Goal: Transaction & Acquisition: Purchase product/service

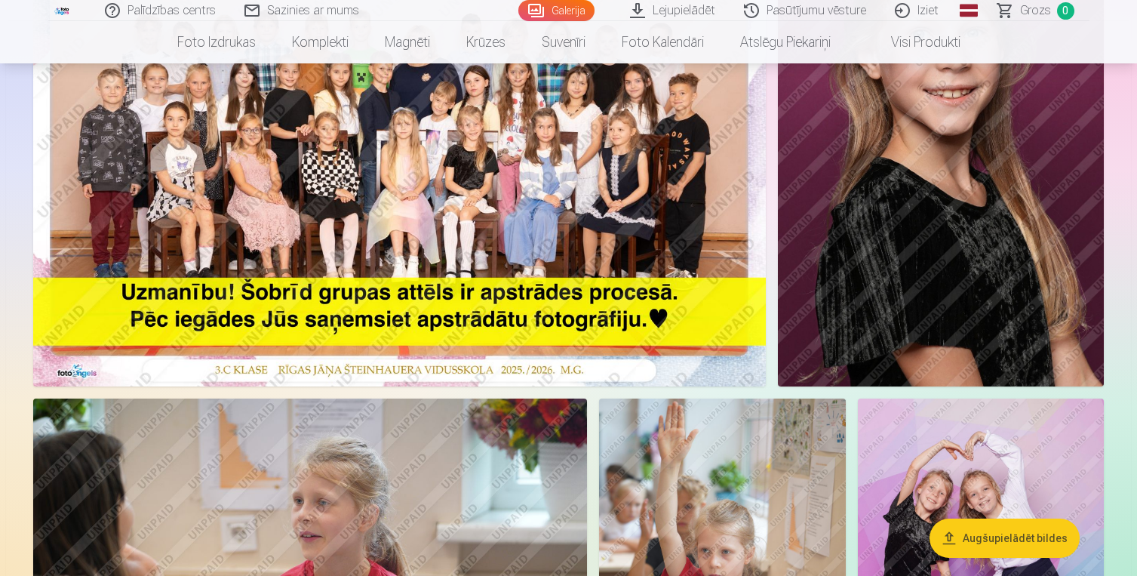
scroll to position [269, 0]
click at [465, 134] on img at bounding box center [399, 141] width 733 height 489
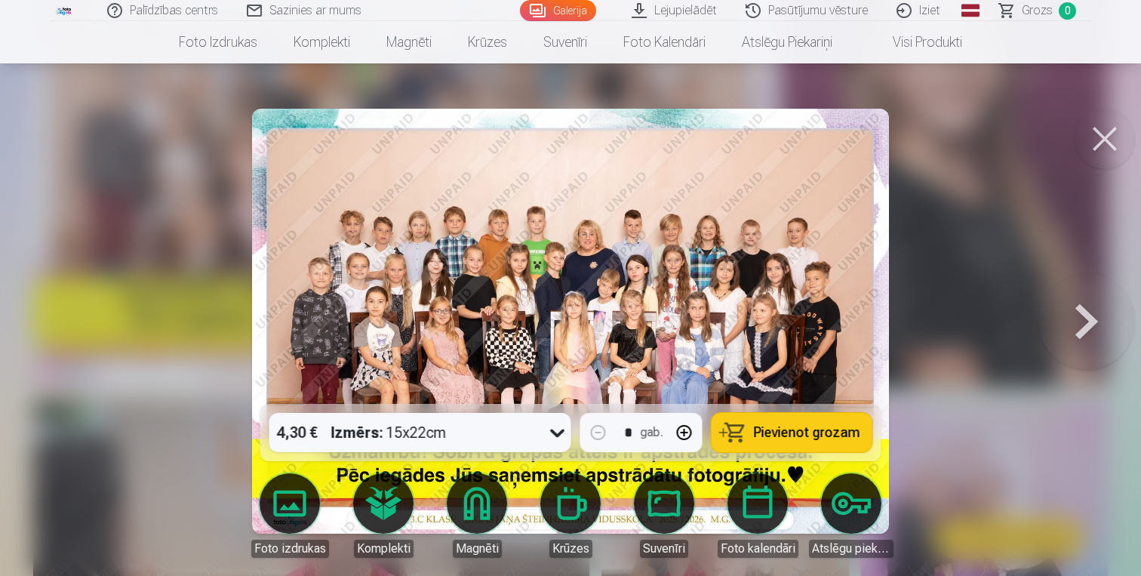
click at [1108, 143] on button at bounding box center [1105, 139] width 60 height 60
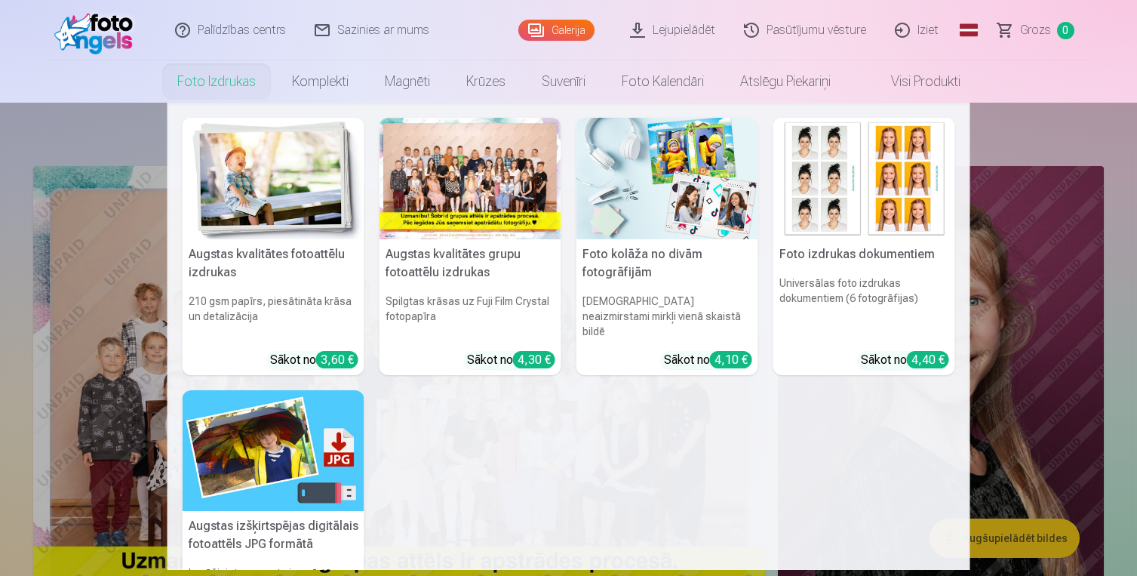
click at [243, 81] on link "Foto izdrukas" at bounding box center [216, 81] width 115 height 42
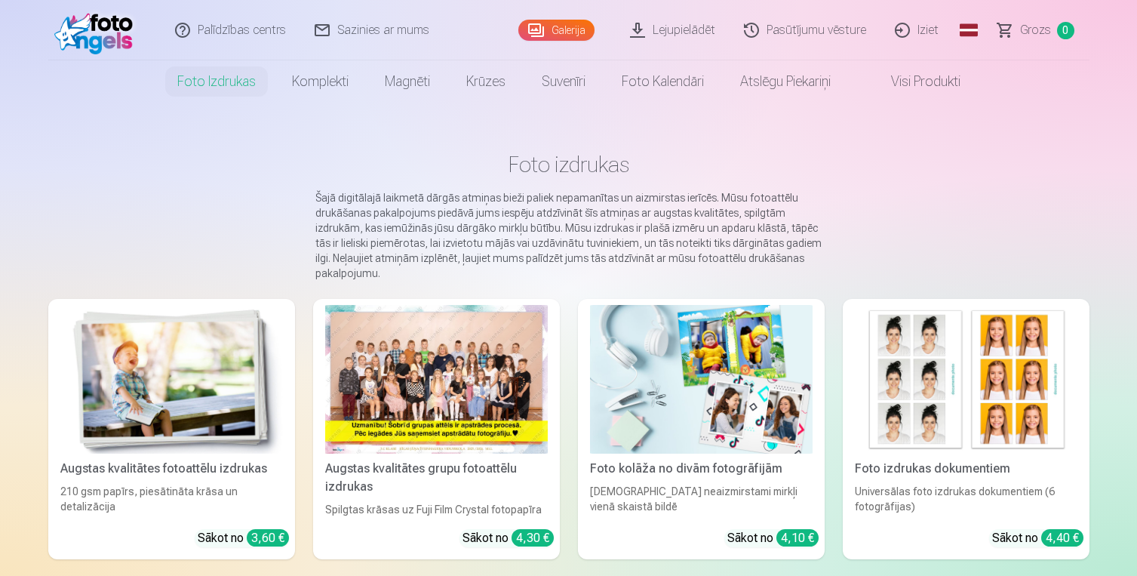
click at [475, 370] on div at bounding box center [436, 379] width 223 height 149
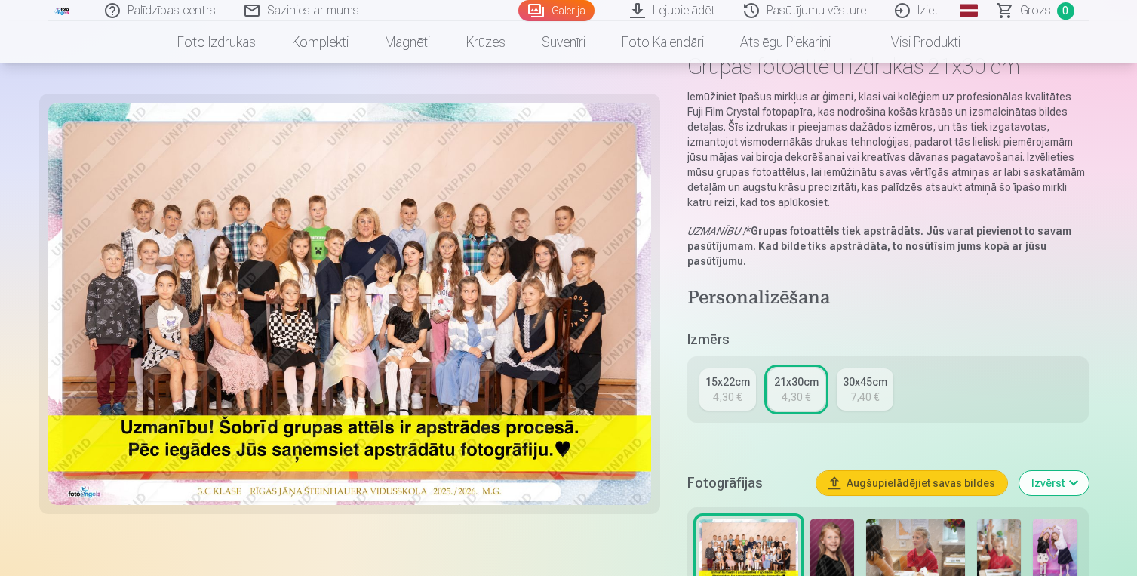
scroll to position [94, 0]
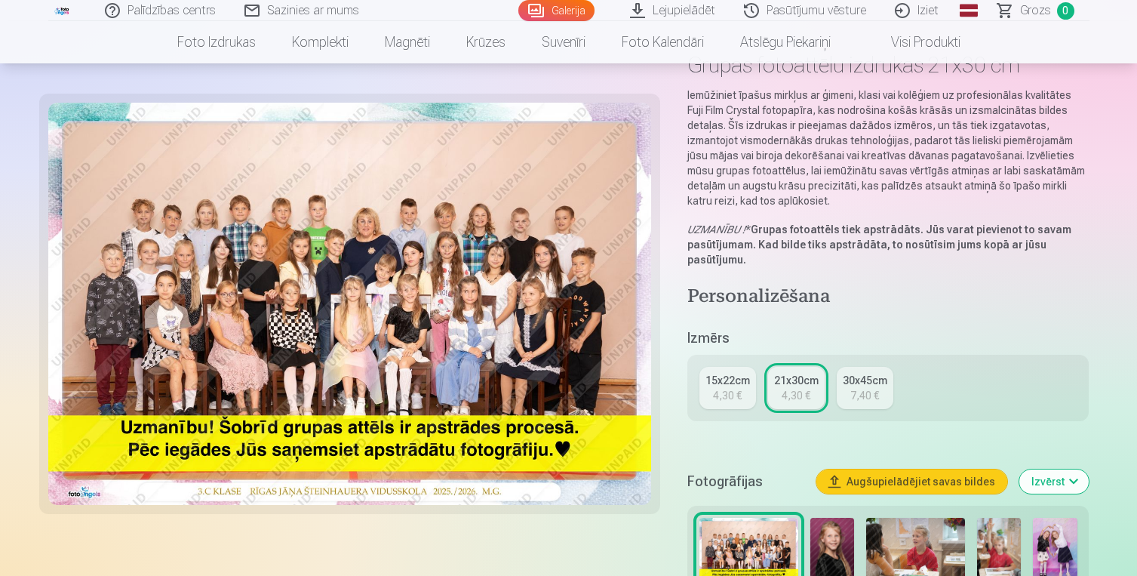
click at [734, 392] on div "4,30 €" at bounding box center [727, 395] width 29 height 15
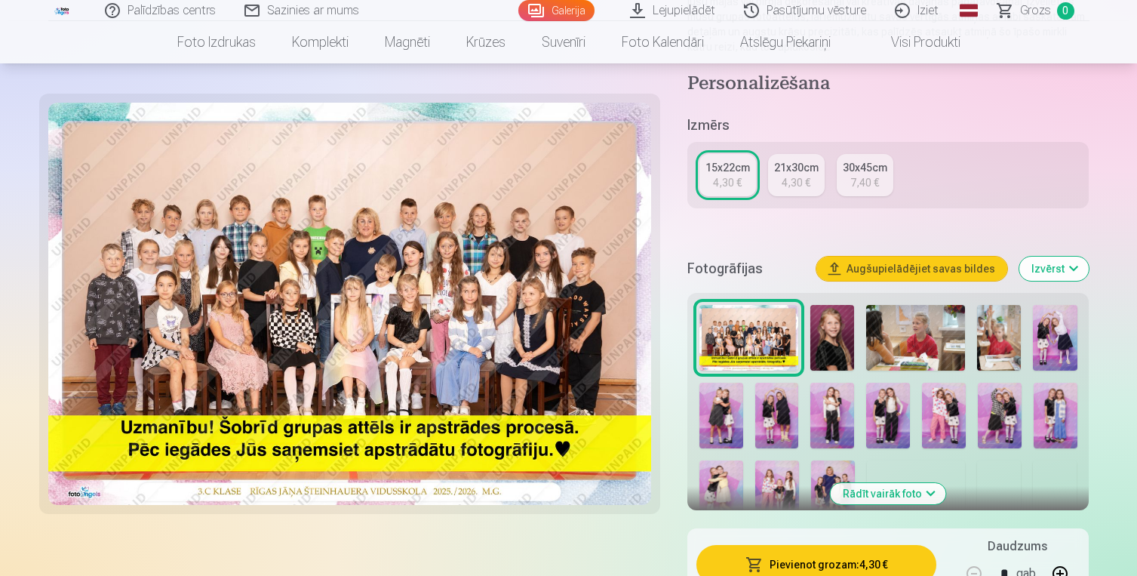
scroll to position [337, 0]
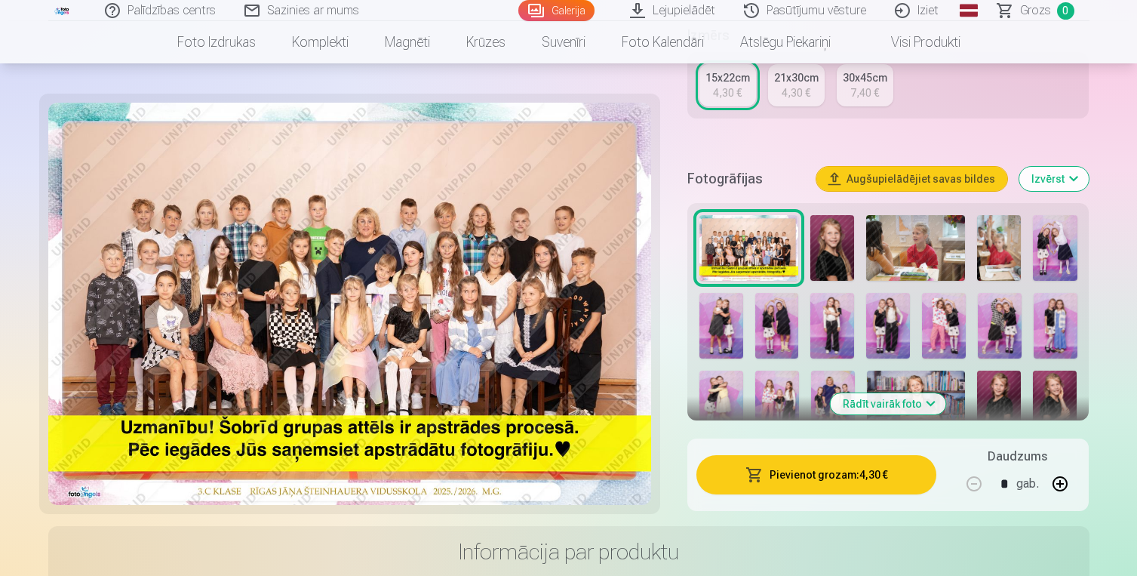
click at [872, 471] on button "Pievienot grozam : 4,30 €" at bounding box center [817, 474] width 241 height 39
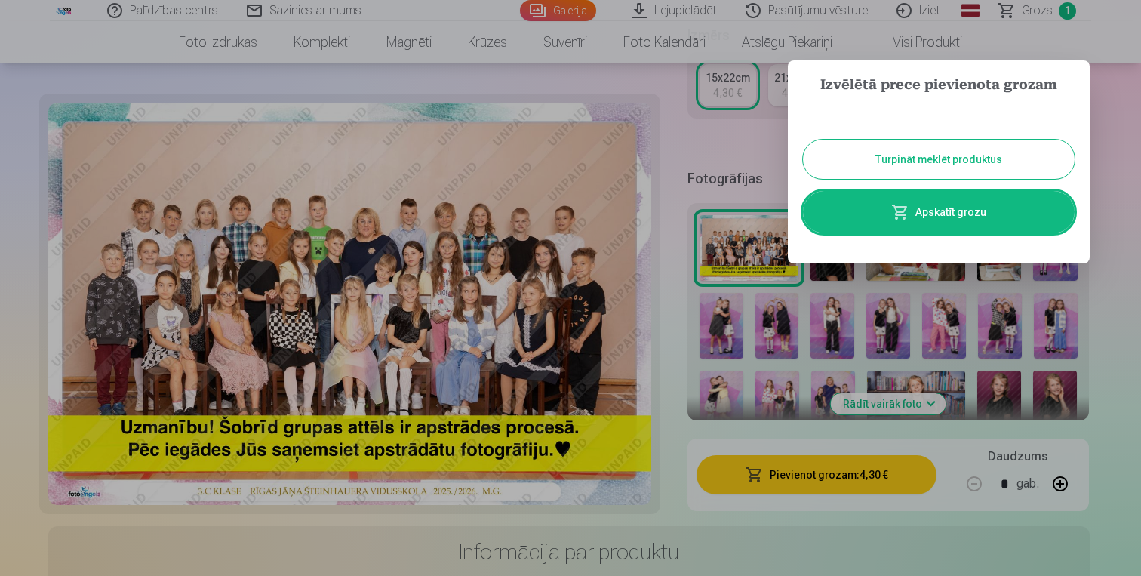
click at [946, 153] on button "Turpināt meklēt produktus" at bounding box center [939, 159] width 272 height 39
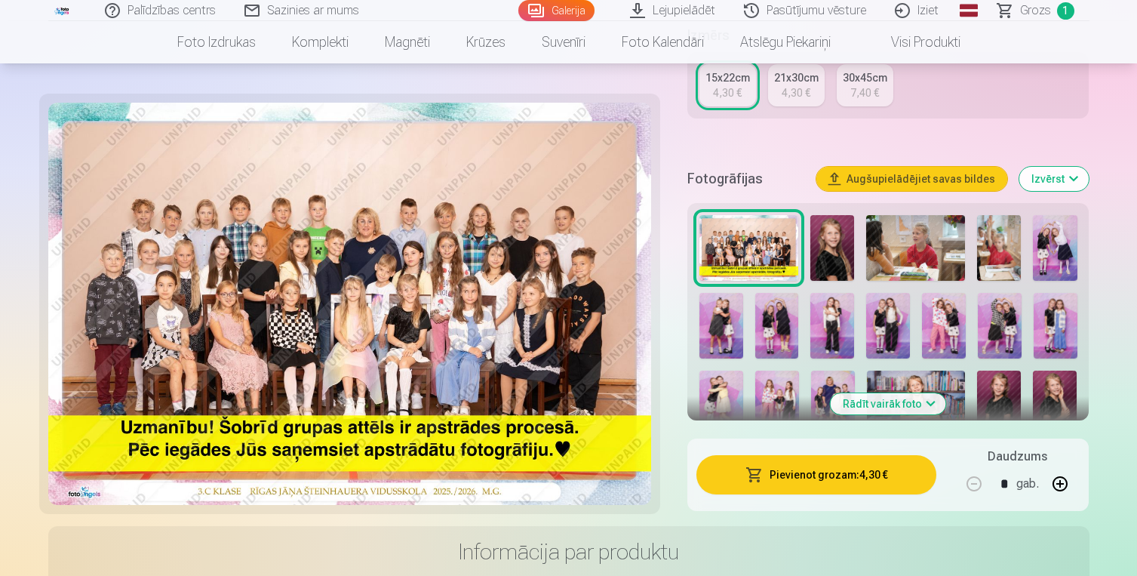
click at [833, 257] on img at bounding box center [832, 248] width 44 height 66
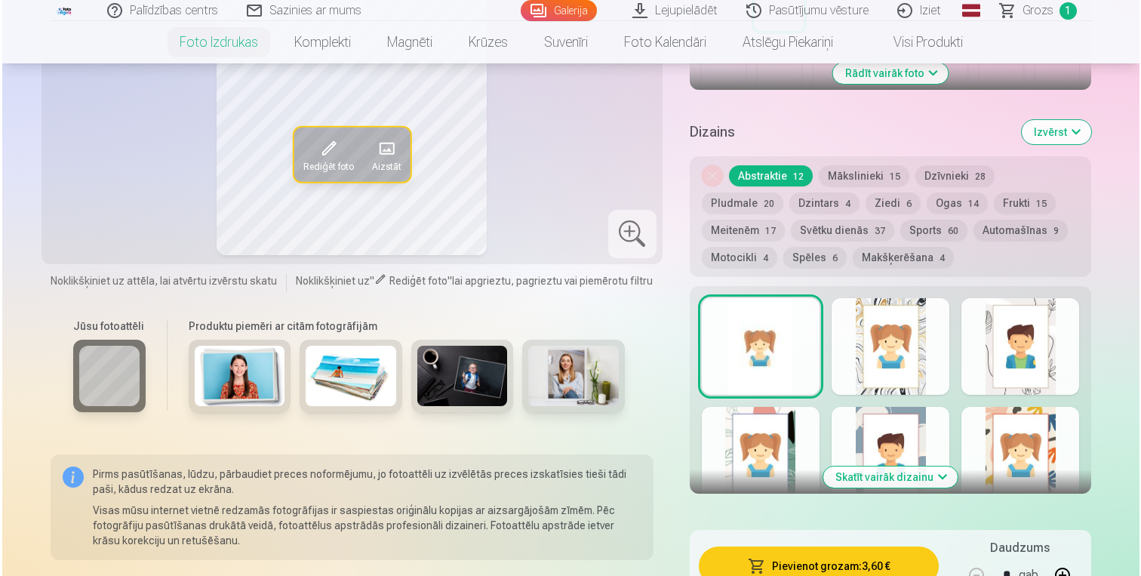
scroll to position [785, 0]
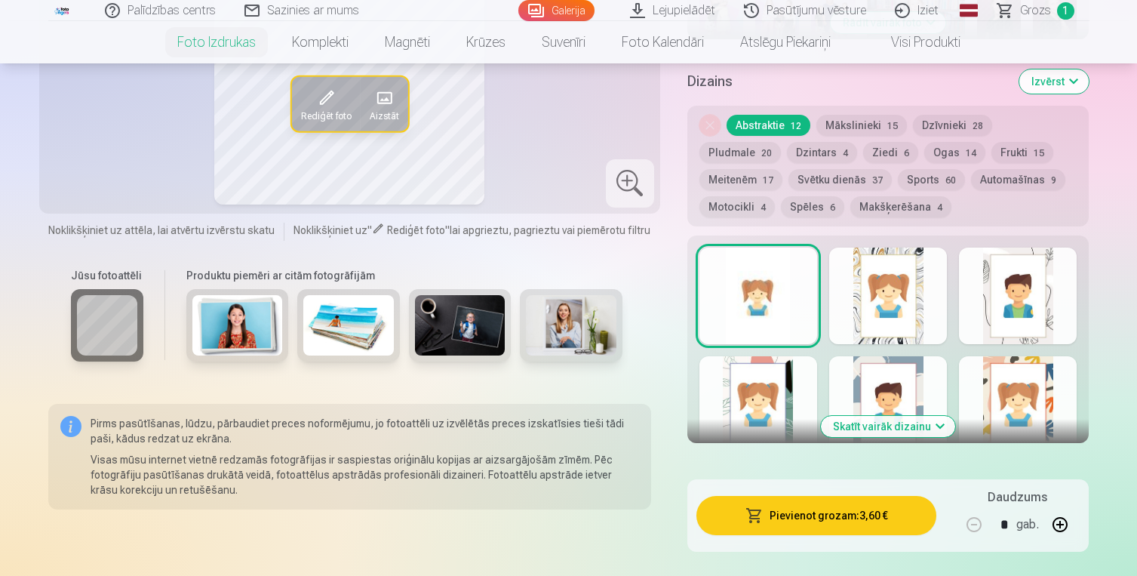
click at [844, 515] on button "Pievienot grozam : 3,60 €" at bounding box center [817, 515] width 241 height 39
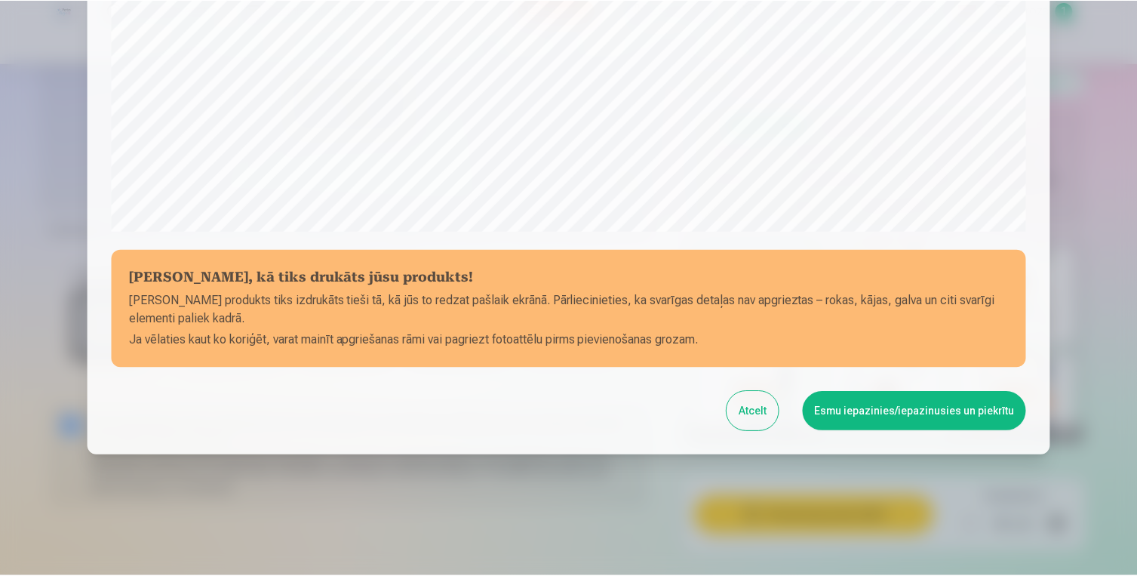
scroll to position [493, 0]
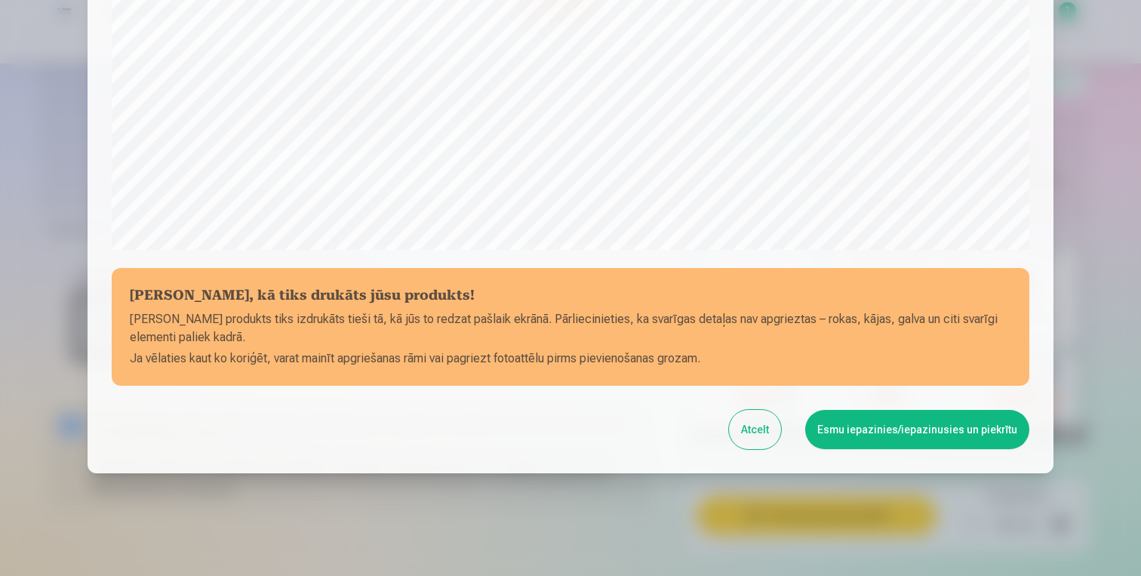
click at [890, 431] on button "Esmu iepazinies/iepazinusies un piekrītu" at bounding box center [917, 429] width 224 height 39
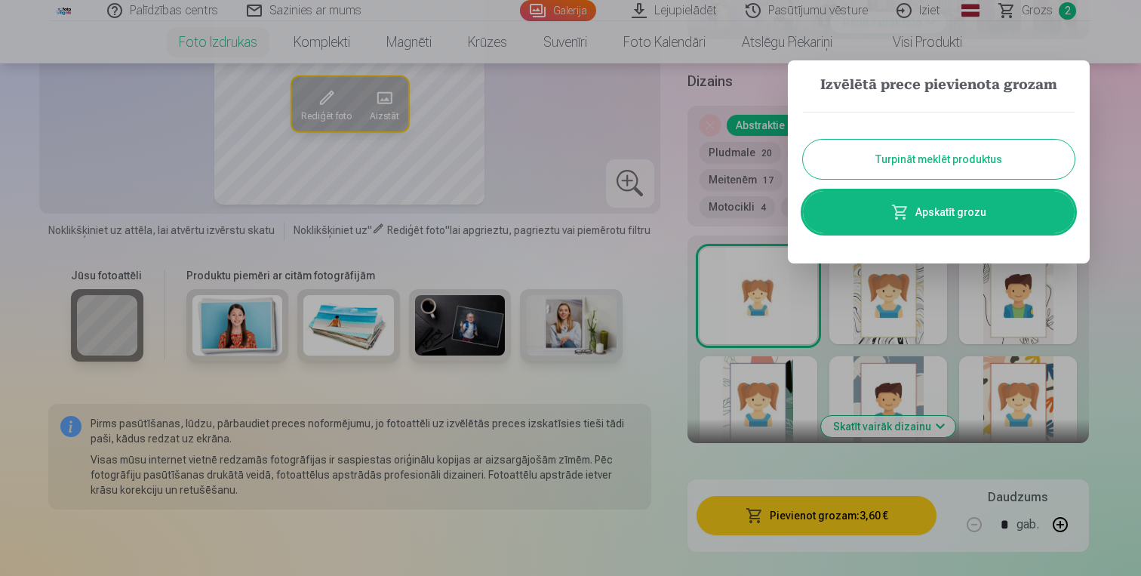
click at [970, 159] on button "Turpināt meklēt produktus" at bounding box center [939, 159] width 272 height 39
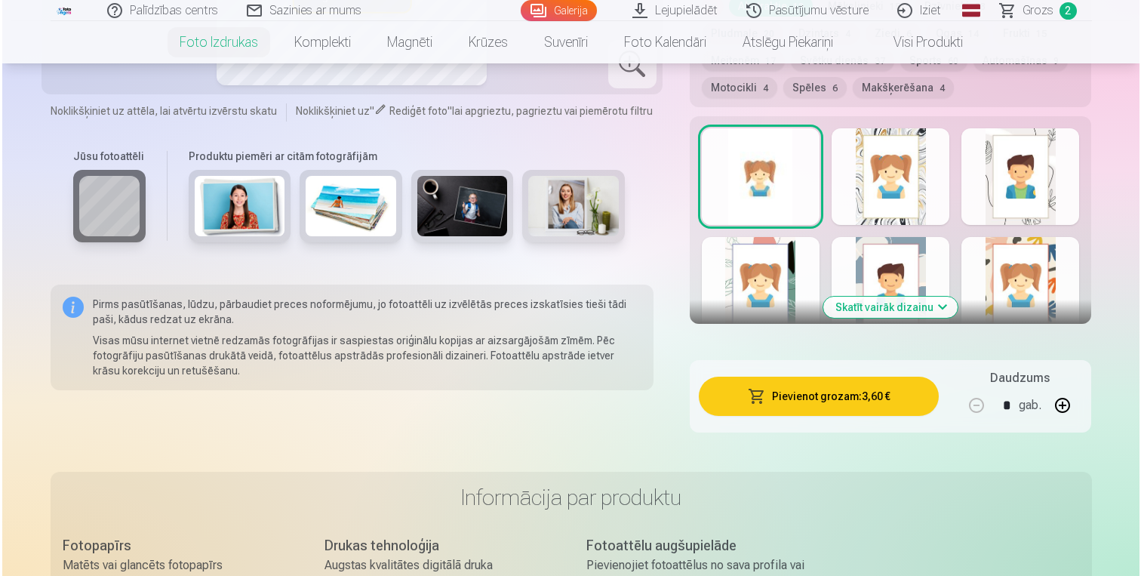
scroll to position [930, 0]
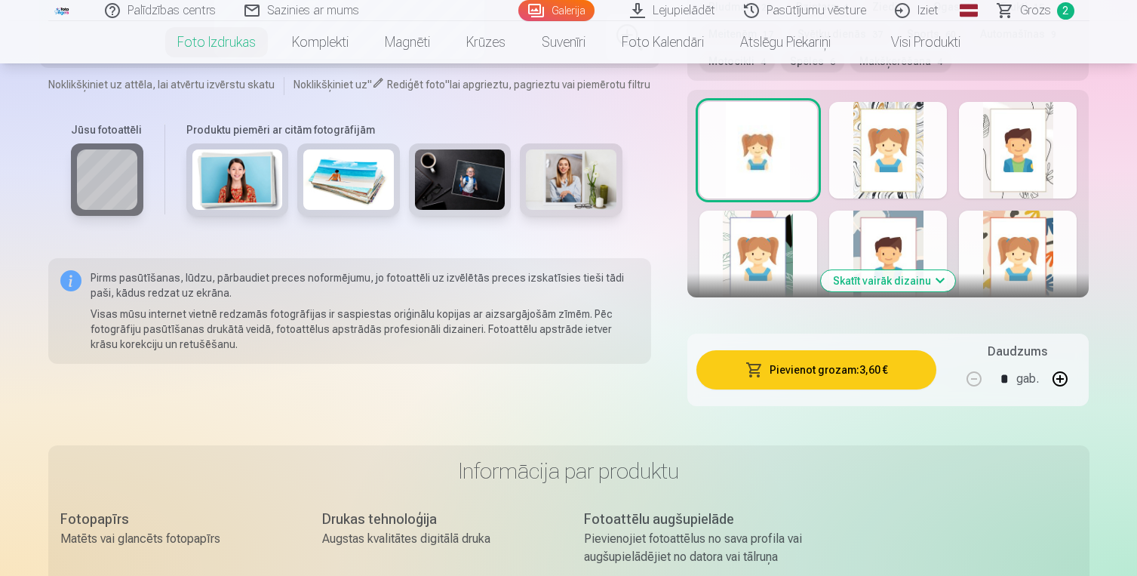
click at [828, 370] on button "Pievienot grozam : 3,60 €" at bounding box center [817, 369] width 241 height 39
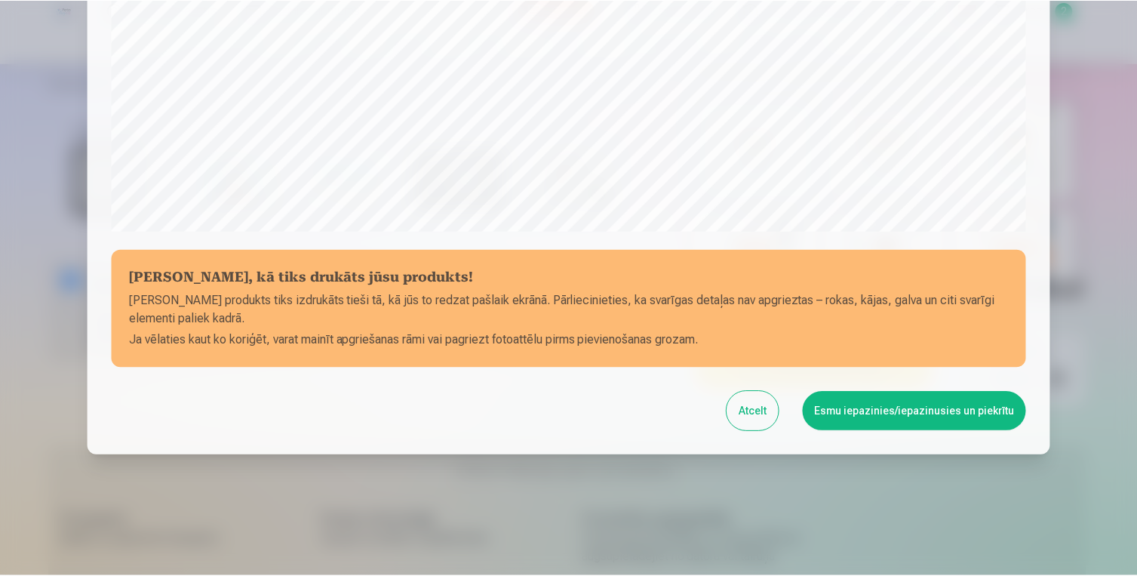
scroll to position [511, 0]
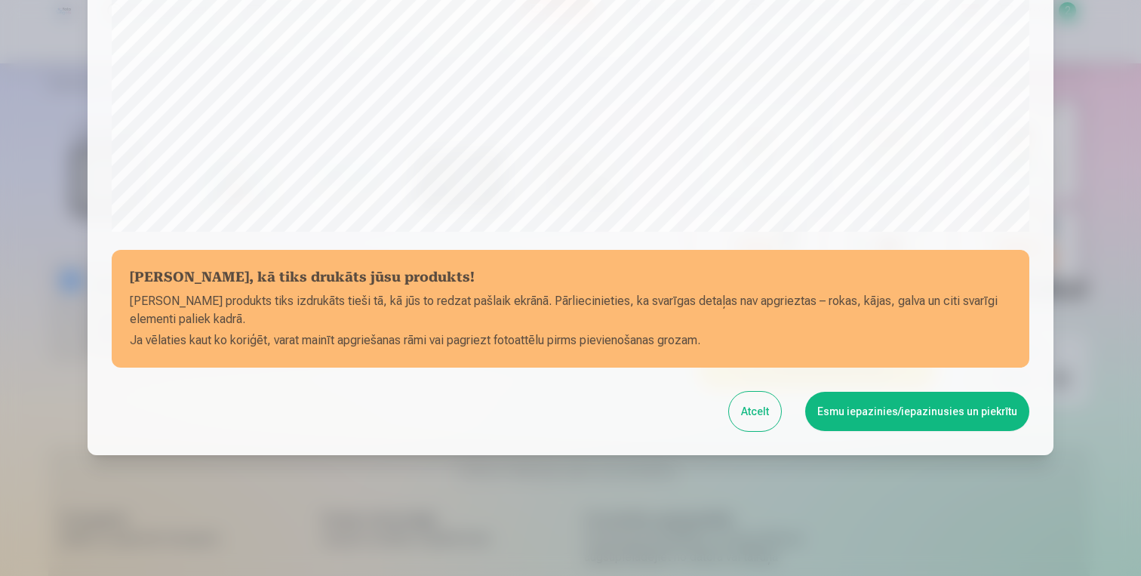
click at [903, 424] on button "Esmu iepazinies/iepazinusies un piekrītu" at bounding box center [917, 411] width 224 height 39
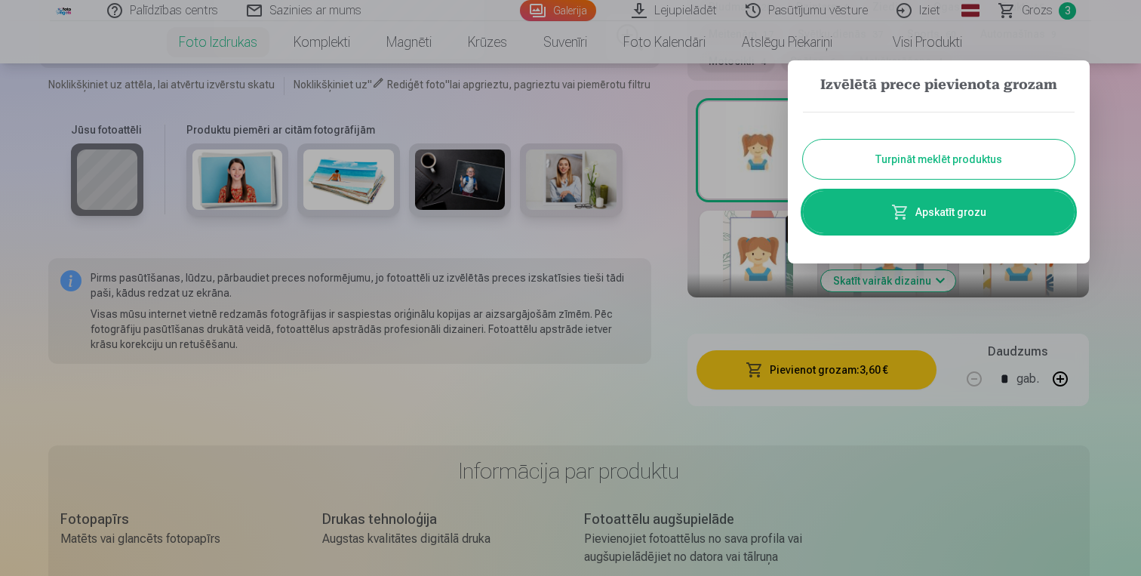
click at [921, 146] on button "Turpināt meklēt produktus" at bounding box center [939, 159] width 272 height 39
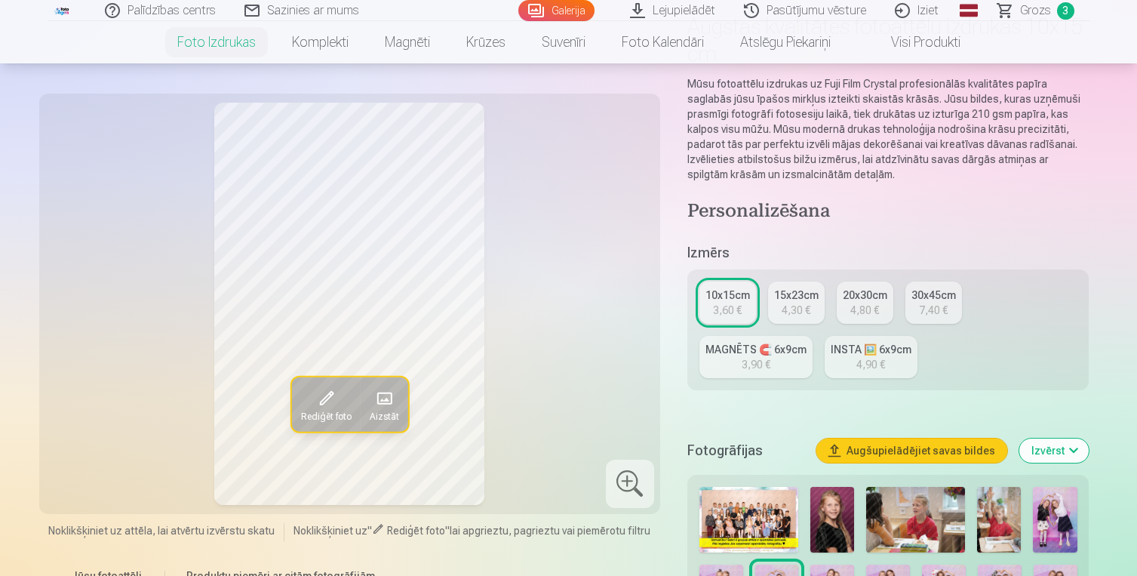
scroll to position [135, 0]
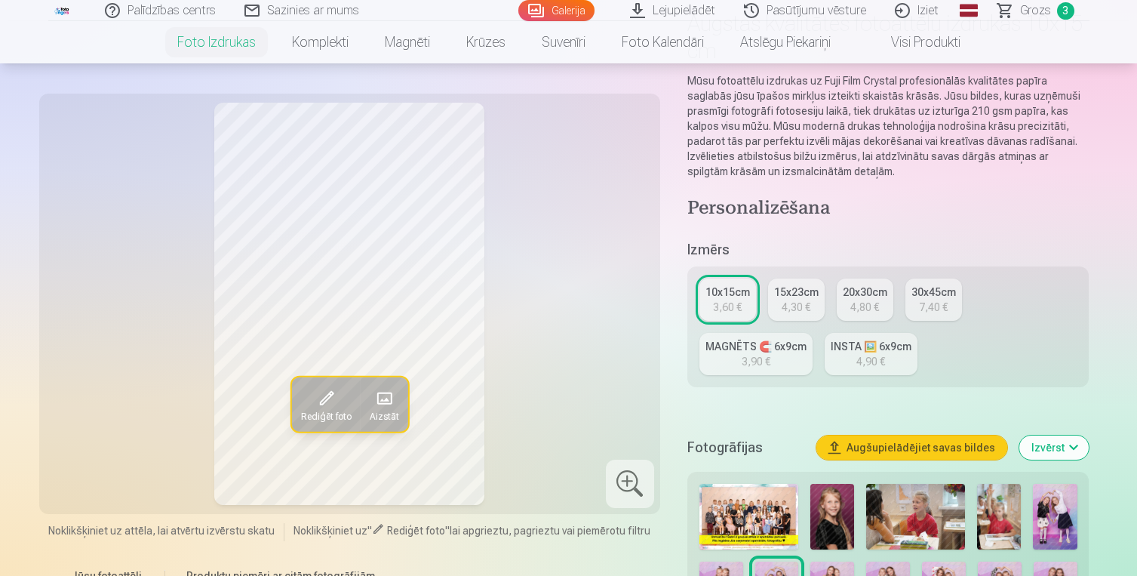
click at [1046, 510] on img at bounding box center [1055, 517] width 44 height 66
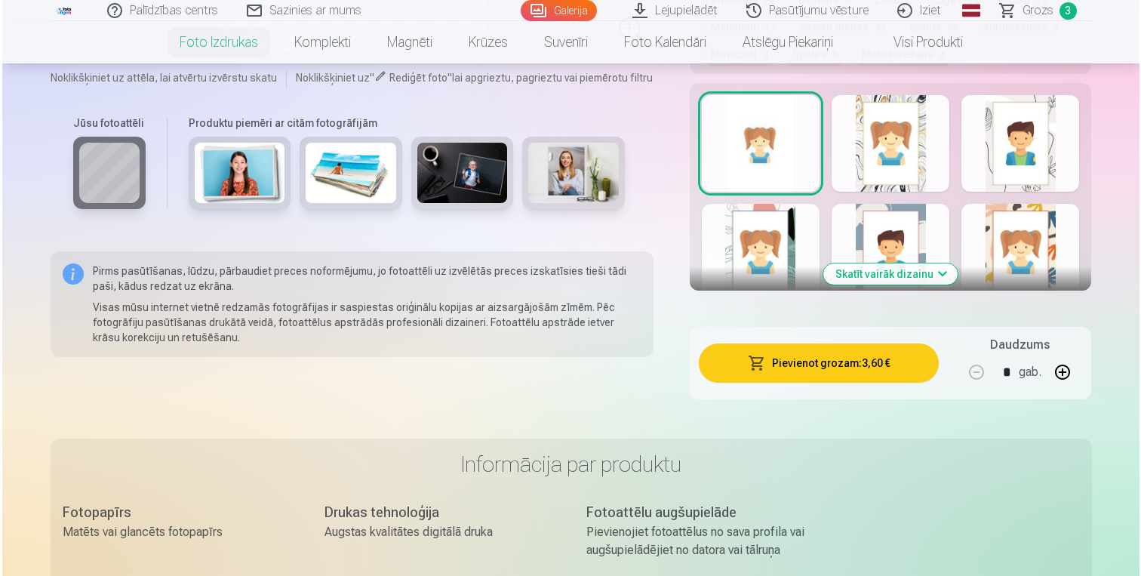
scroll to position [954, 0]
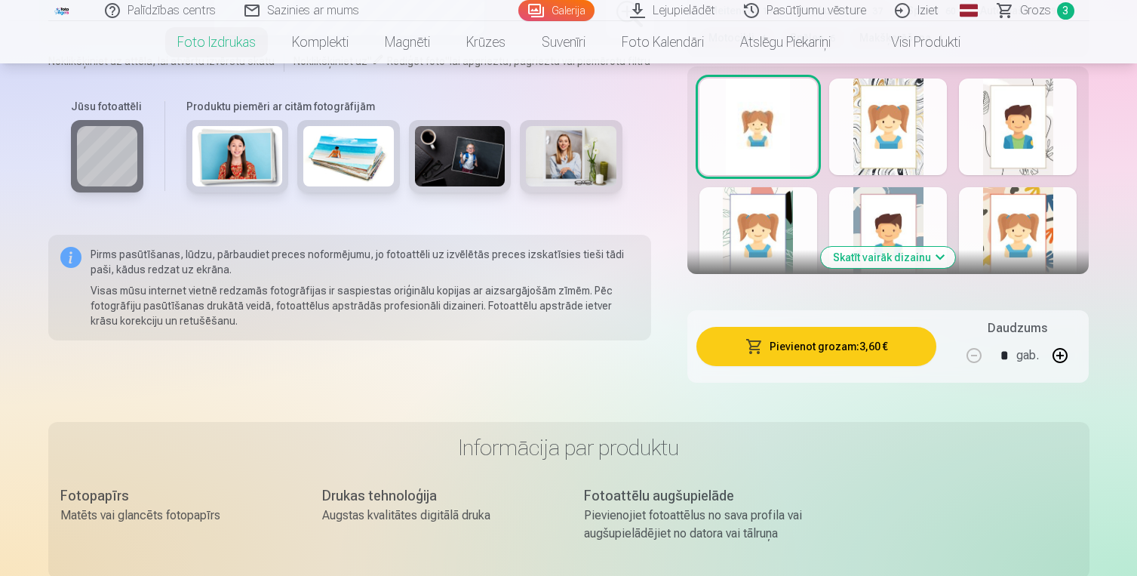
click at [840, 352] on button "Pievienot grozam : 3,60 €" at bounding box center [817, 346] width 241 height 39
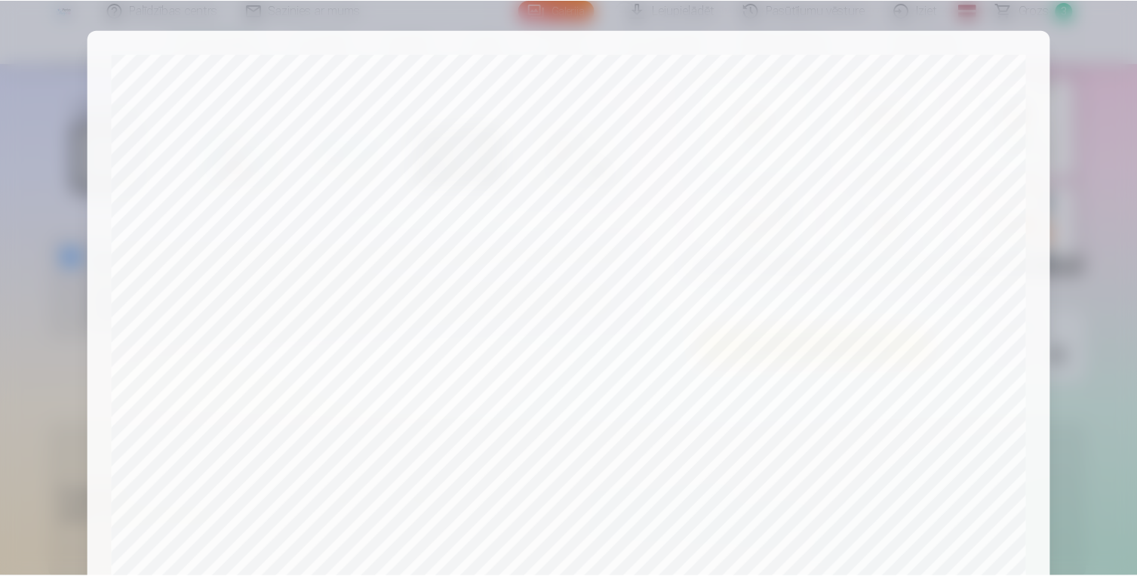
scroll to position [511, 0]
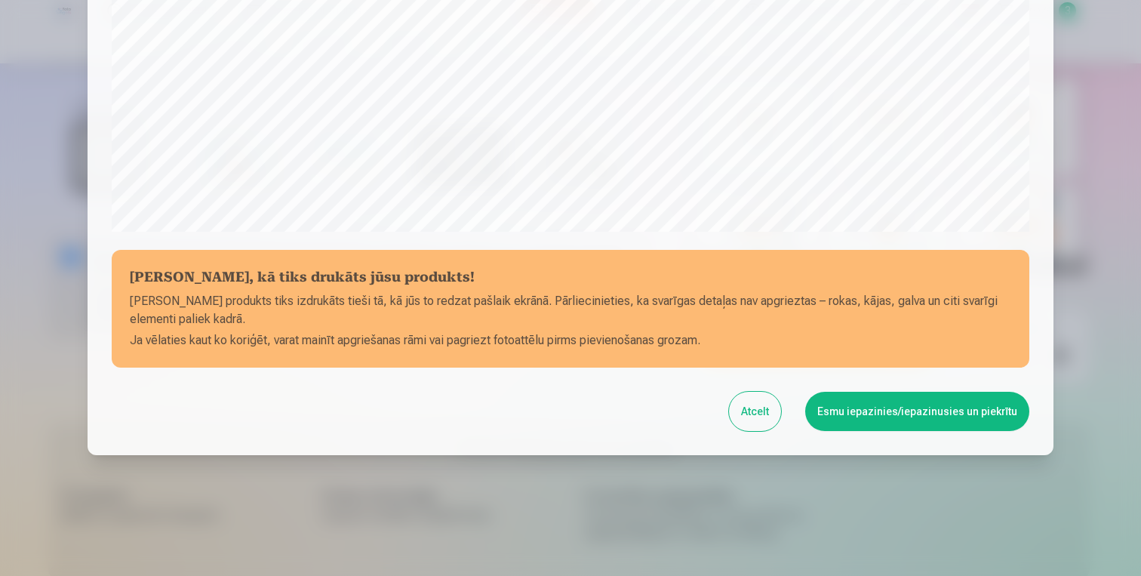
click at [924, 414] on button "Esmu iepazinies/iepazinusies un piekrītu" at bounding box center [917, 411] width 224 height 39
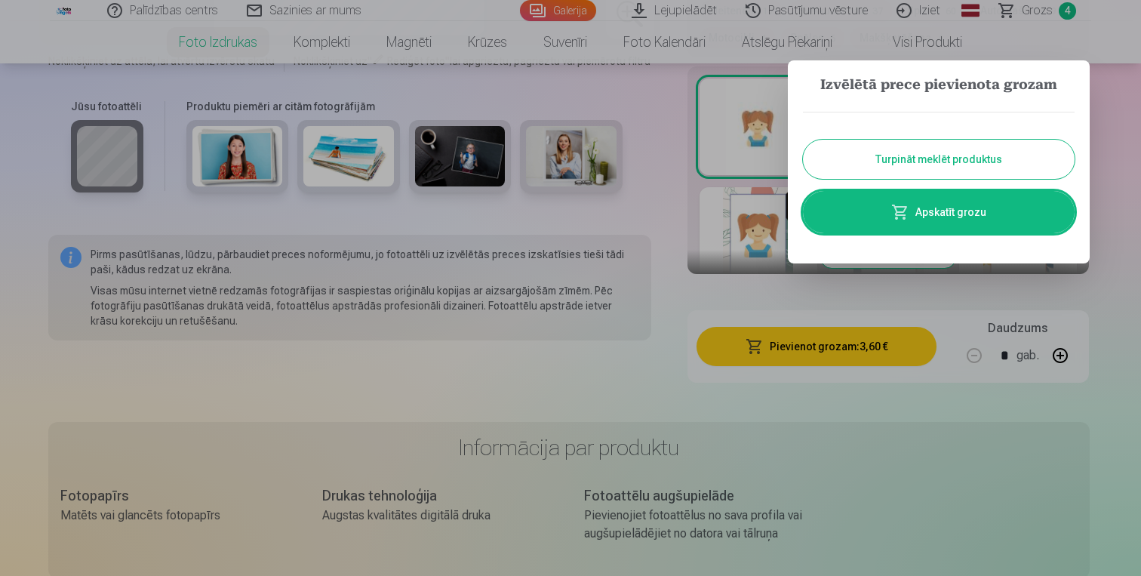
click at [958, 161] on button "Turpināt meklēt produktus" at bounding box center [939, 159] width 272 height 39
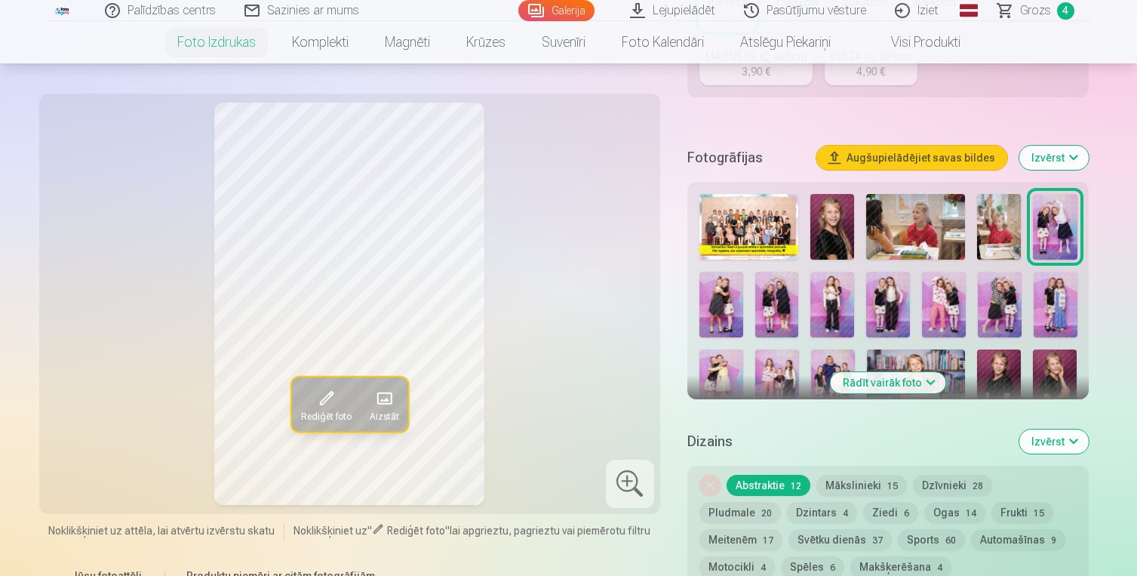
scroll to position [438, 0]
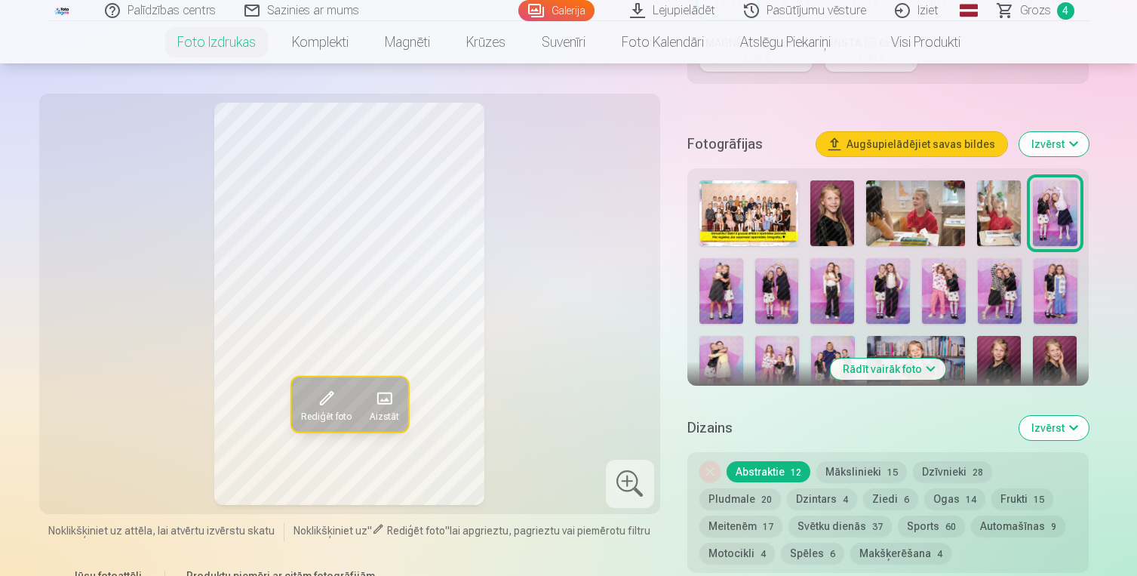
click at [724, 294] on img at bounding box center [722, 291] width 44 height 66
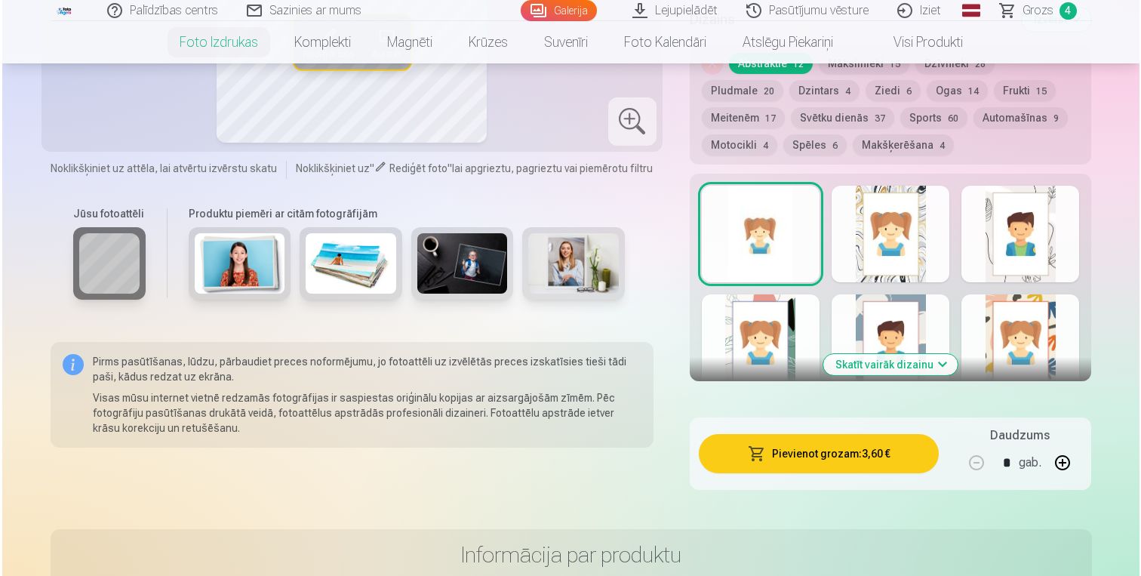
scroll to position [872, 0]
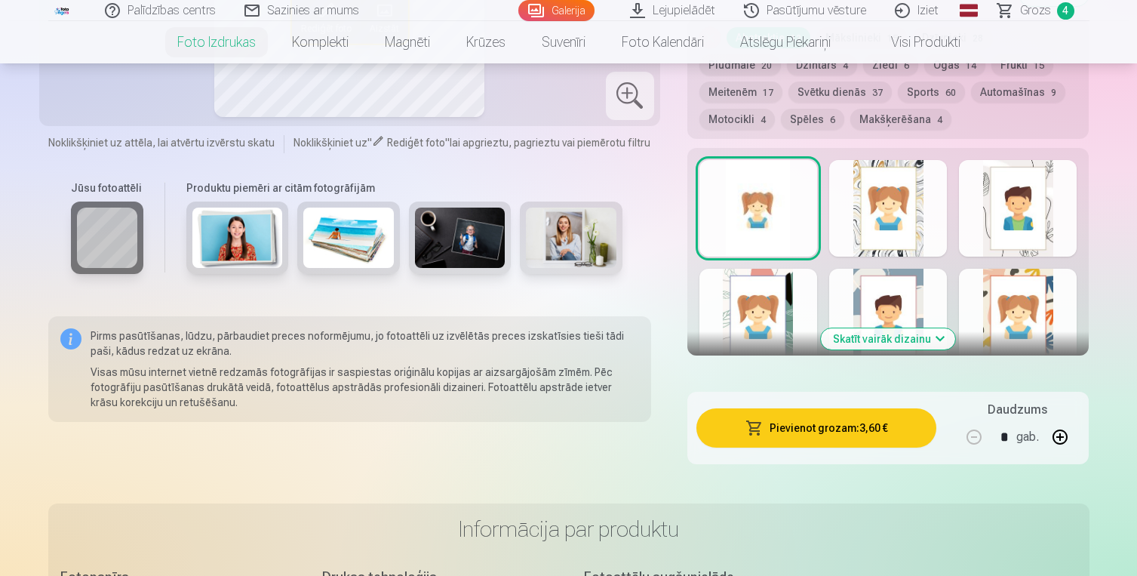
click at [875, 430] on button "Pievienot grozam : 3,60 €" at bounding box center [817, 427] width 241 height 39
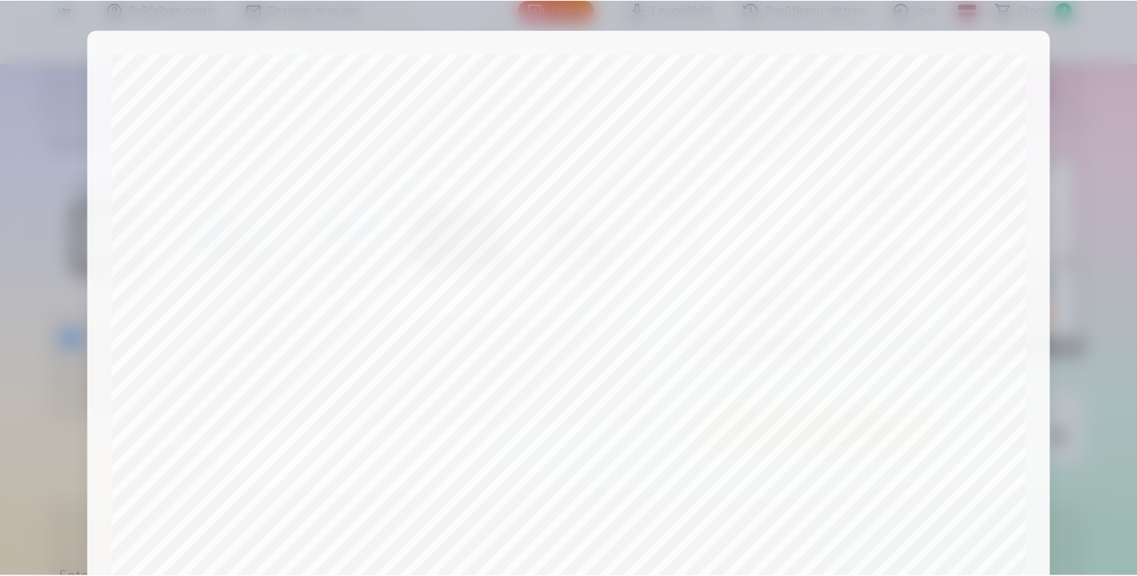
scroll to position [511, 0]
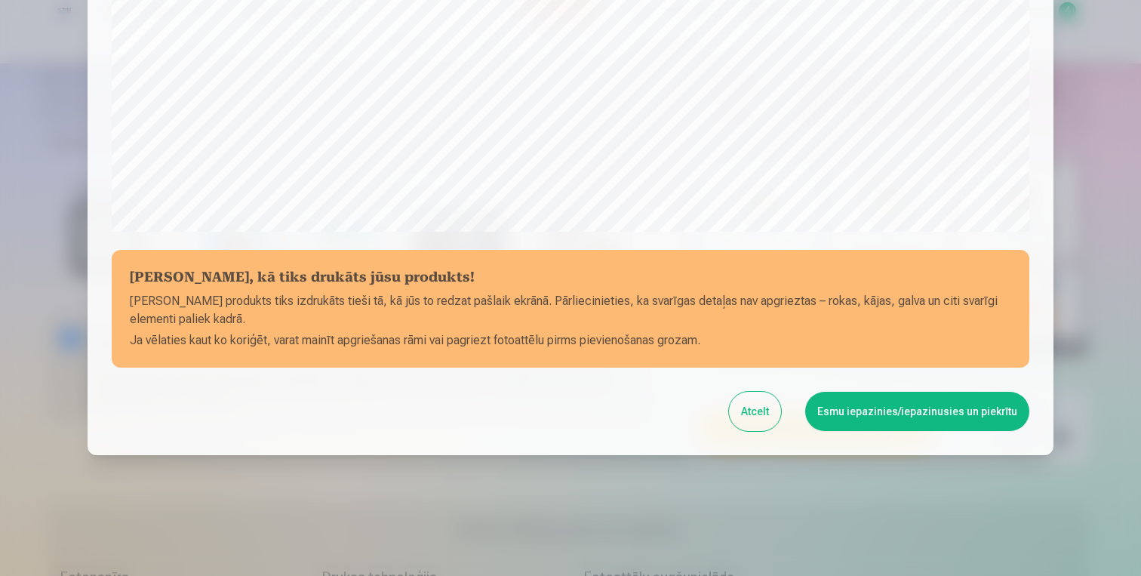
click at [925, 411] on button "Esmu iepazinies/iepazinusies un piekrītu" at bounding box center [917, 411] width 224 height 39
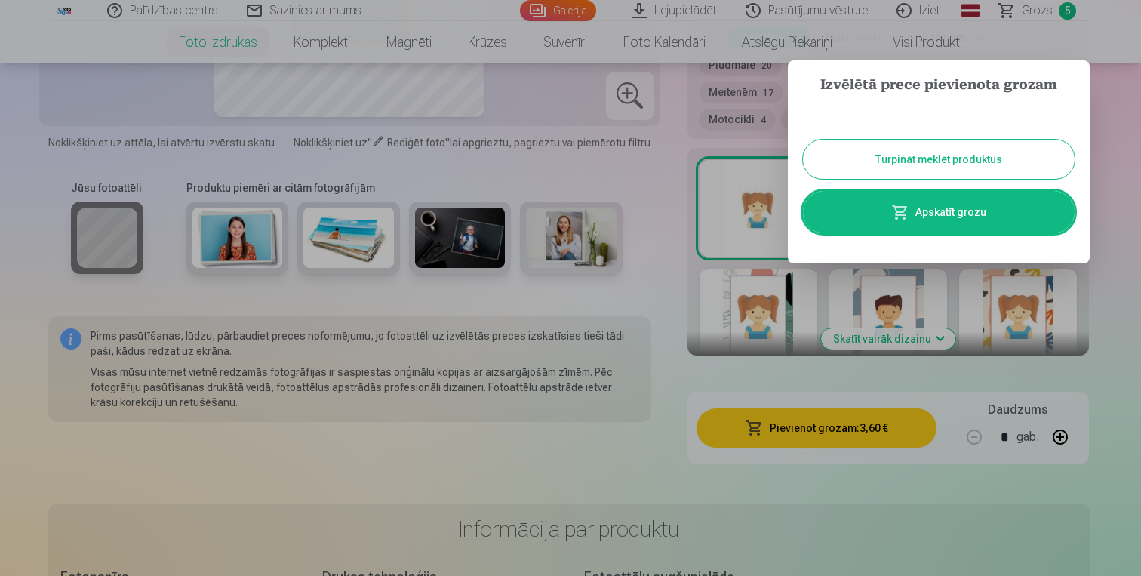
click at [957, 152] on button "Turpināt meklēt produktus" at bounding box center [939, 159] width 272 height 39
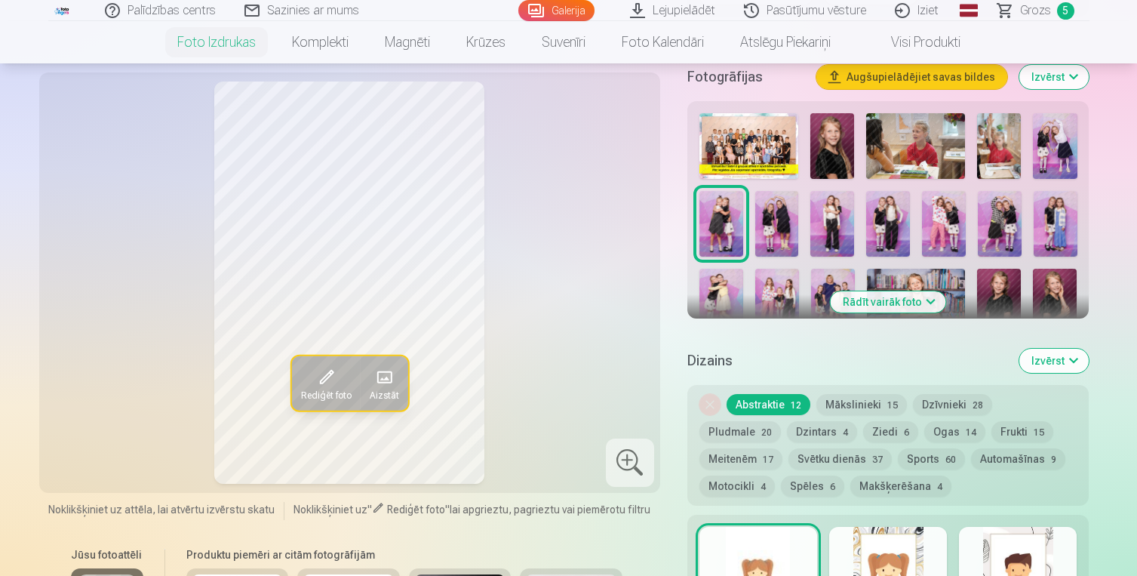
scroll to position [445, 0]
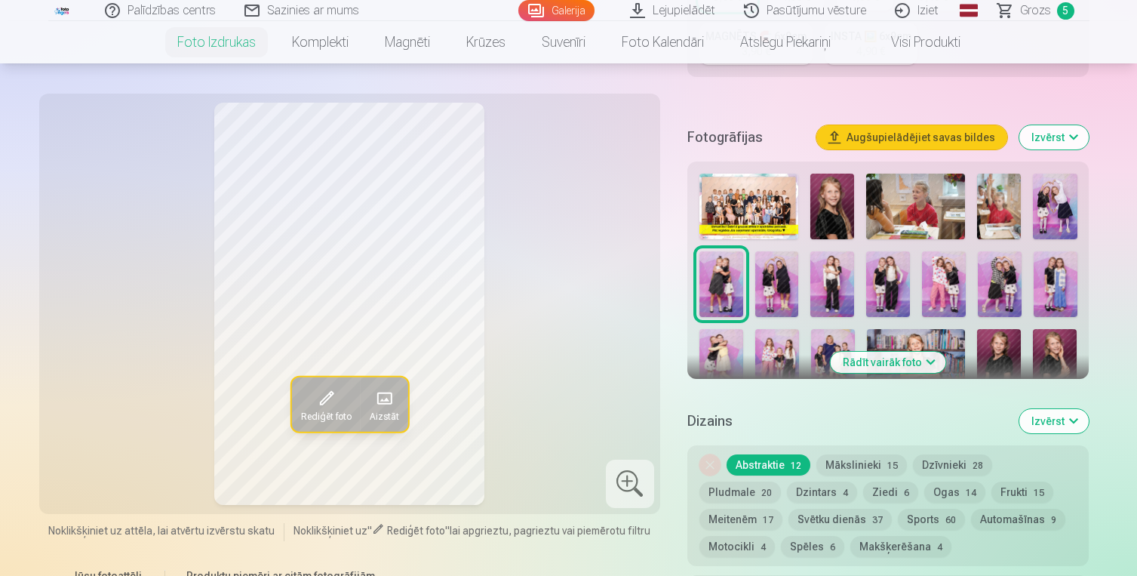
click at [833, 287] on img at bounding box center [832, 284] width 44 height 66
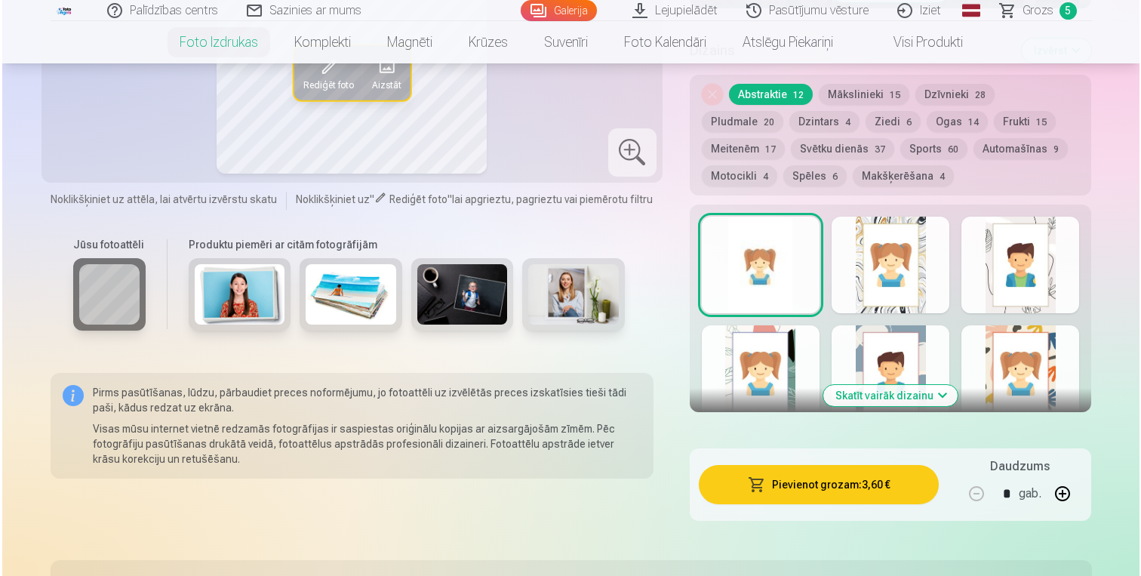
scroll to position [842, 0]
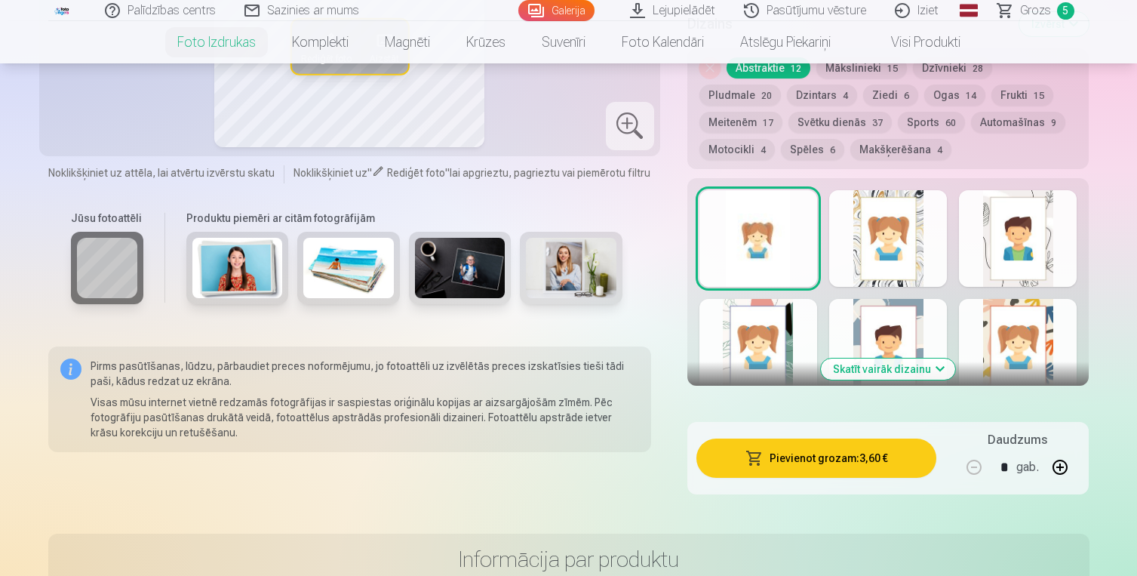
click at [860, 464] on button "Pievienot grozam : 3,60 €" at bounding box center [817, 457] width 241 height 39
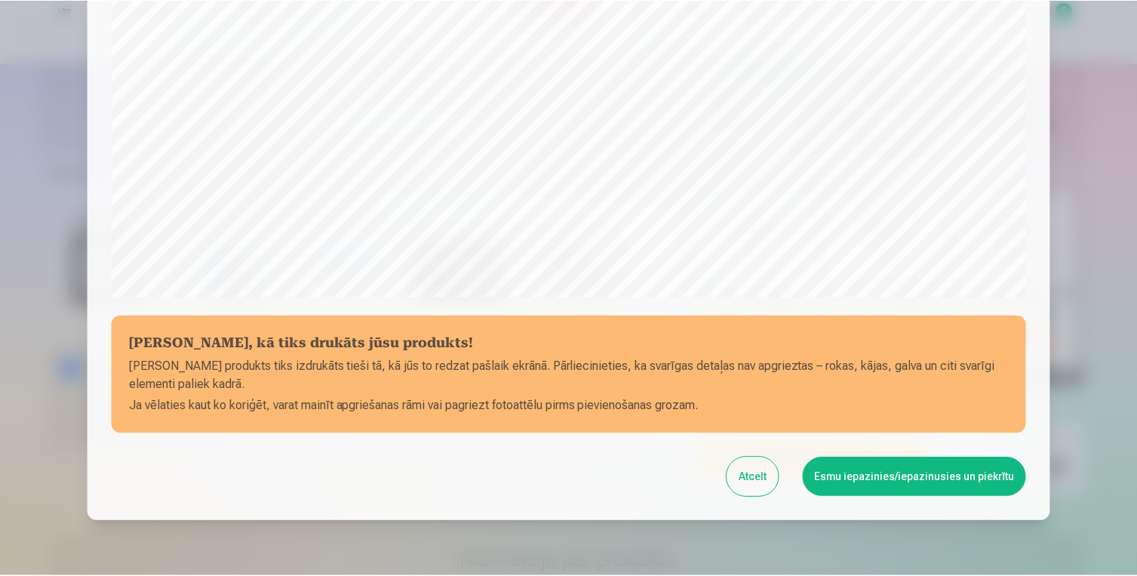
scroll to position [511, 0]
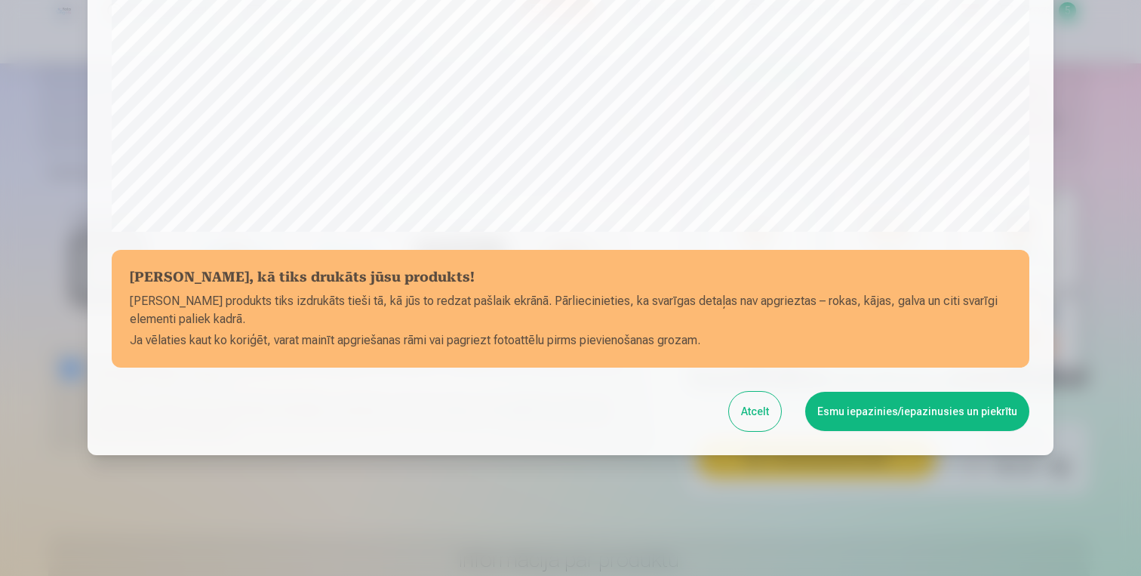
click at [928, 417] on button "Esmu iepazinies/iepazinusies un piekrītu" at bounding box center [917, 411] width 224 height 39
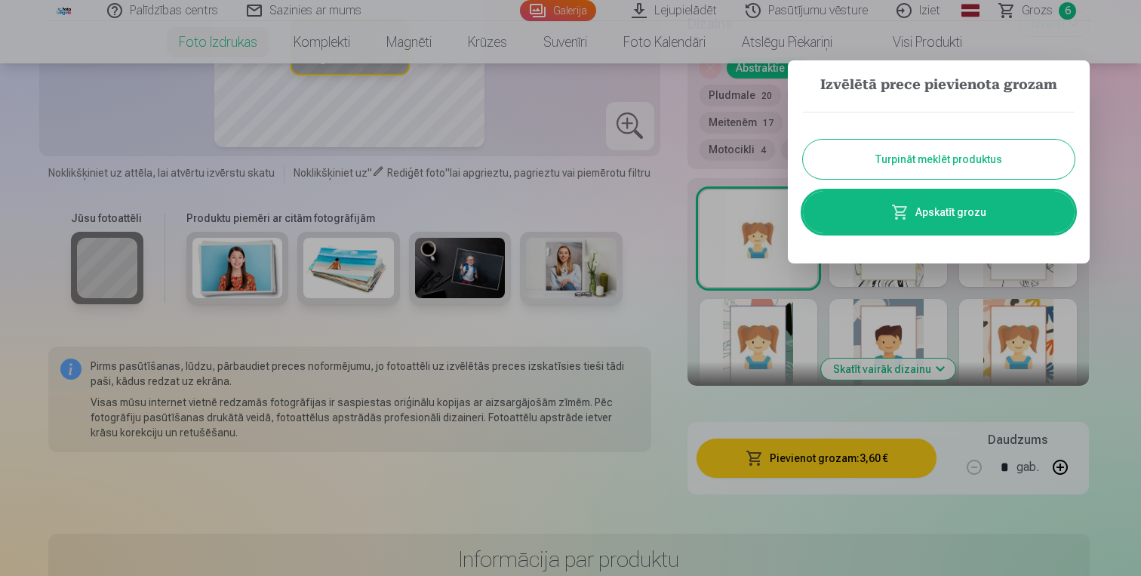
click at [959, 161] on button "Turpināt meklēt produktus" at bounding box center [939, 159] width 272 height 39
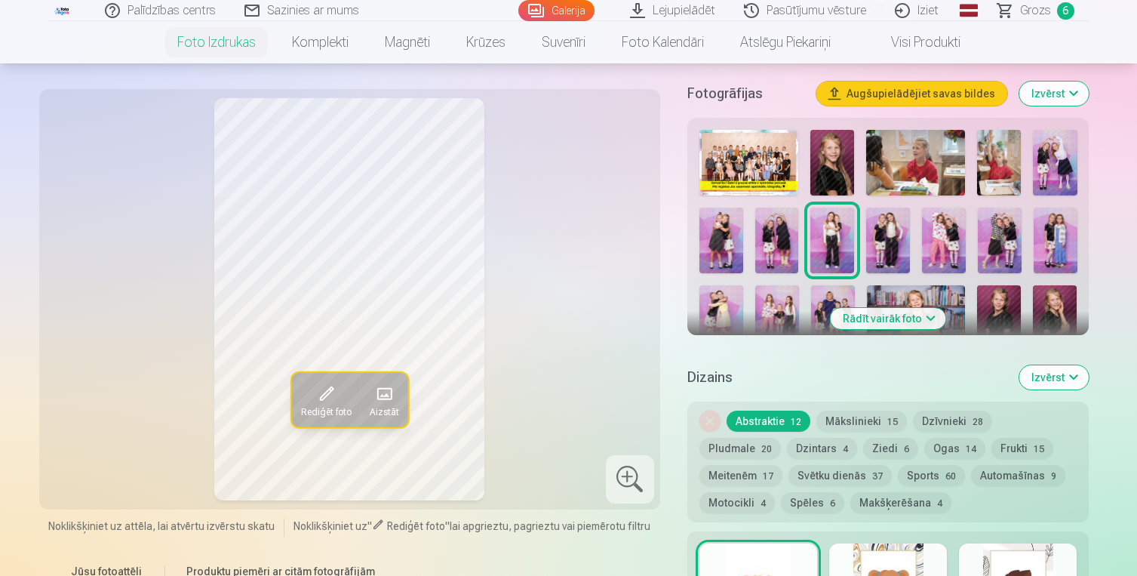
scroll to position [472, 0]
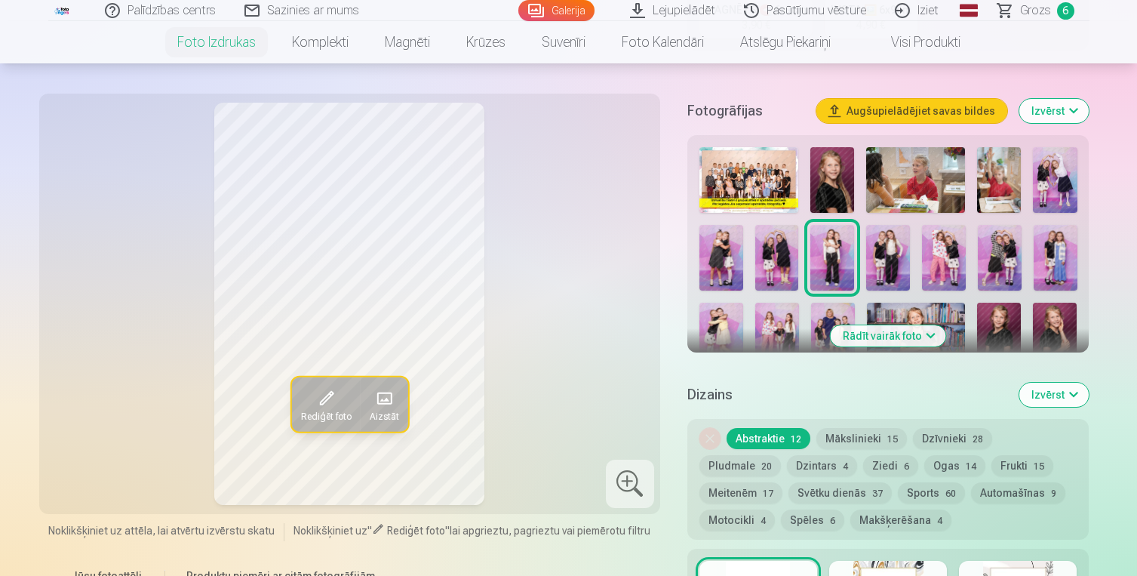
click at [893, 263] on img at bounding box center [888, 258] width 44 height 66
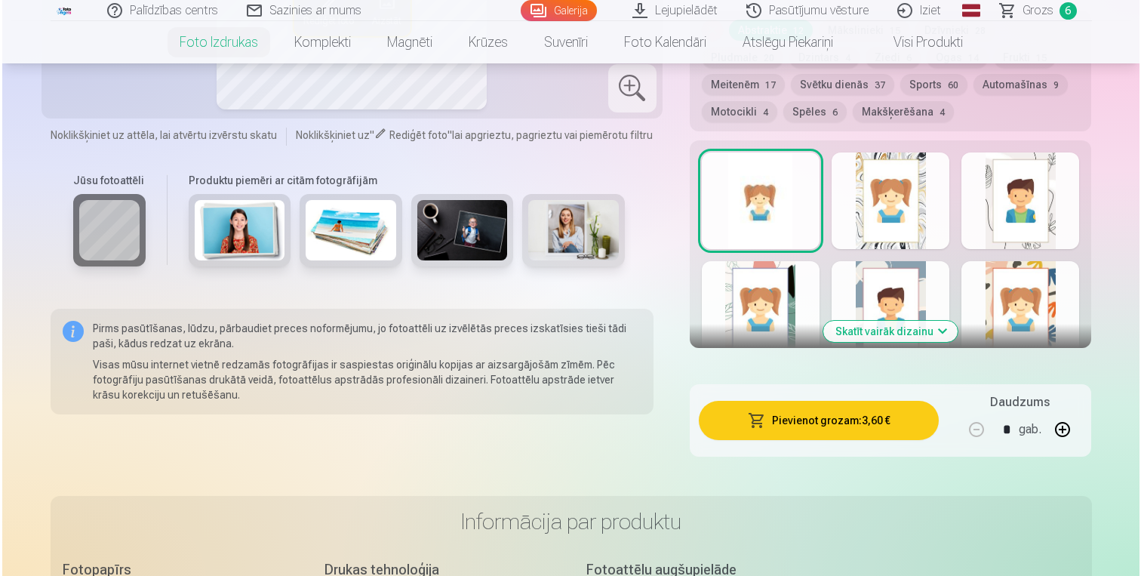
scroll to position [886, 0]
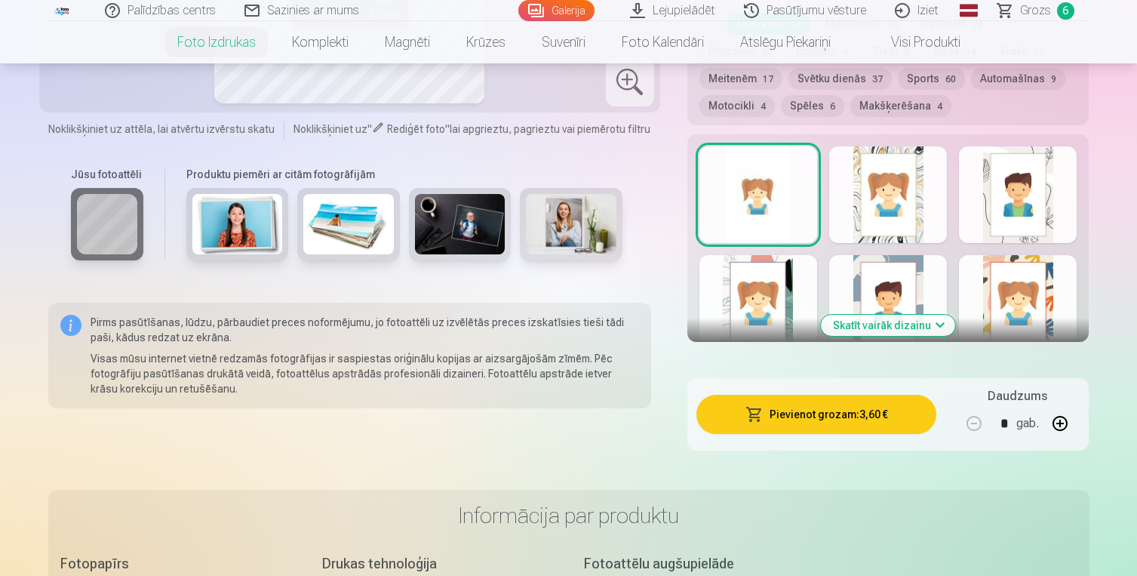
click at [860, 419] on button "Pievienot grozam : 3,60 €" at bounding box center [817, 414] width 241 height 39
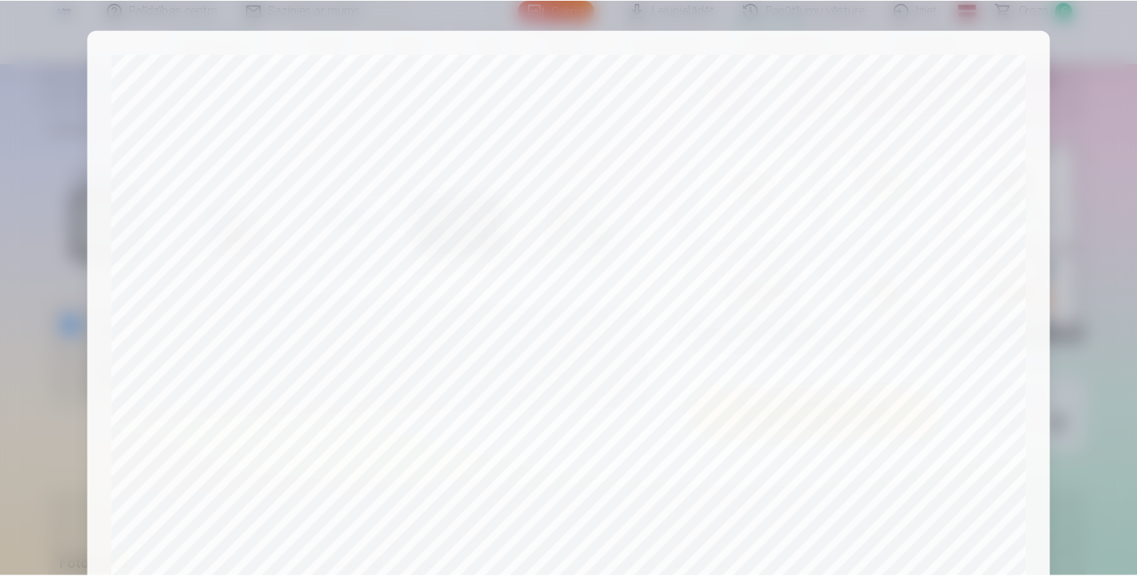
scroll to position [511, 0]
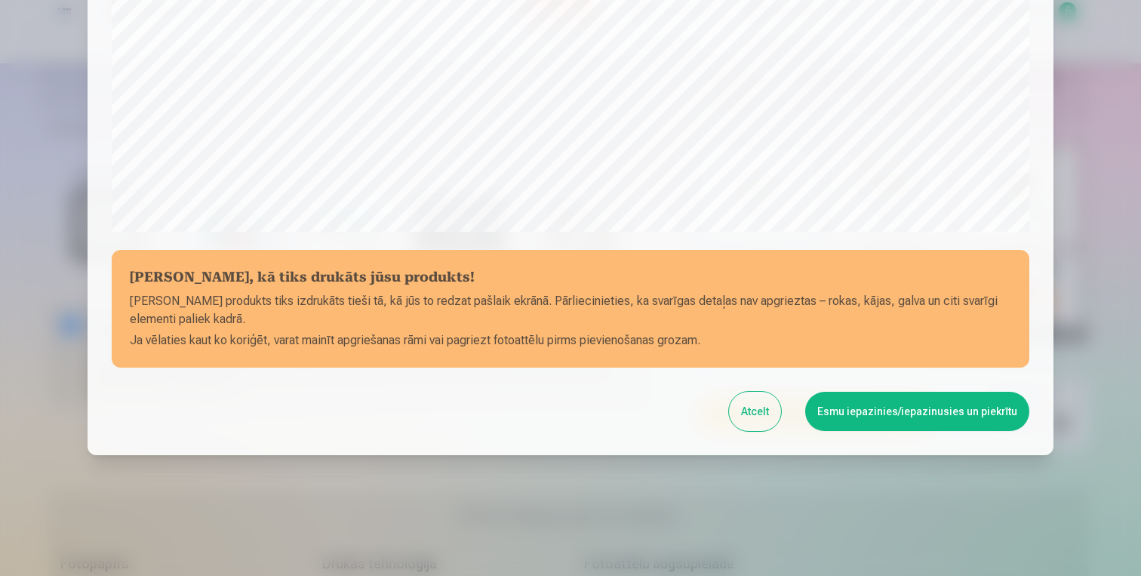
click at [956, 419] on button "Esmu iepazinies/iepazinusies un piekrītu" at bounding box center [917, 411] width 224 height 39
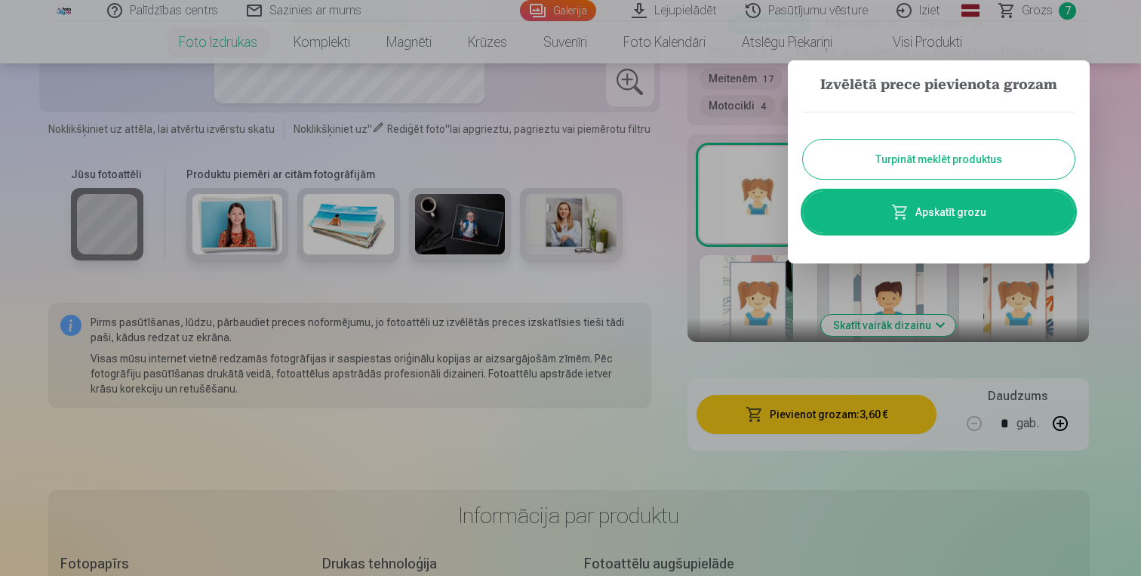
click at [977, 161] on button "Turpināt meklēt produktus" at bounding box center [939, 159] width 272 height 39
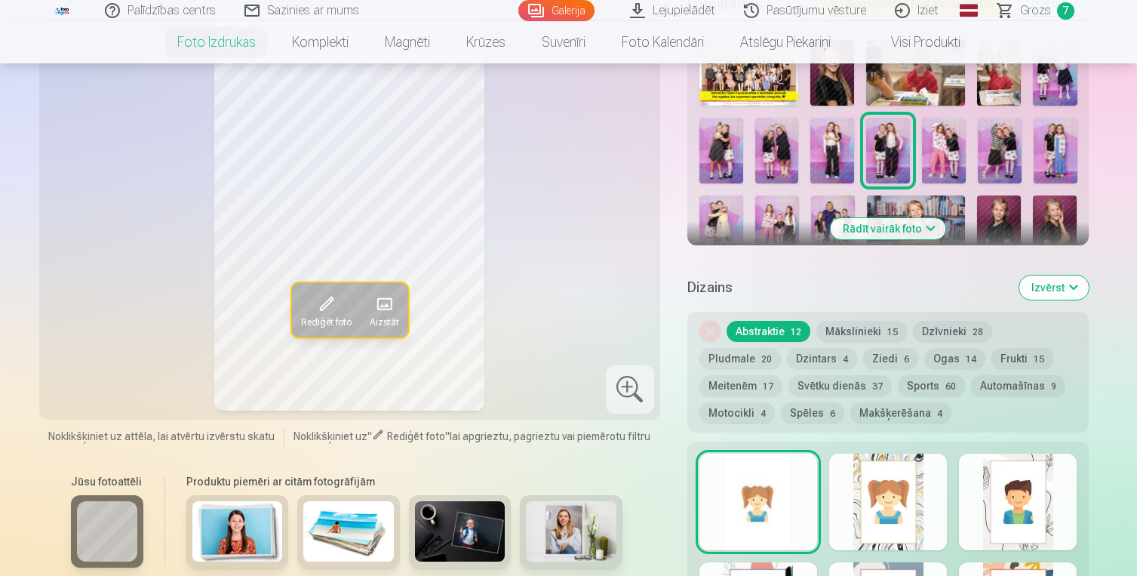
scroll to position [372, 0]
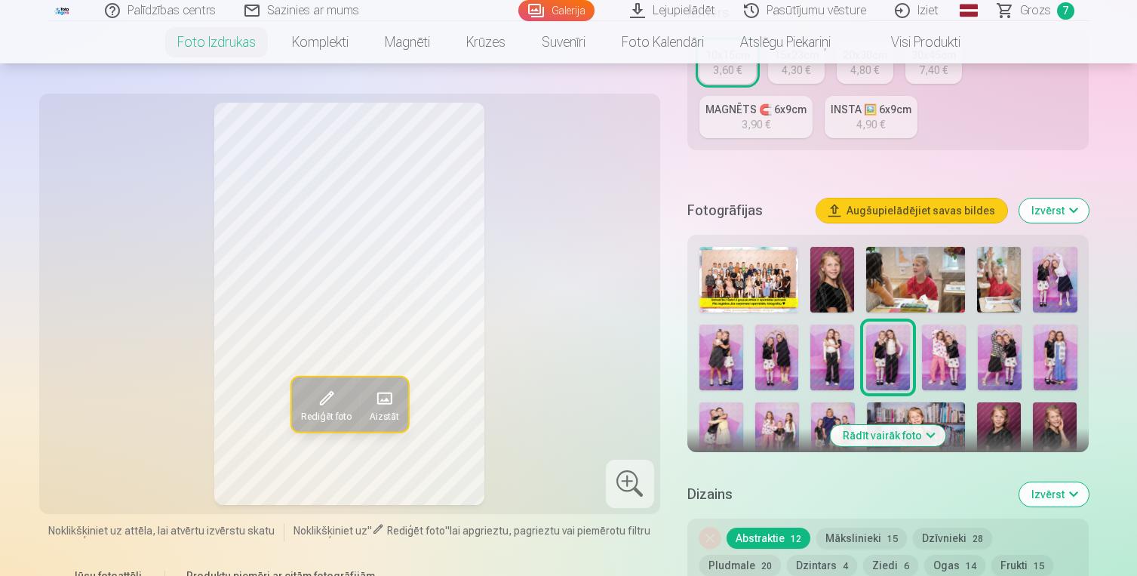
click at [965, 359] on div at bounding box center [888, 472] width 390 height 462
click at [955, 357] on img at bounding box center [944, 357] width 44 height 66
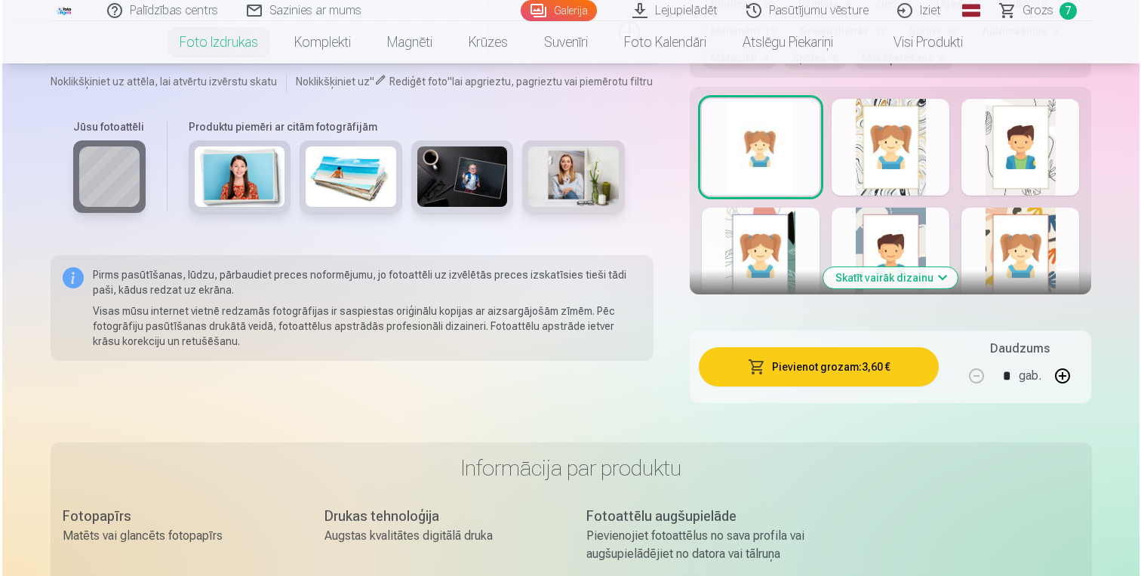
scroll to position [951, 0]
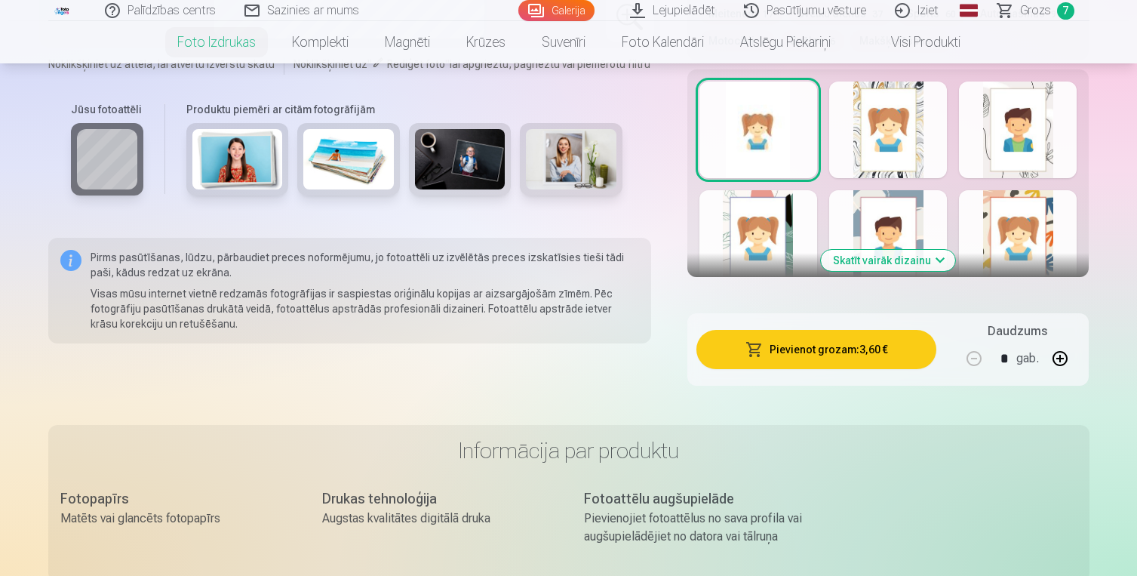
click at [864, 352] on button "Pievienot grozam : 3,60 €" at bounding box center [817, 349] width 241 height 39
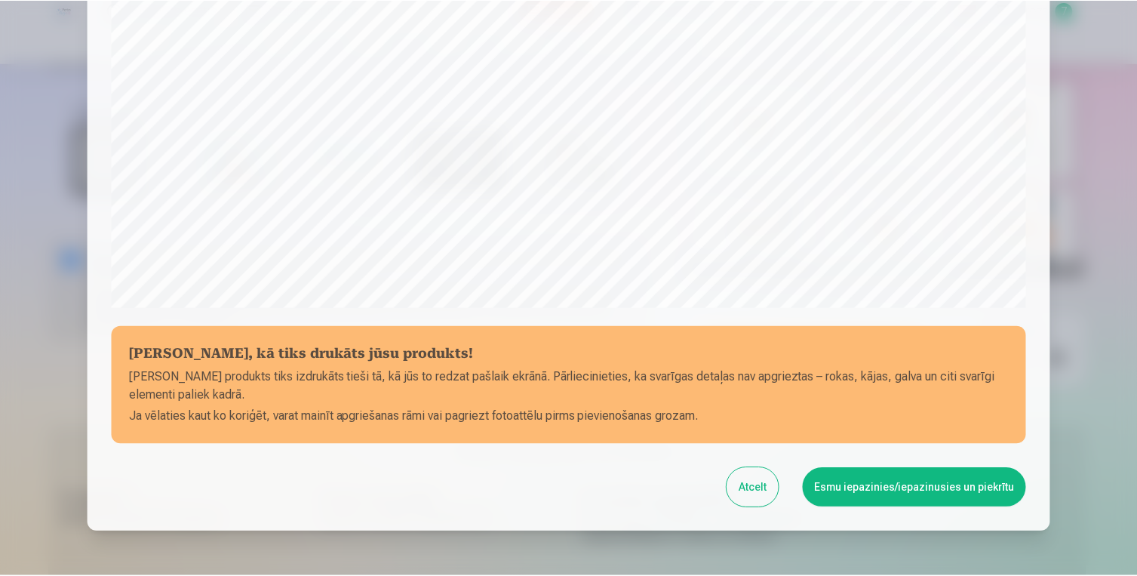
scroll to position [511, 0]
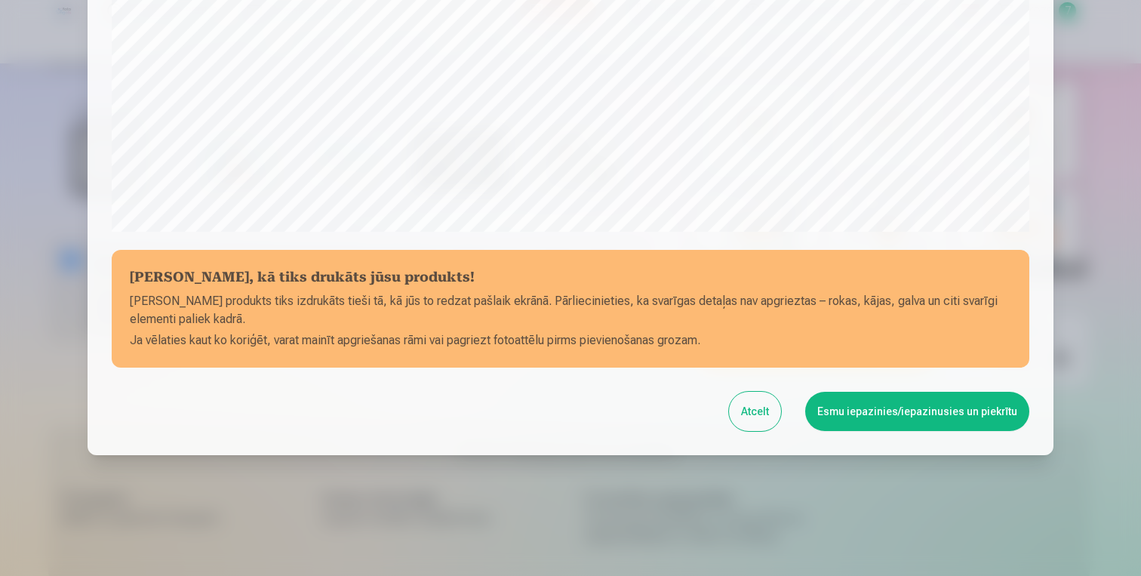
click at [908, 407] on button "Esmu iepazinies/iepazinusies un piekrītu" at bounding box center [917, 411] width 224 height 39
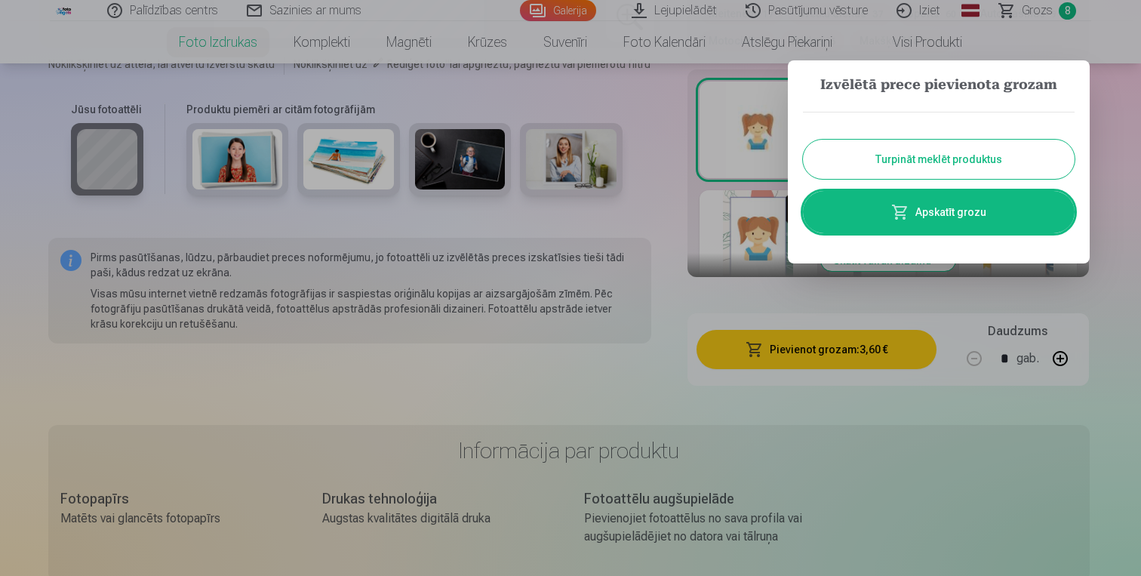
click at [924, 152] on button "Turpināt meklēt produktus" at bounding box center [939, 159] width 272 height 39
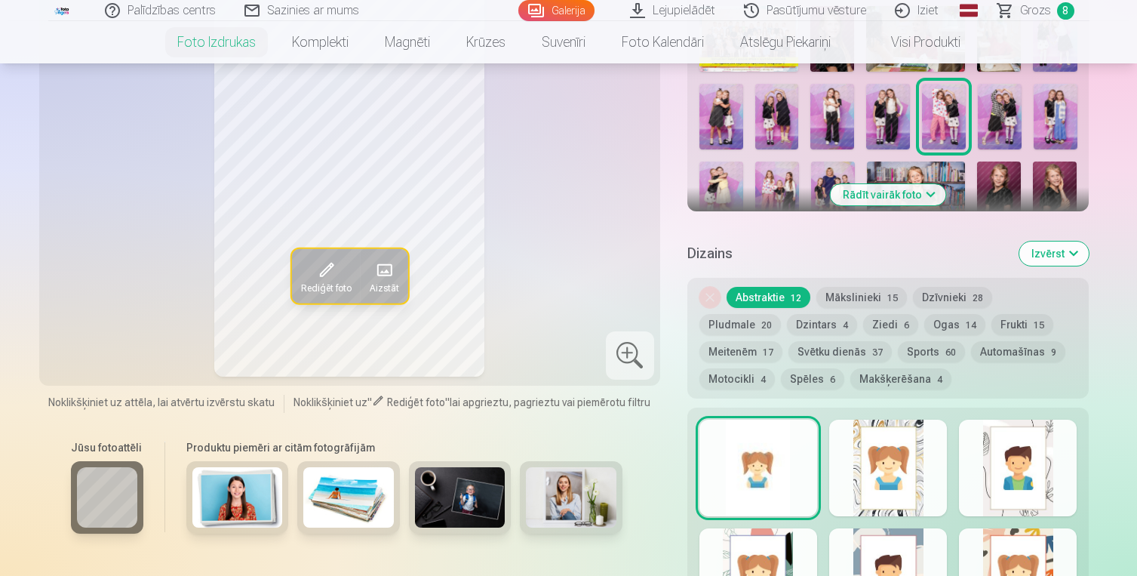
scroll to position [443, 0]
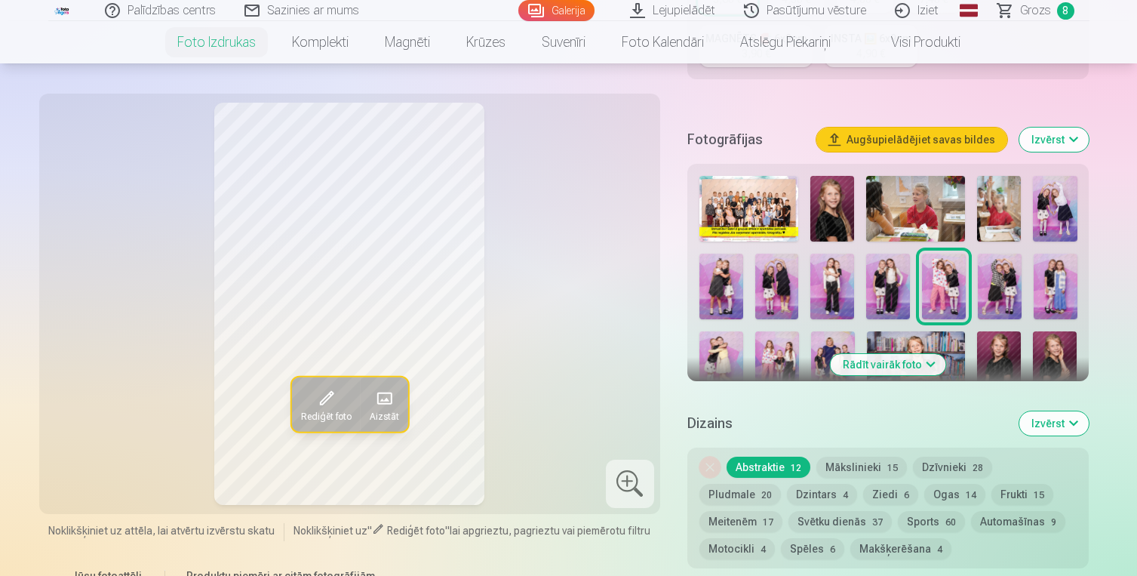
click at [1000, 284] on img at bounding box center [1000, 287] width 44 height 66
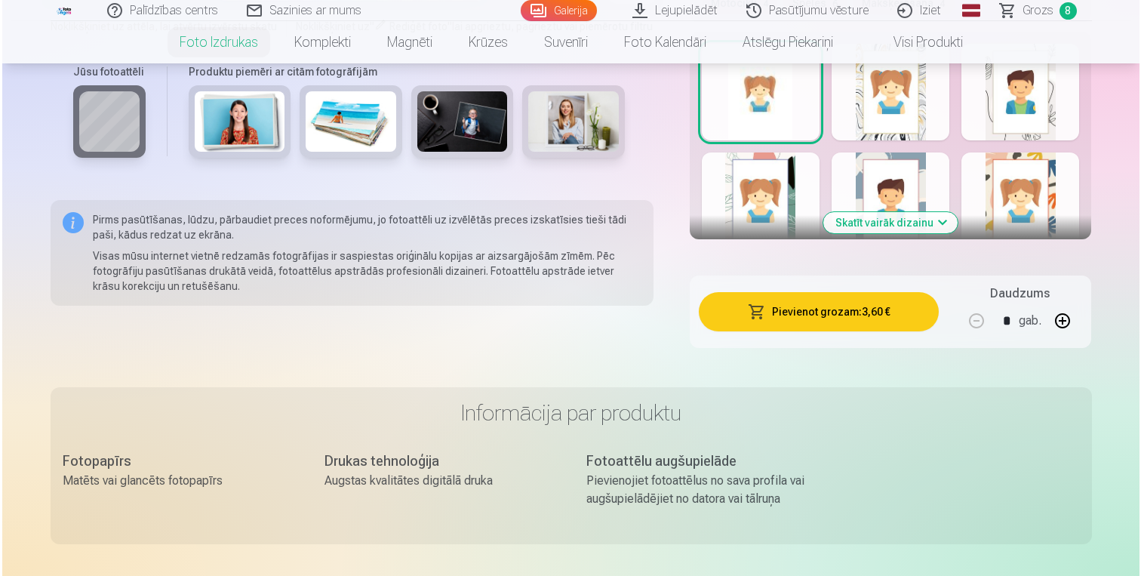
scroll to position [945, 0]
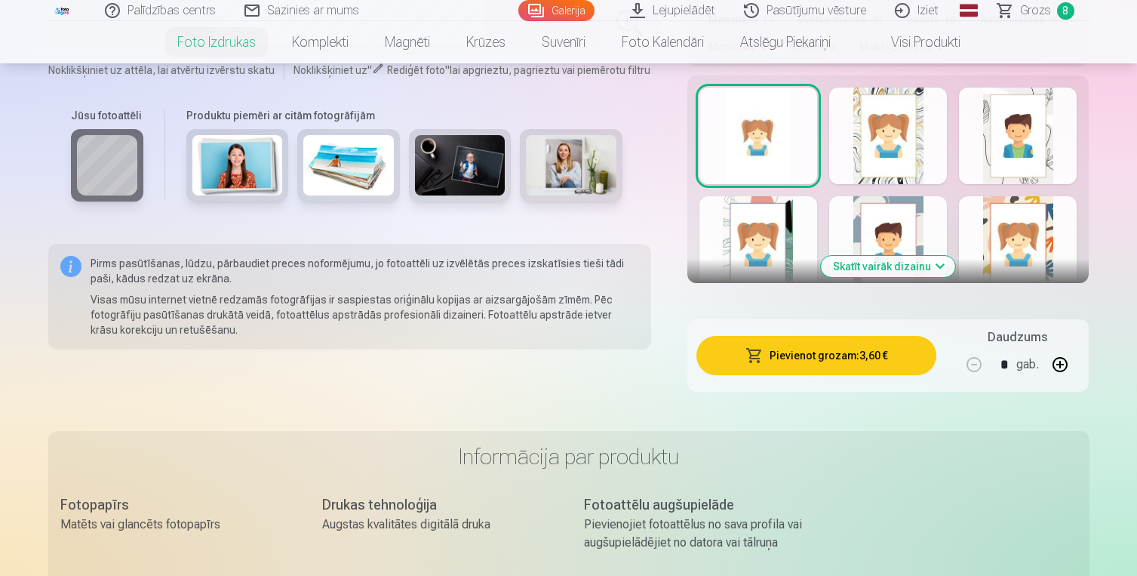
click at [849, 361] on button "Pievienot grozam : 3,60 €" at bounding box center [817, 355] width 241 height 39
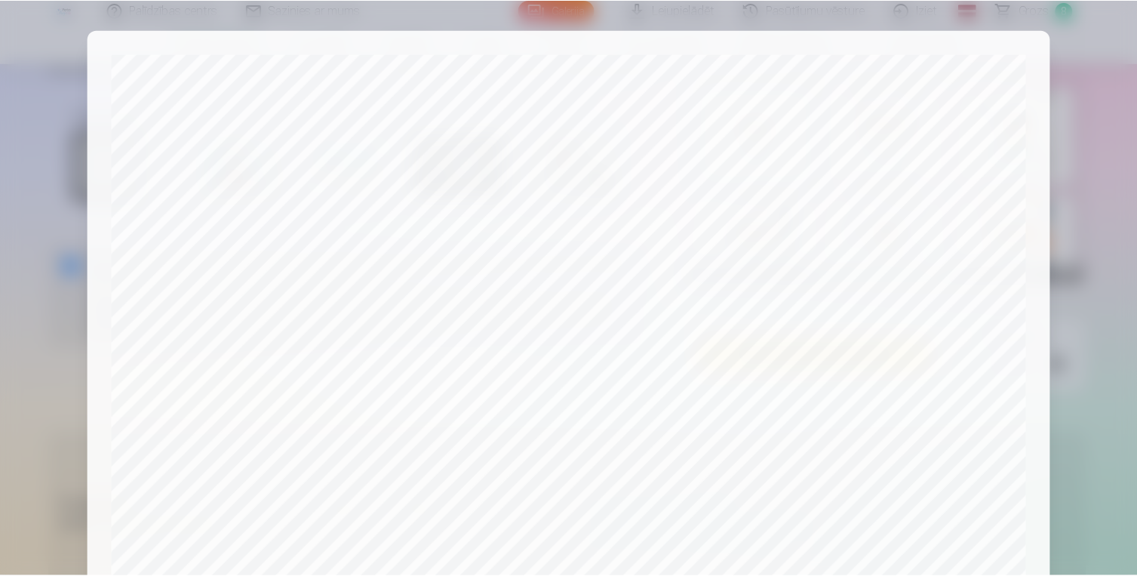
scroll to position [511, 0]
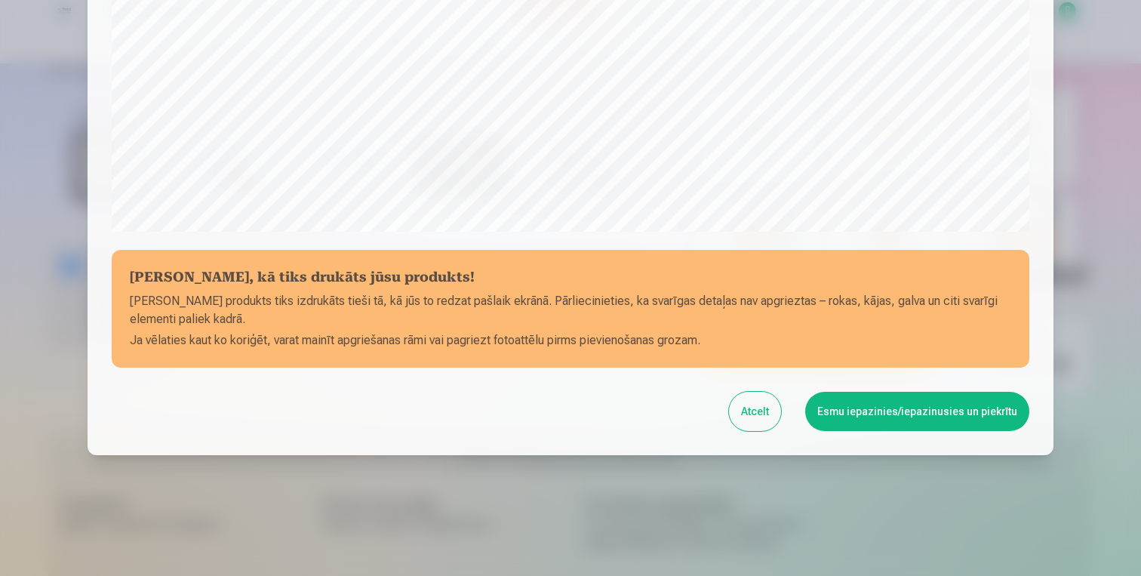
click at [910, 415] on button "Esmu iepazinies/iepazinusies un piekrītu" at bounding box center [917, 411] width 224 height 39
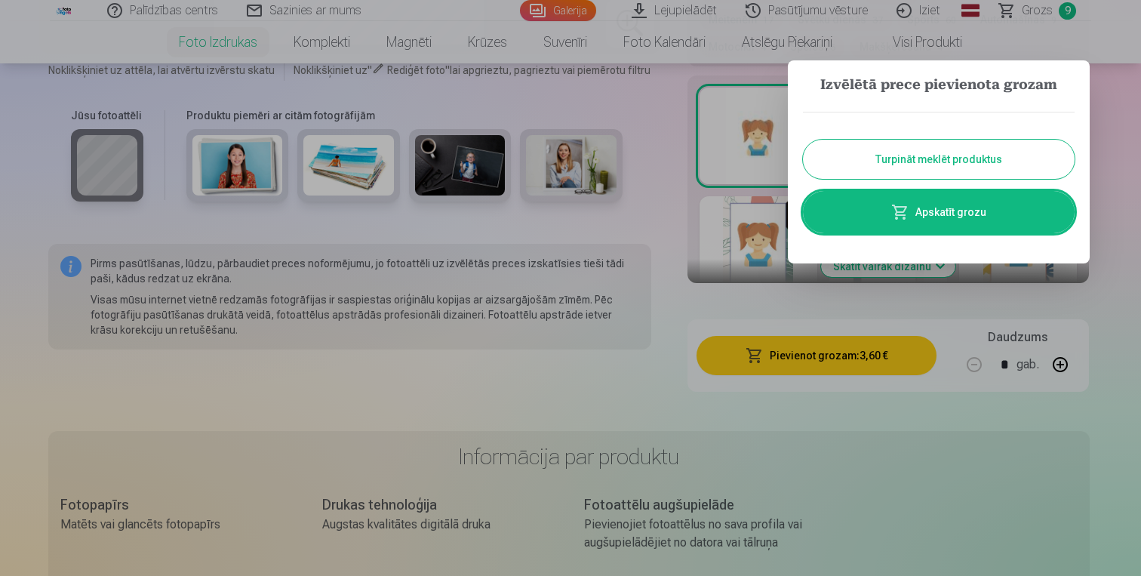
click at [972, 158] on button "Turpināt meklēt produktus" at bounding box center [939, 159] width 272 height 39
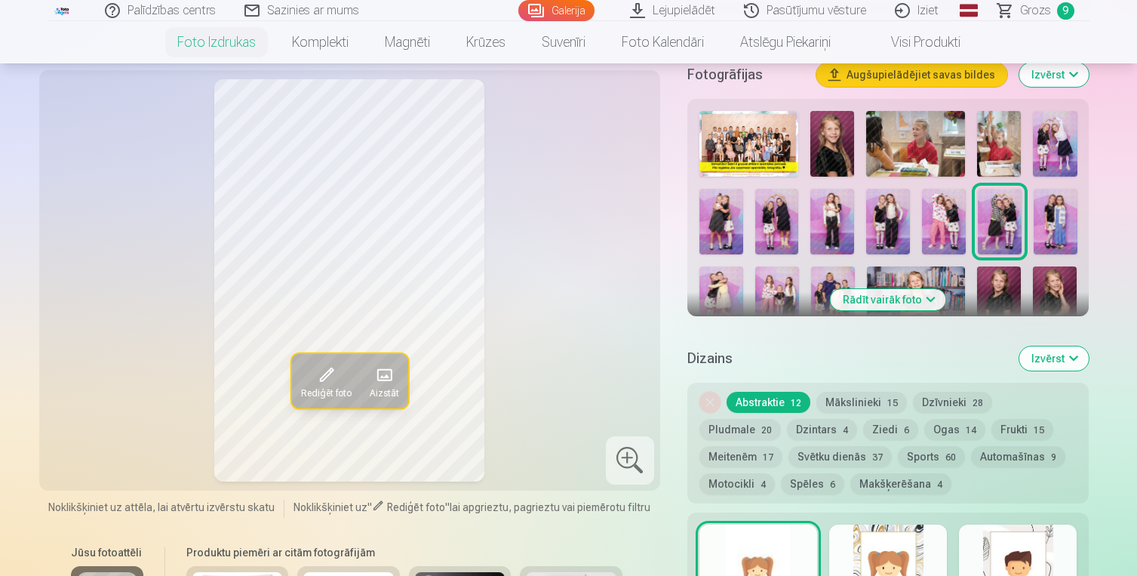
scroll to position [504, 0]
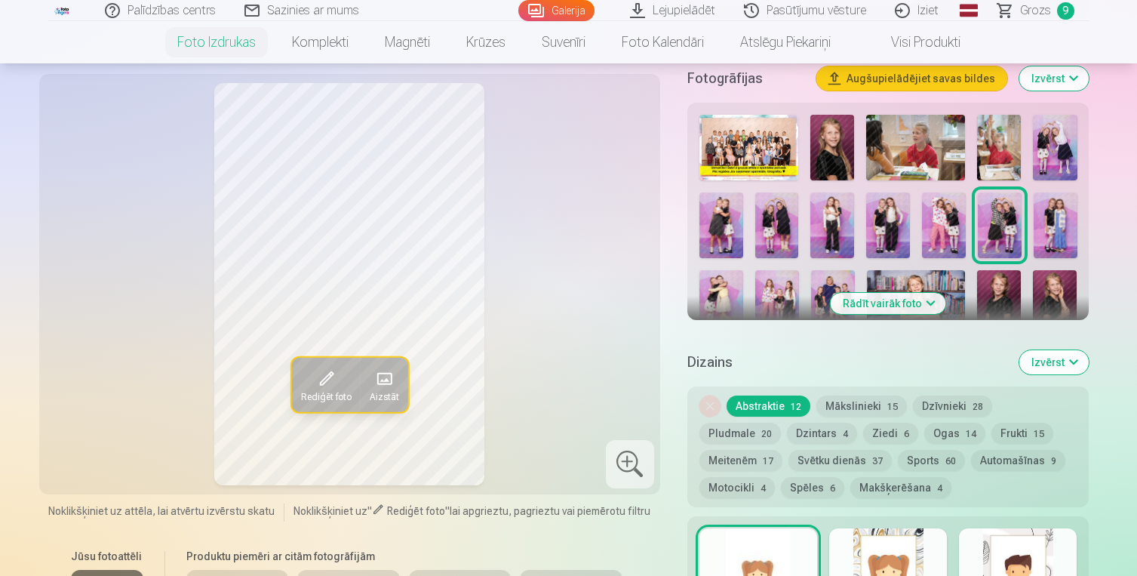
click at [1053, 226] on img at bounding box center [1056, 225] width 44 height 66
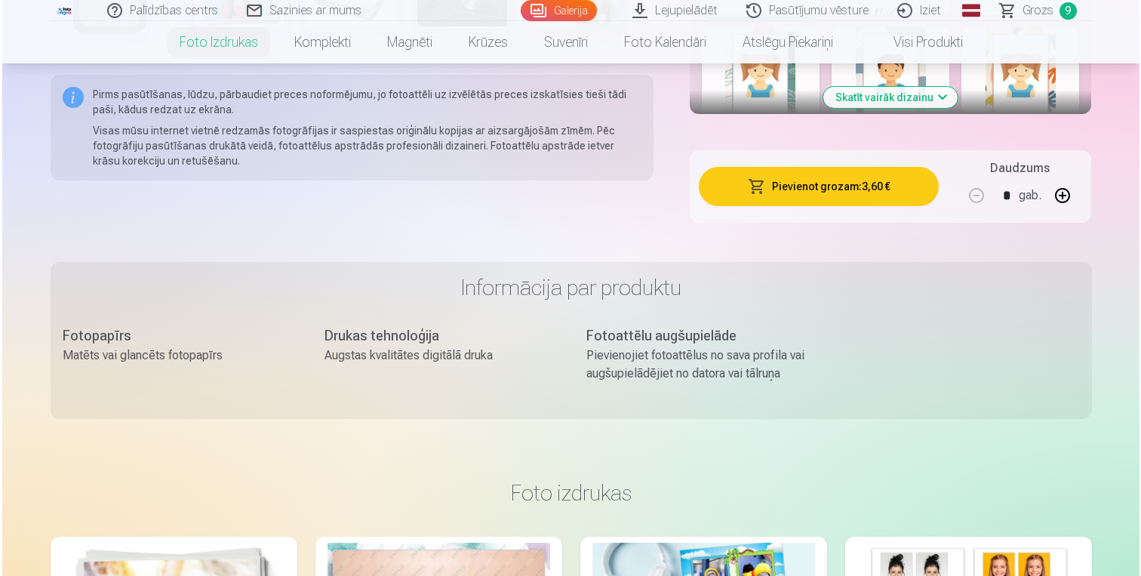
scroll to position [1116, 0]
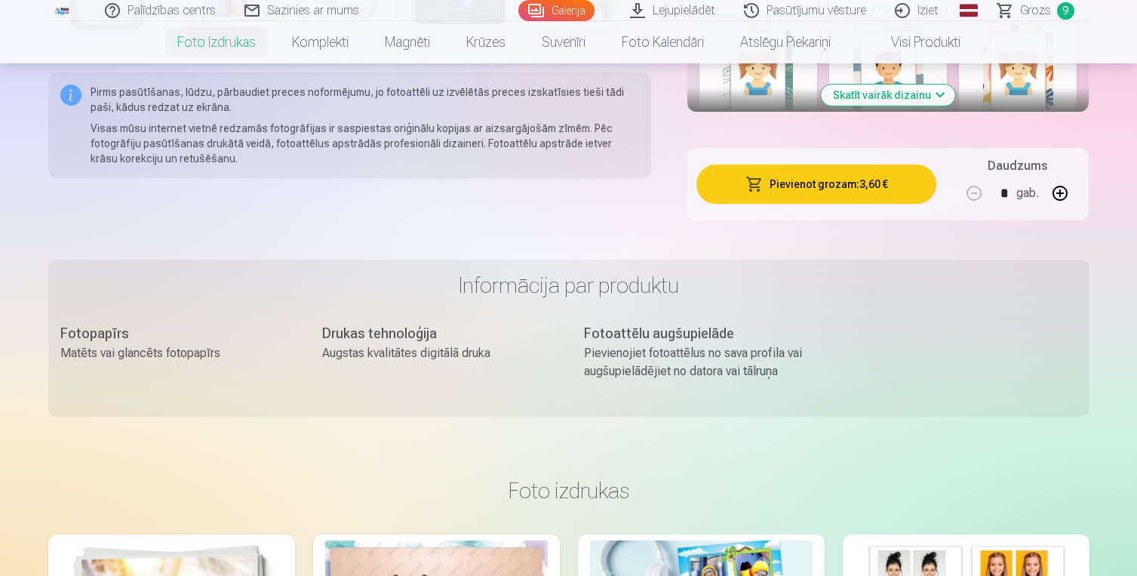
click at [878, 195] on button "Pievienot grozam : 3,60 €" at bounding box center [817, 184] width 241 height 39
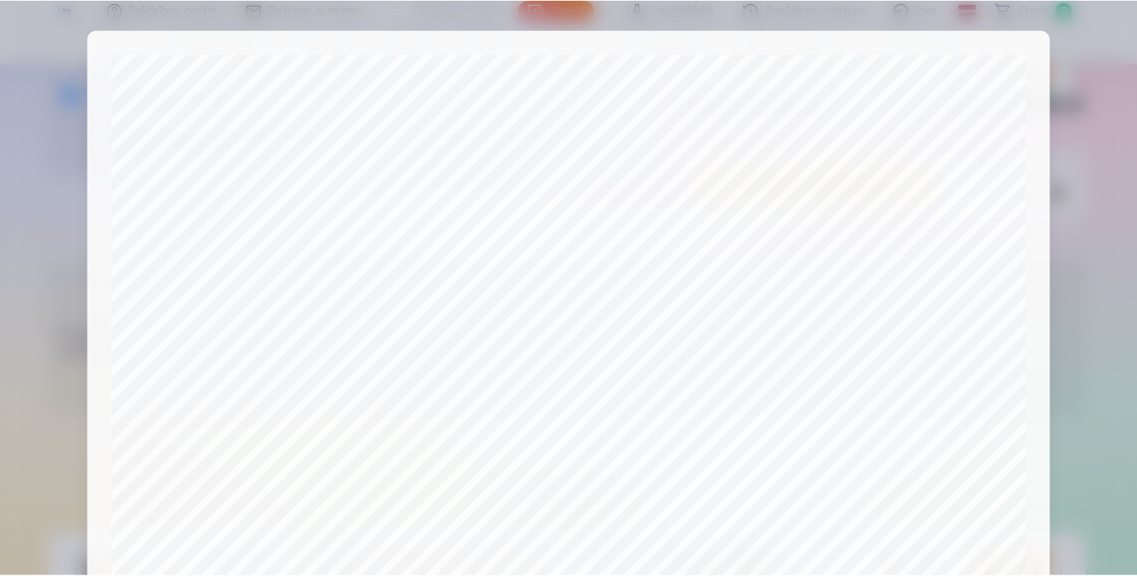
scroll to position [511, 0]
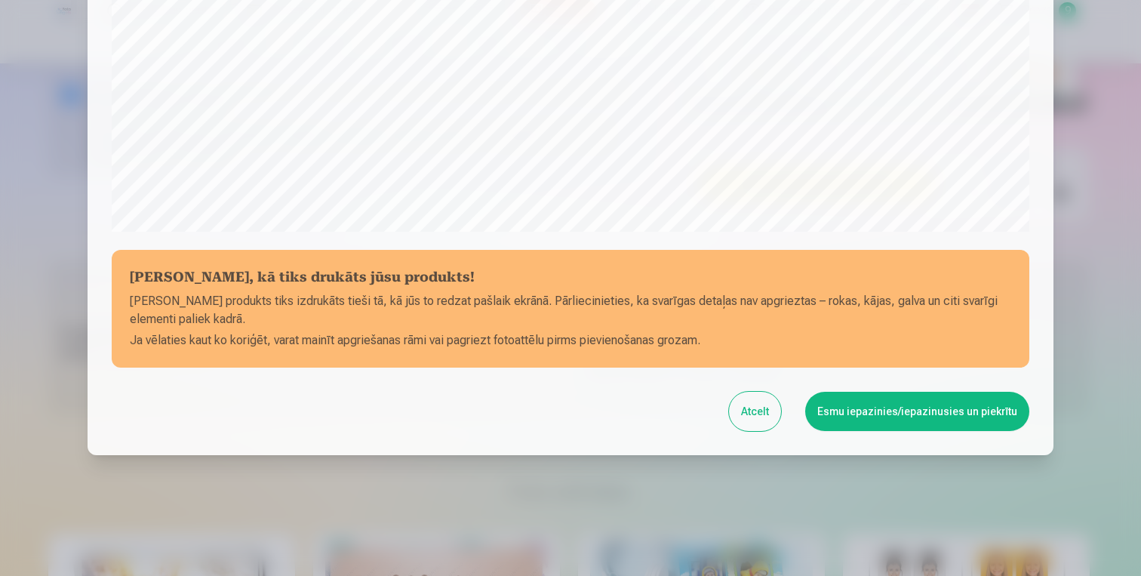
click at [889, 404] on button "Esmu iepazinies/iepazinusies un piekrītu" at bounding box center [917, 411] width 224 height 39
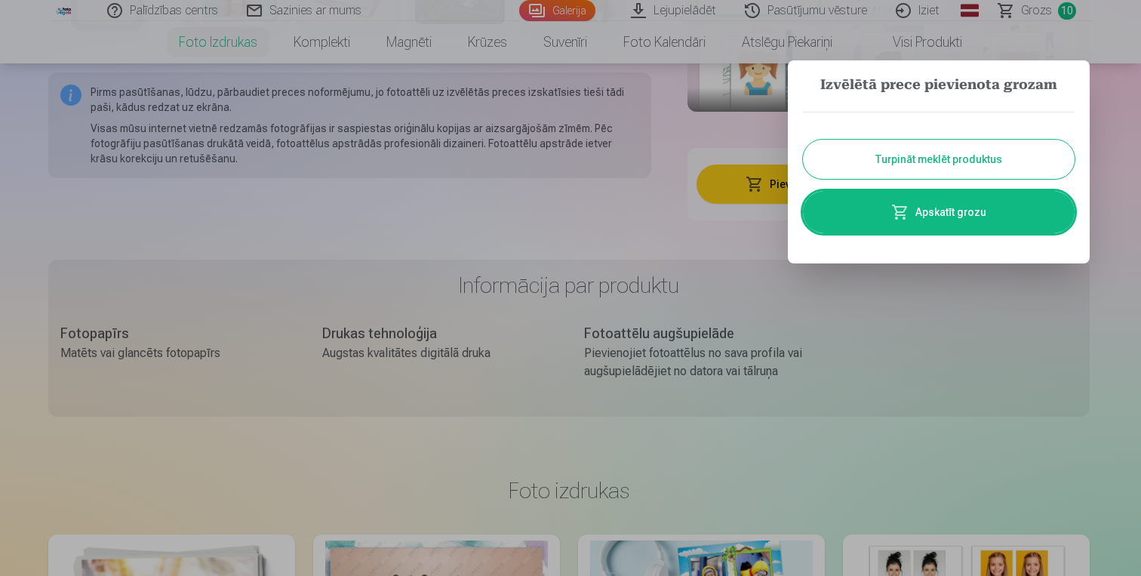
click at [906, 149] on button "Turpināt meklēt produktus" at bounding box center [939, 159] width 272 height 39
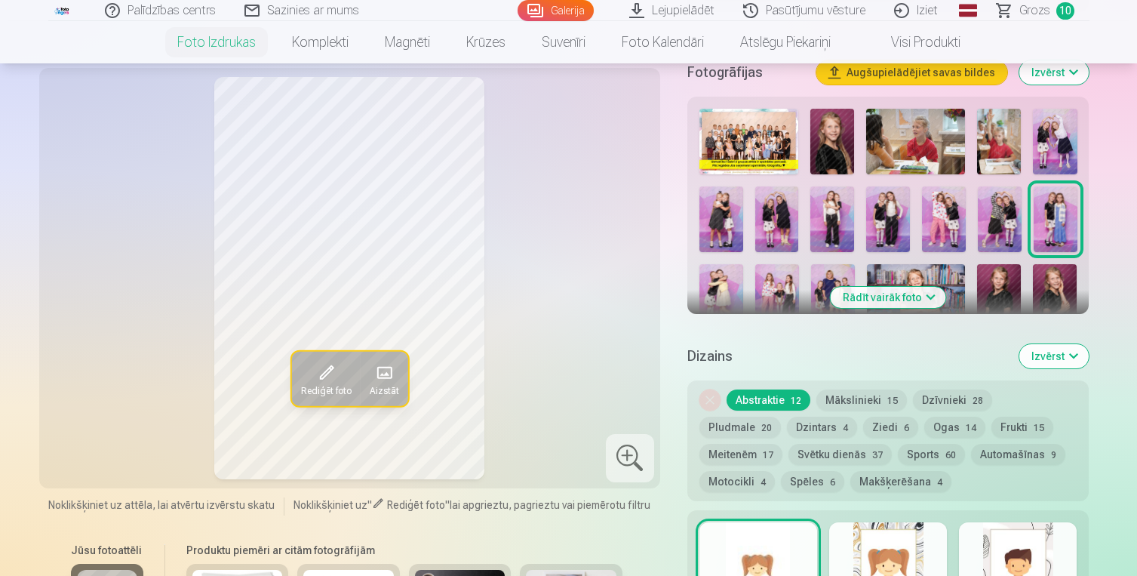
scroll to position [503, 0]
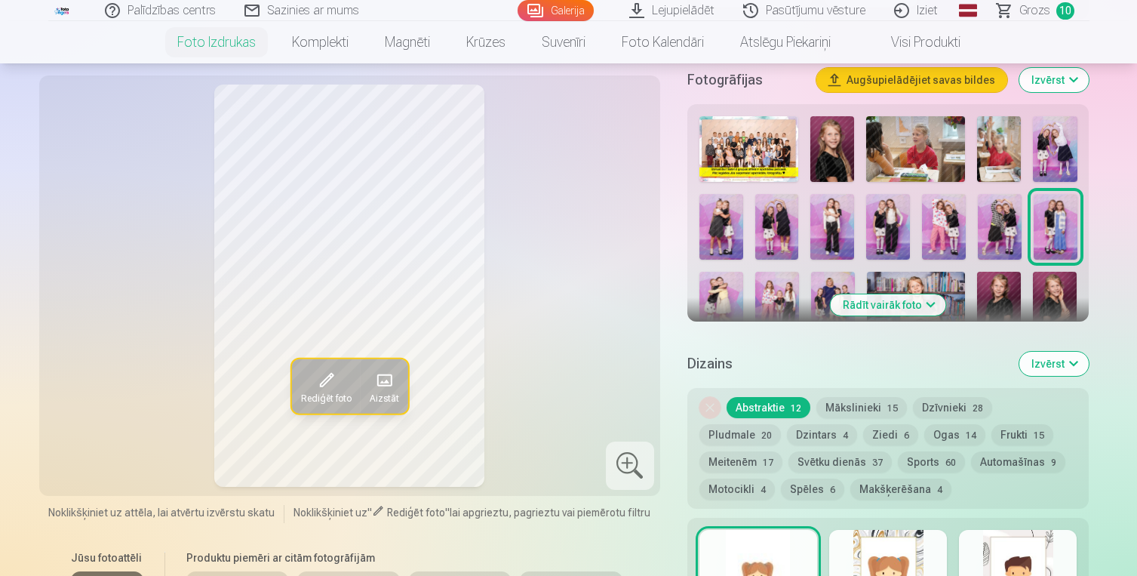
click at [725, 296] on img at bounding box center [722, 305] width 44 height 66
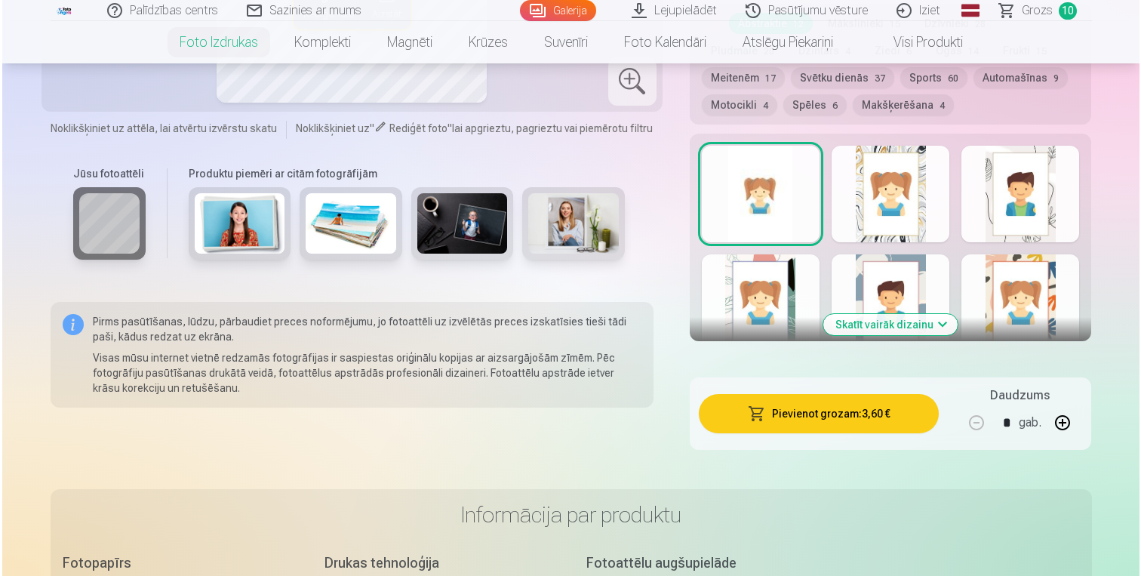
scroll to position [889, 0]
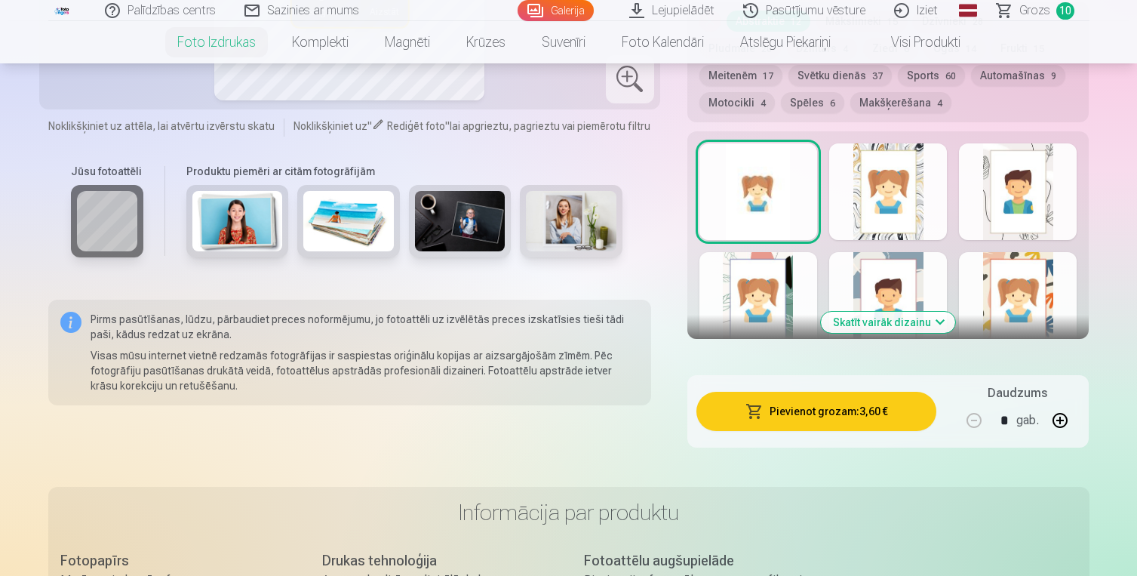
click at [876, 406] on button "Pievienot grozam : 3,60 €" at bounding box center [817, 411] width 241 height 39
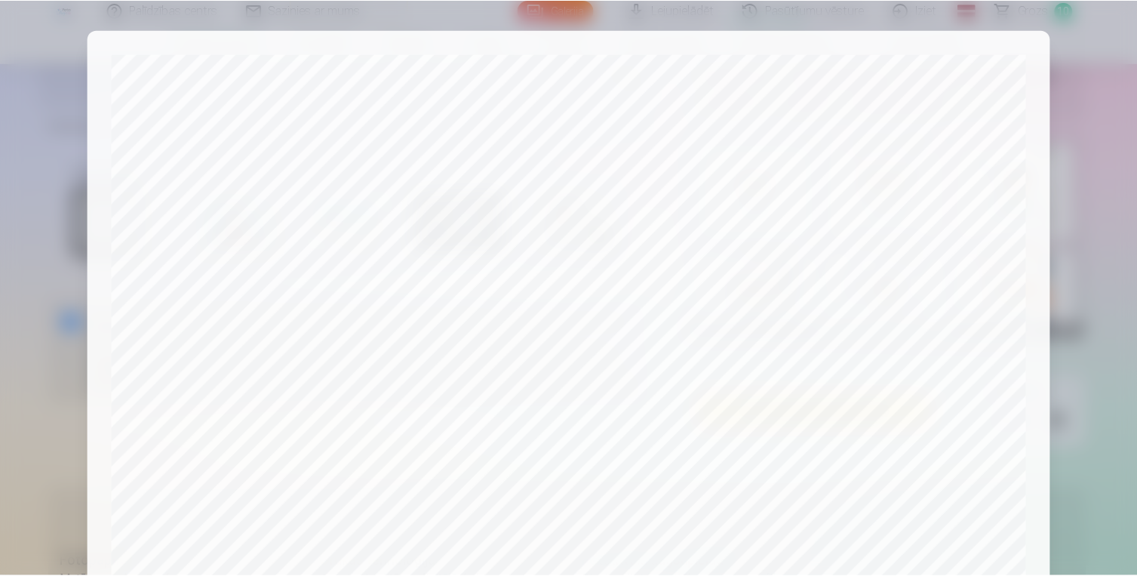
scroll to position [511, 0]
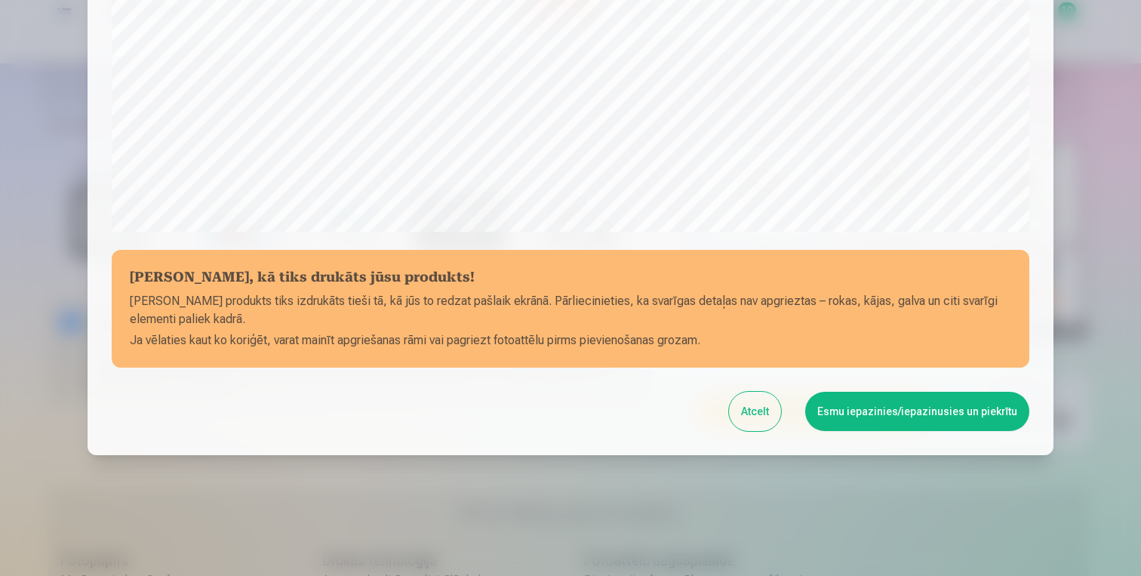
click at [912, 414] on button "Esmu iepazinies/iepazinusies un piekrītu" at bounding box center [917, 411] width 224 height 39
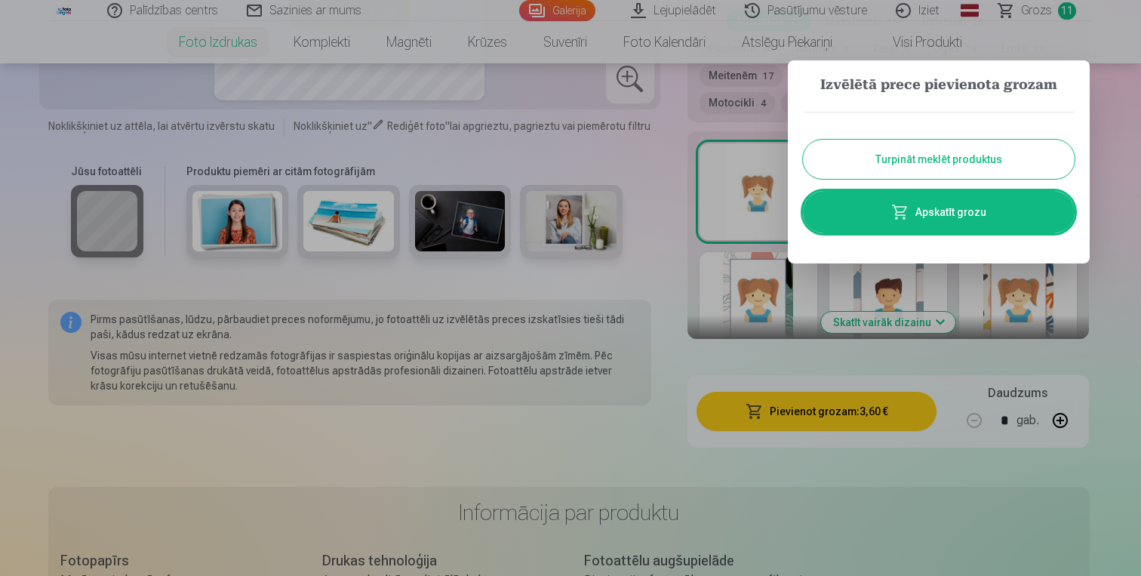
click at [922, 161] on button "Turpināt meklēt produktus" at bounding box center [939, 159] width 272 height 39
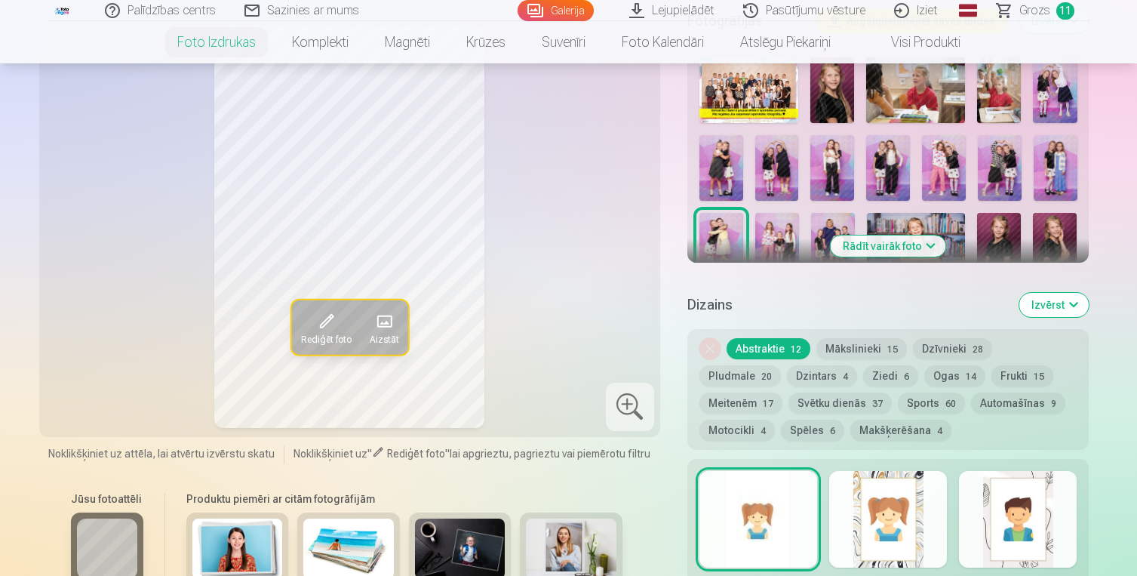
scroll to position [561, 0]
click at [784, 236] on img at bounding box center [777, 246] width 44 height 66
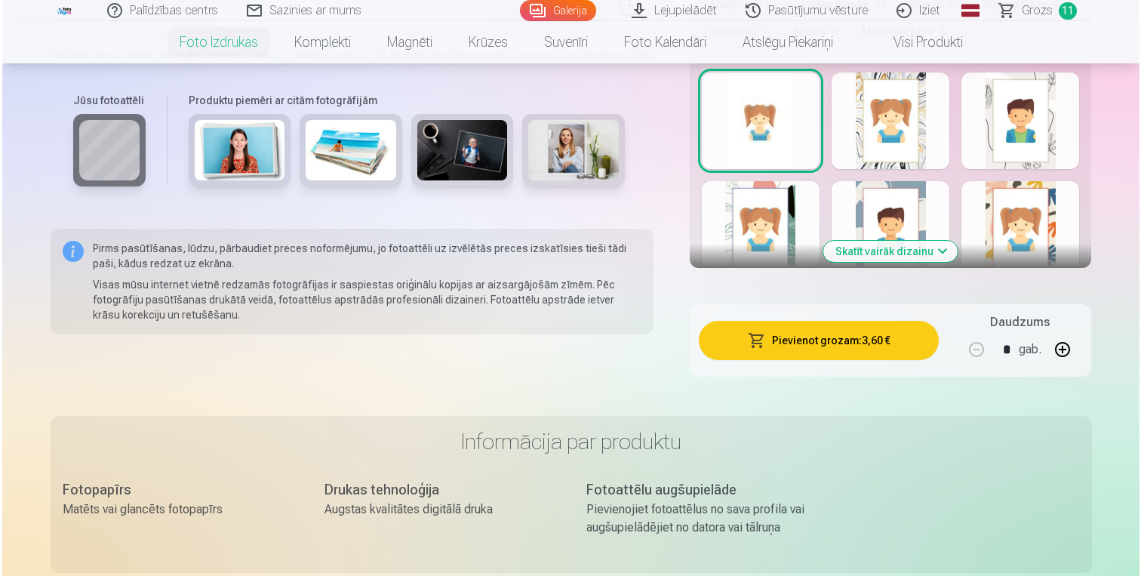
scroll to position [964, 0]
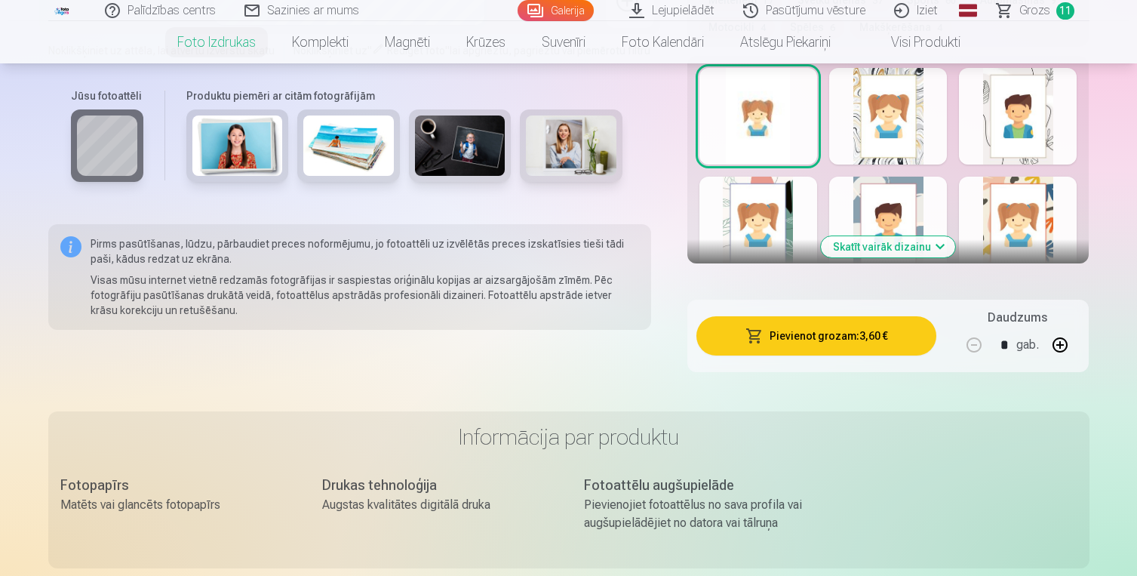
click at [838, 331] on button "Pievienot grozam : 3,60 €" at bounding box center [817, 335] width 241 height 39
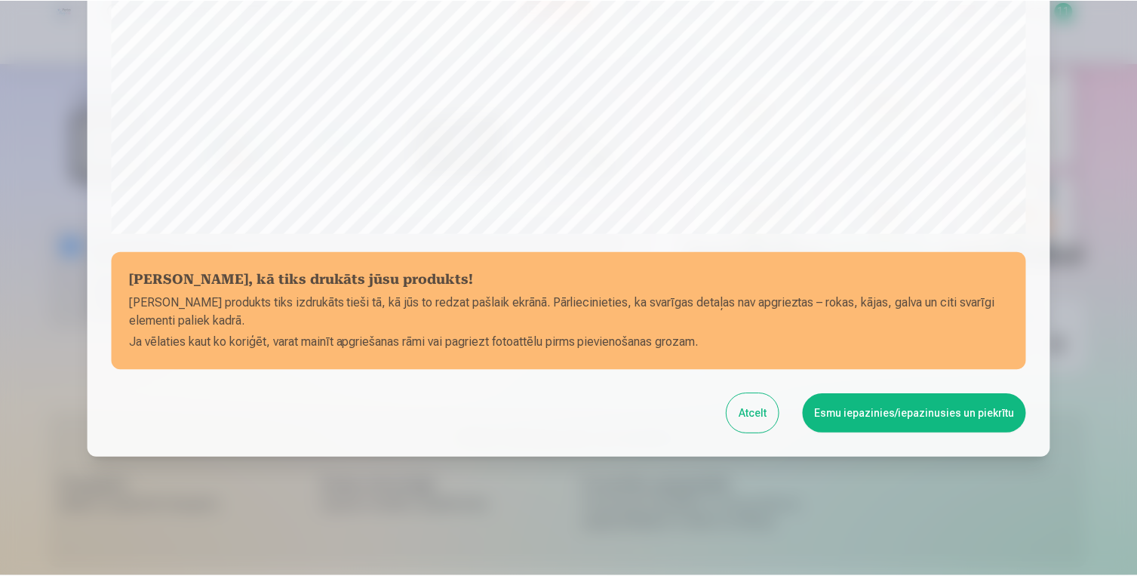
scroll to position [511, 0]
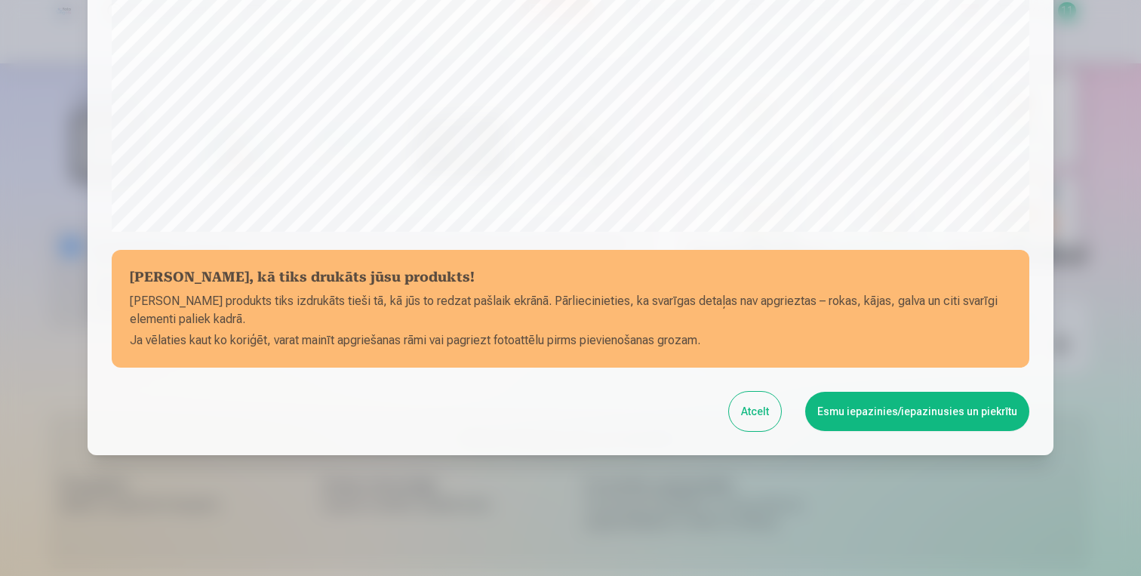
click at [942, 425] on button "Esmu iepazinies/iepazinusies un piekrītu" at bounding box center [917, 411] width 224 height 39
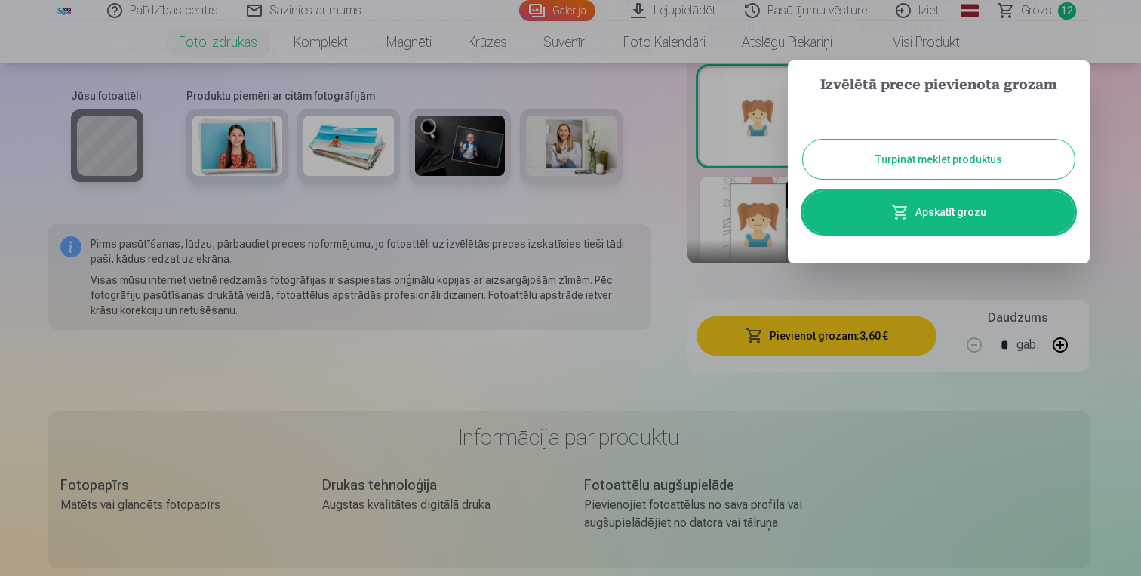
click at [946, 155] on button "Turpināt meklēt produktus" at bounding box center [939, 159] width 272 height 39
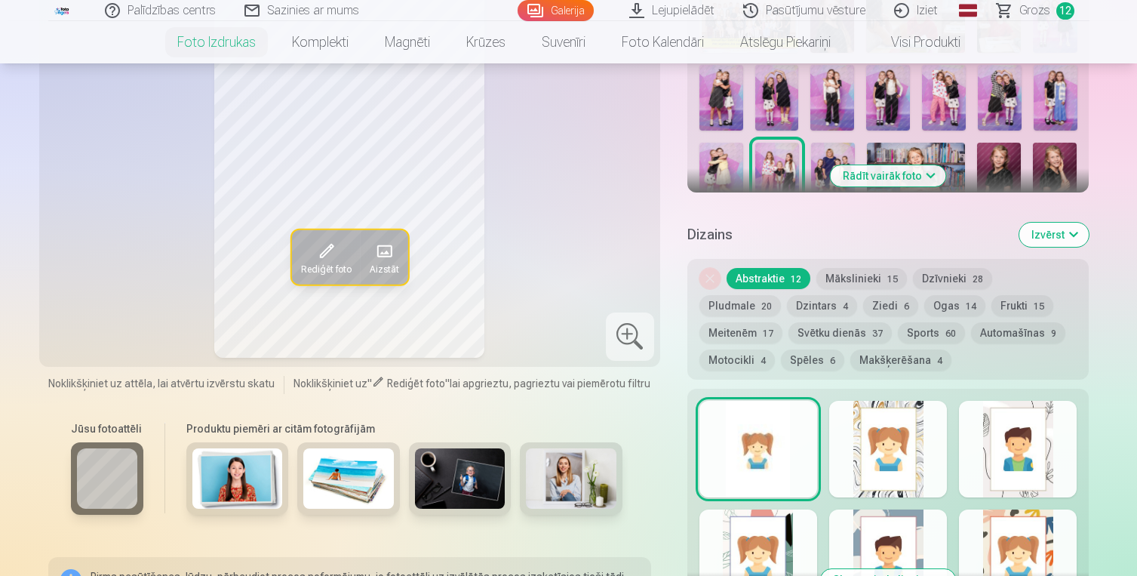
scroll to position [582, 0]
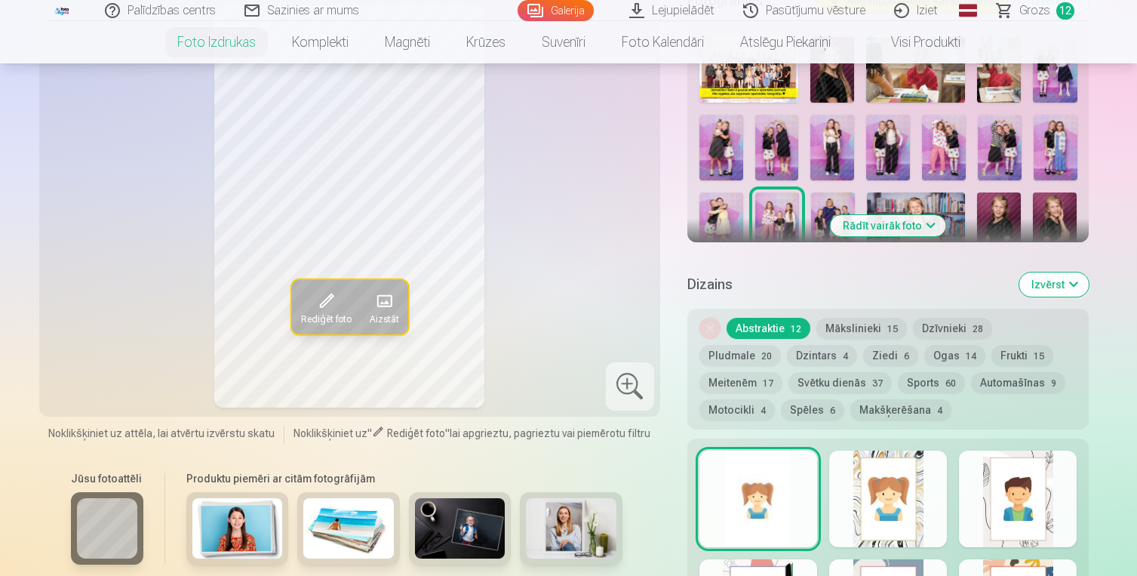
click at [830, 201] on img at bounding box center [833, 225] width 44 height 66
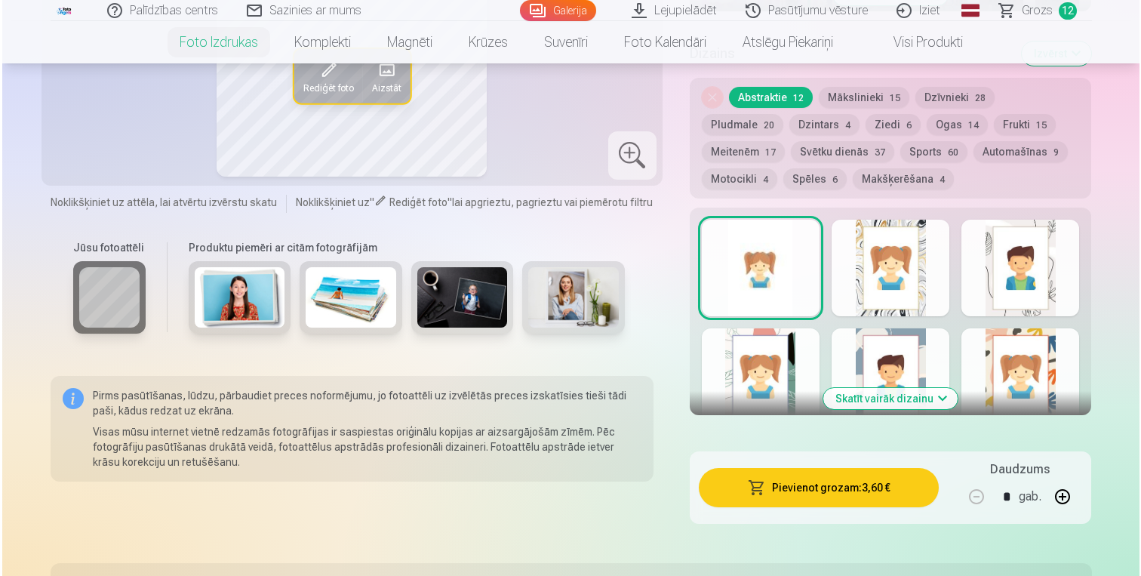
scroll to position [889, 0]
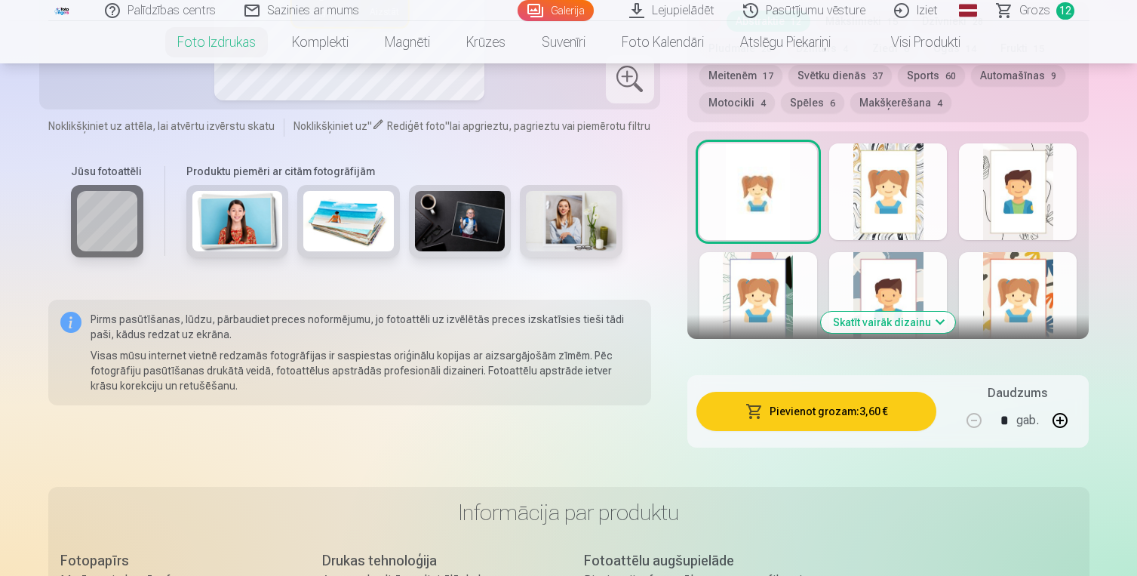
click at [870, 399] on button "Pievienot grozam : 3,60 €" at bounding box center [817, 411] width 241 height 39
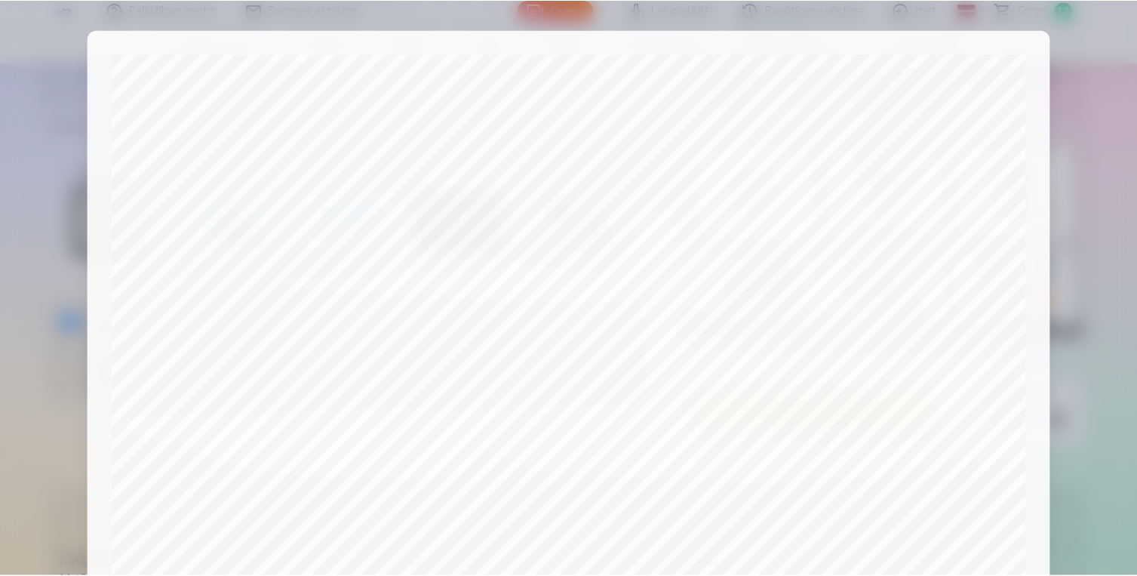
scroll to position [511, 0]
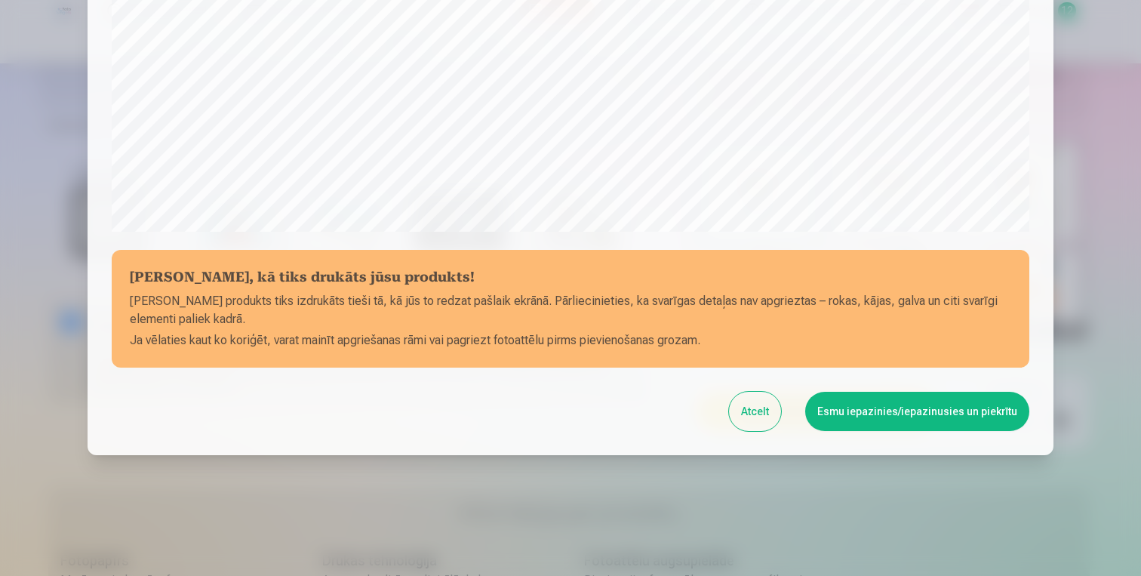
click at [924, 416] on button "Esmu iepazinies/iepazinusies un piekrītu" at bounding box center [917, 411] width 224 height 39
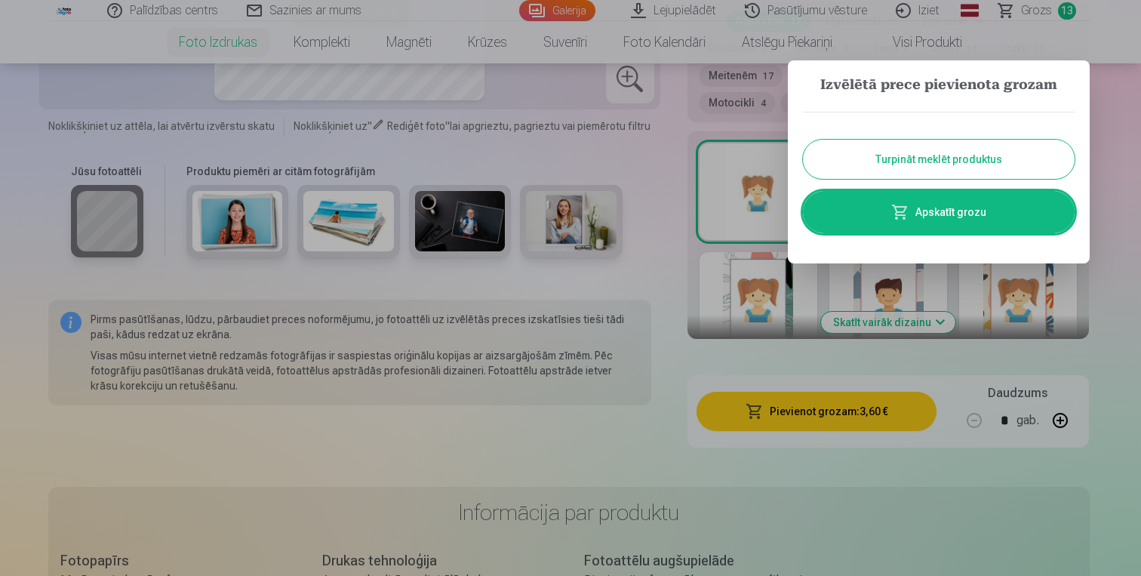
click at [951, 155] on button "Turpināt meklēt produktus" at bounding box center [939, 159] width 272 height 39
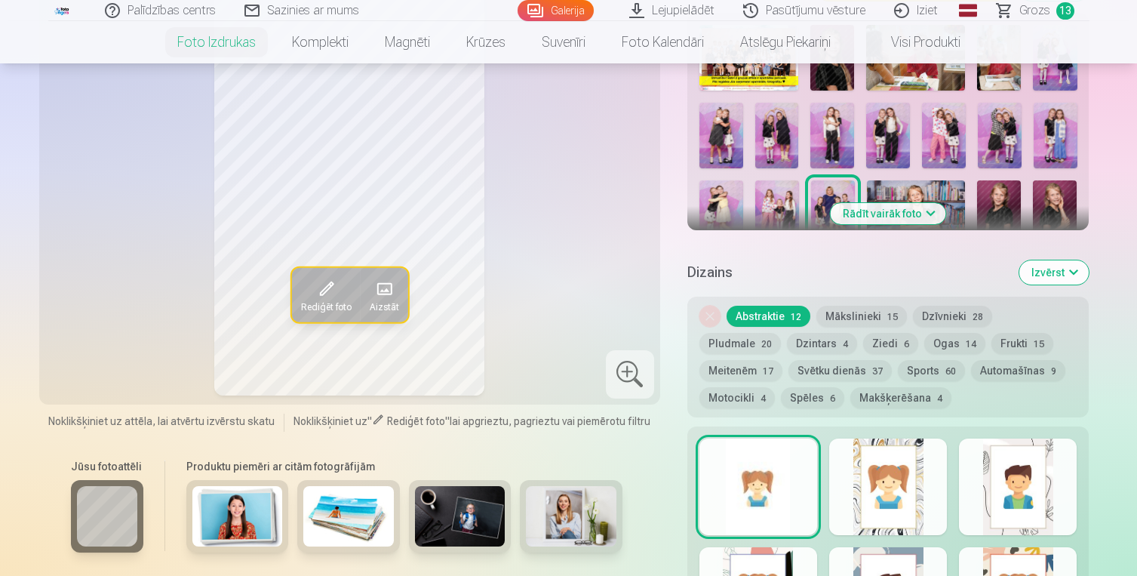
scroll to position [586, 0]
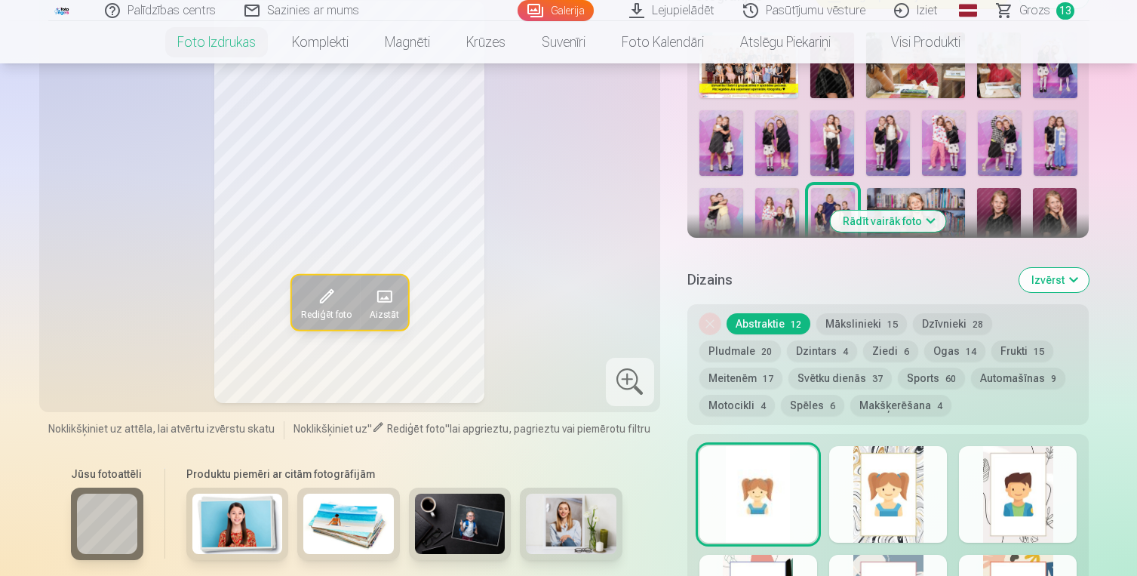
click at [942, 194] on img at bounding box center [916, 221] width 99 height 66
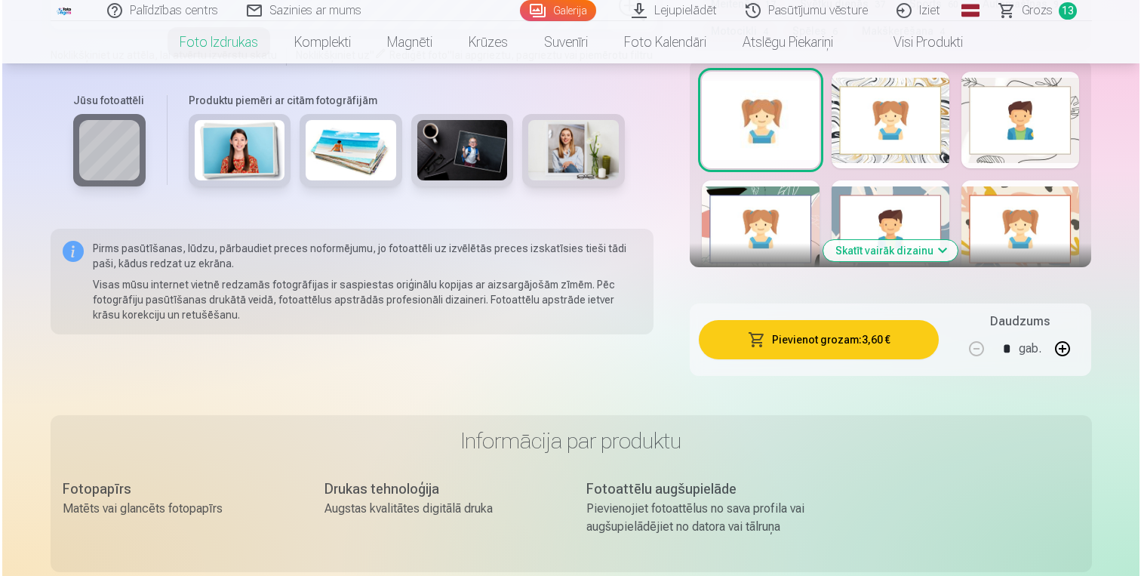
scroll to position [1002, 0]
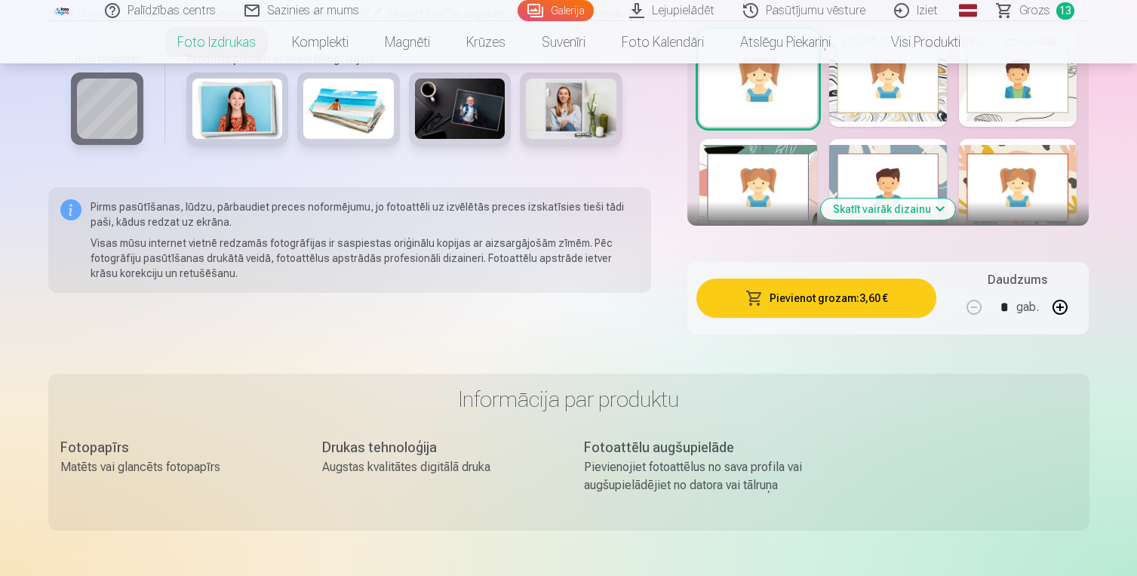
click at [875, 297] on button "Pievienot grozam : 3,60 €" at bounding box center [817, 297] width 241 height 39
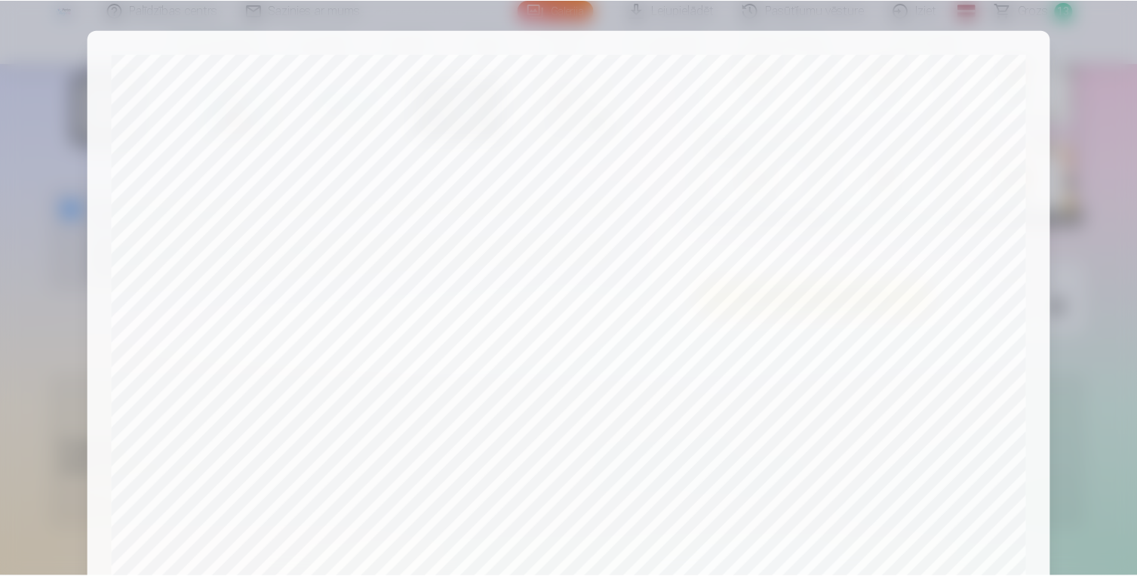
scroll to position [511, 0]
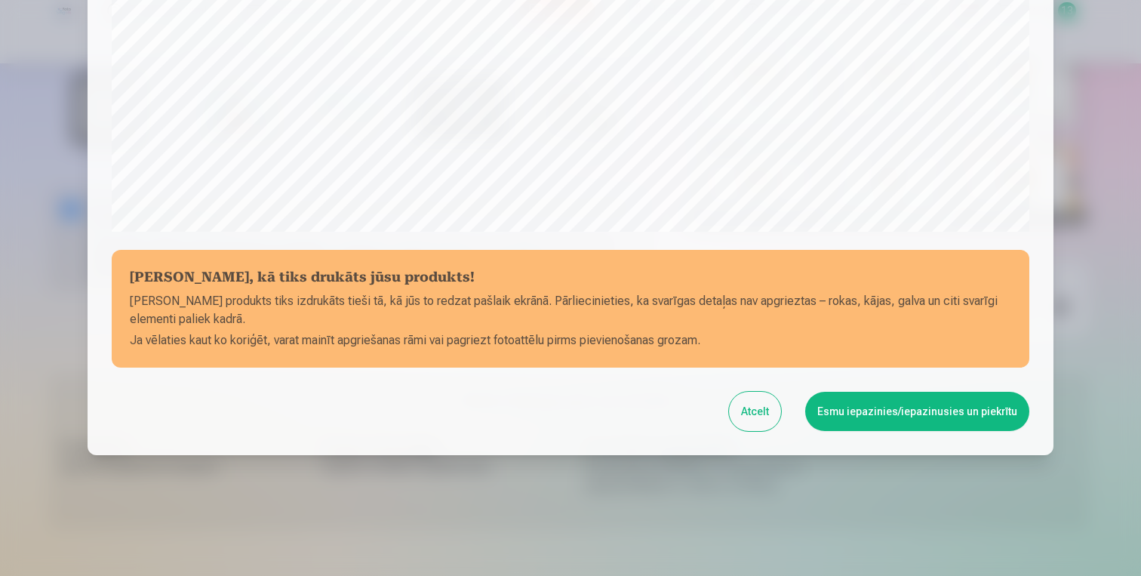
click at [914, 401] on button "Esmu iepazinies/iepazinusies un piekrītu" at bounding box center [917, 411] width 224 height 39
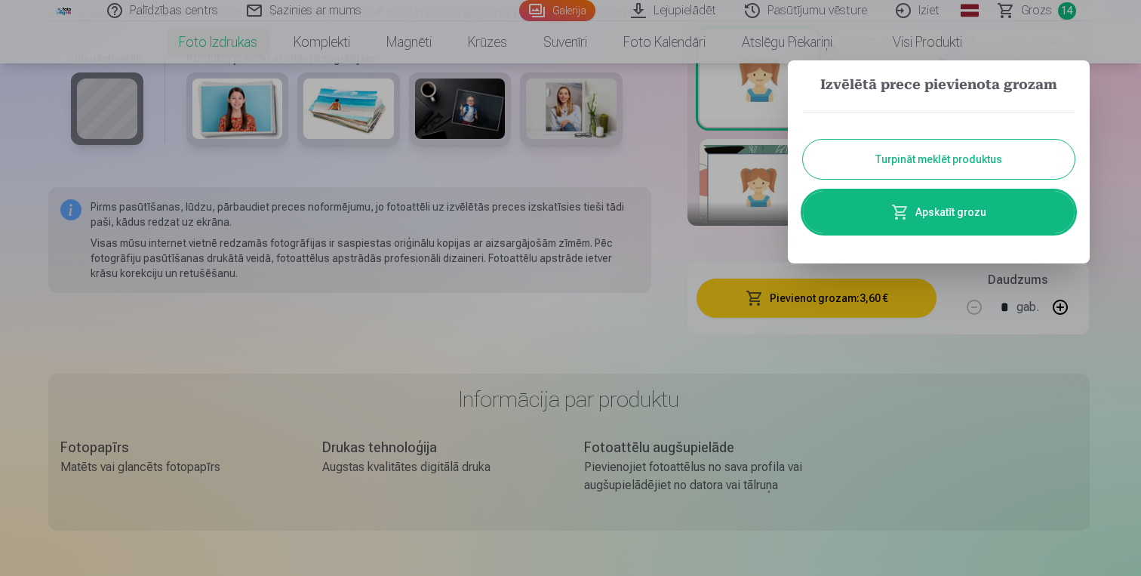
click at [957, 161] on button "Turpināt meklēt produktus" at bounding box center [939, 159] width 272 height 39
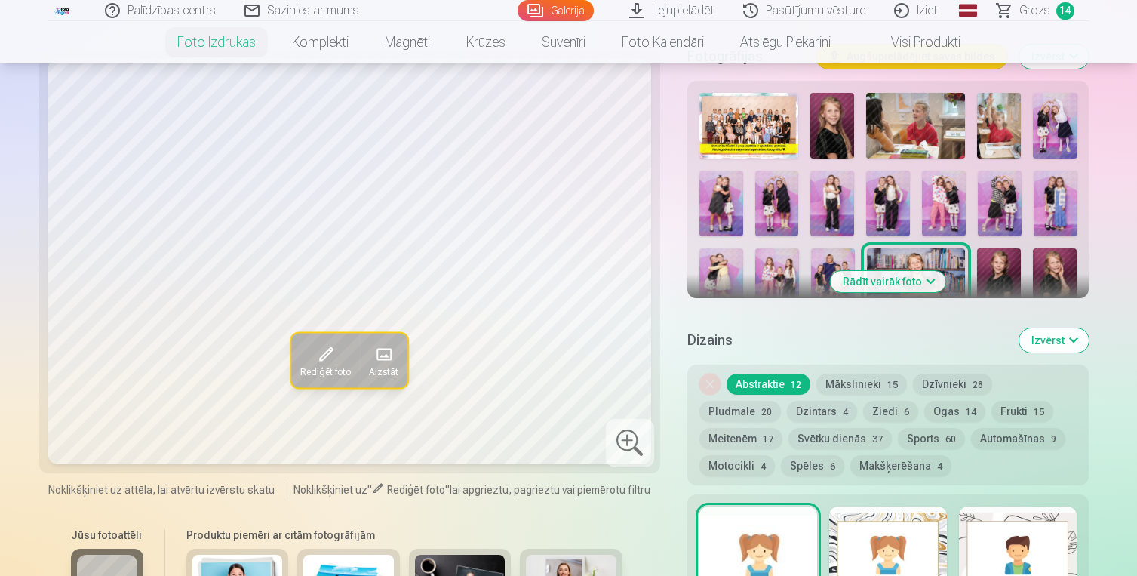
scroll to position [523, 0]
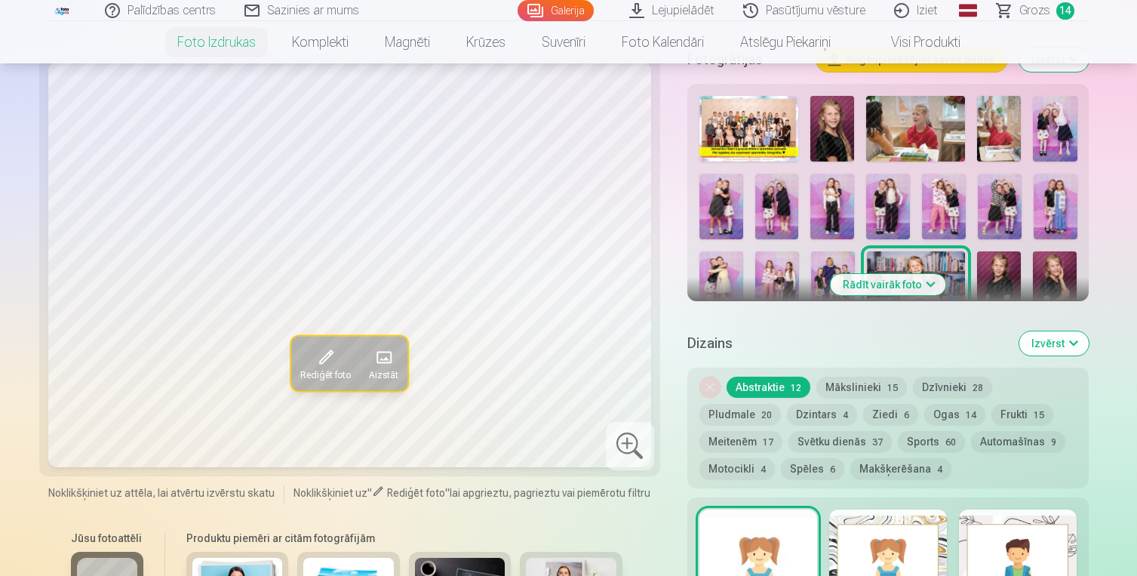
click at [934, 282] on button "Rādīt vairāk foto" at bounding box center [888, 284] width 115 height 21
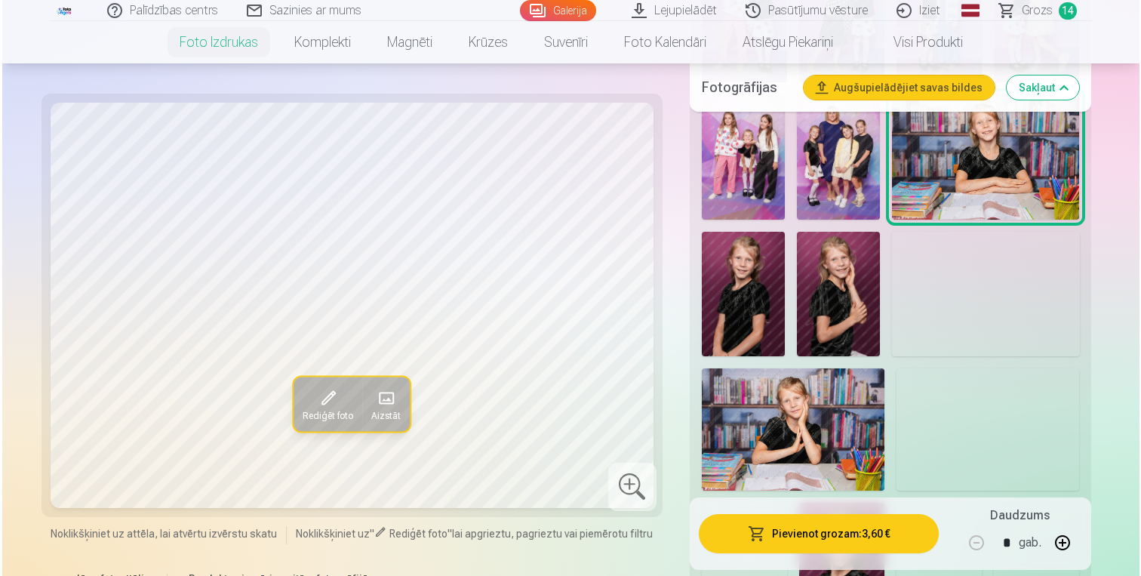
scroll to position [1148, 0]
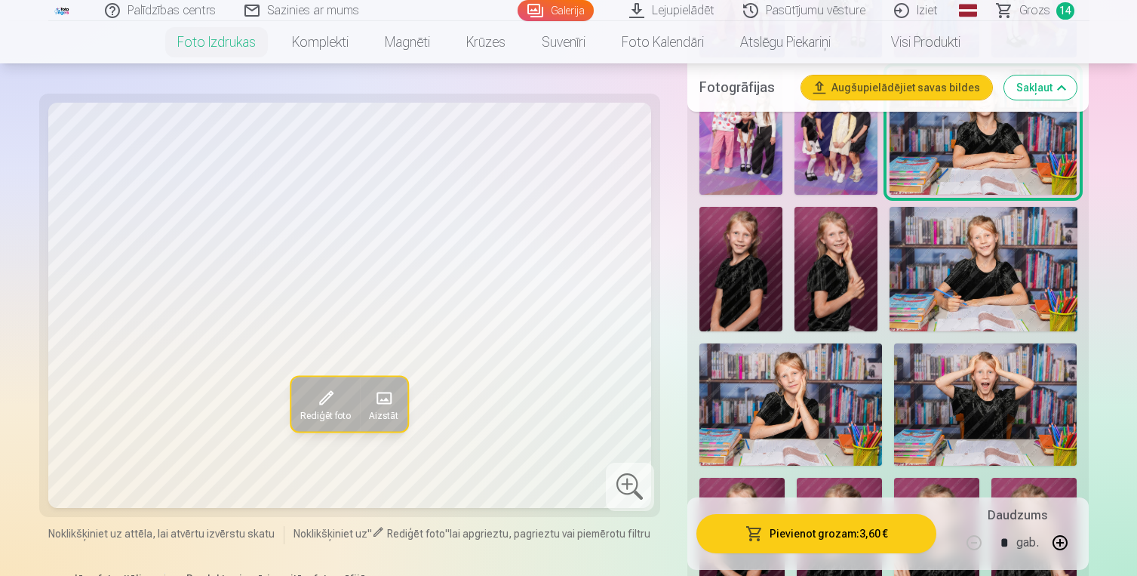
click at [766, 272] on img at bounding box center [741, 269] width 83 height 125
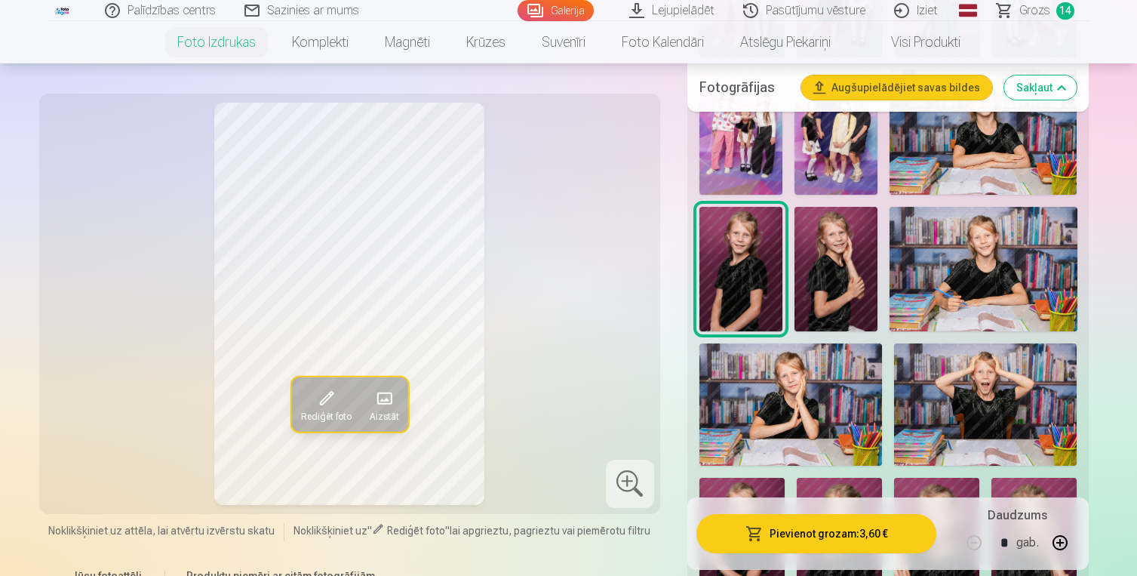
click at [879, 533] on button "Pievienot grozam : 3,60 €" at bounding box center [817, 533] width 241 height 39
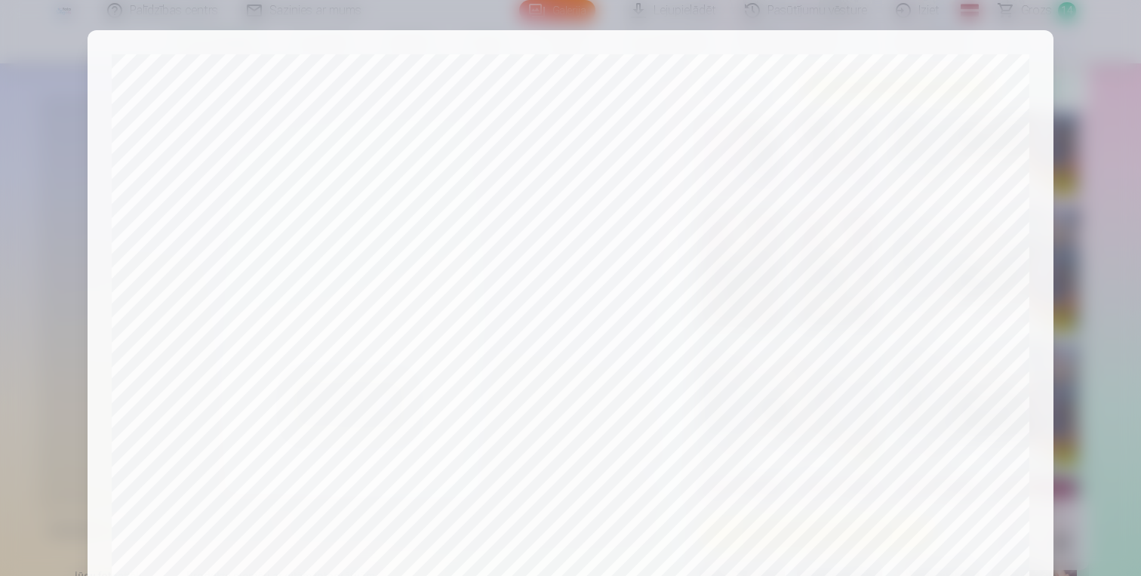
scroll to position [511, 0]
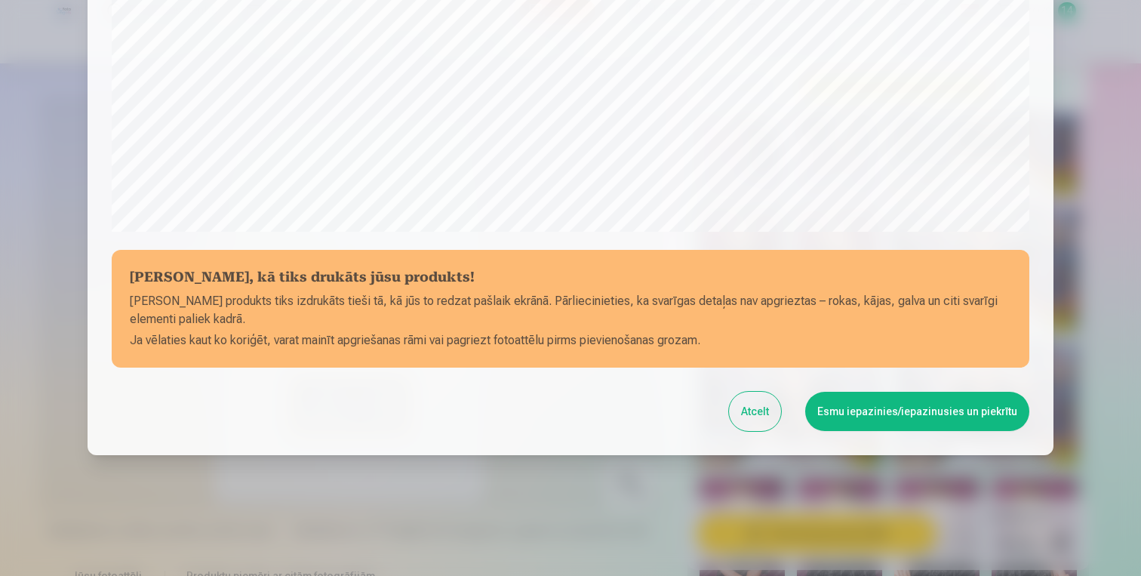
click at [869, 405] on button "Esmu iepazinies/iepazinusies un piekrītu" at bounding box center [917, 411] width 224 height 39
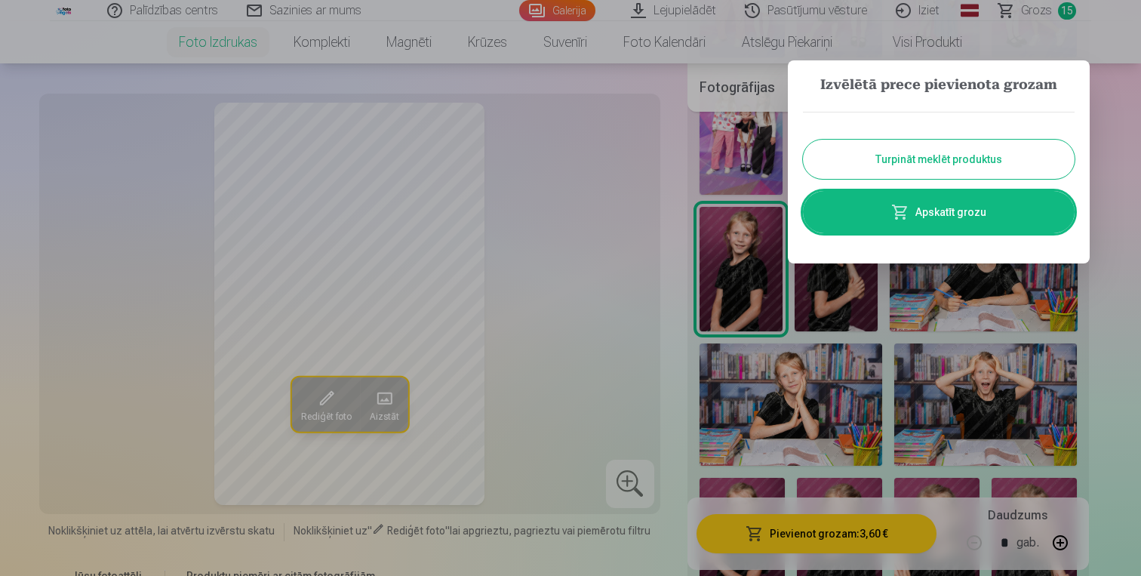
click at [969, 154] on button "Turpināt meklēt produktus" at bounding box center [939, 159] width 272 height 39
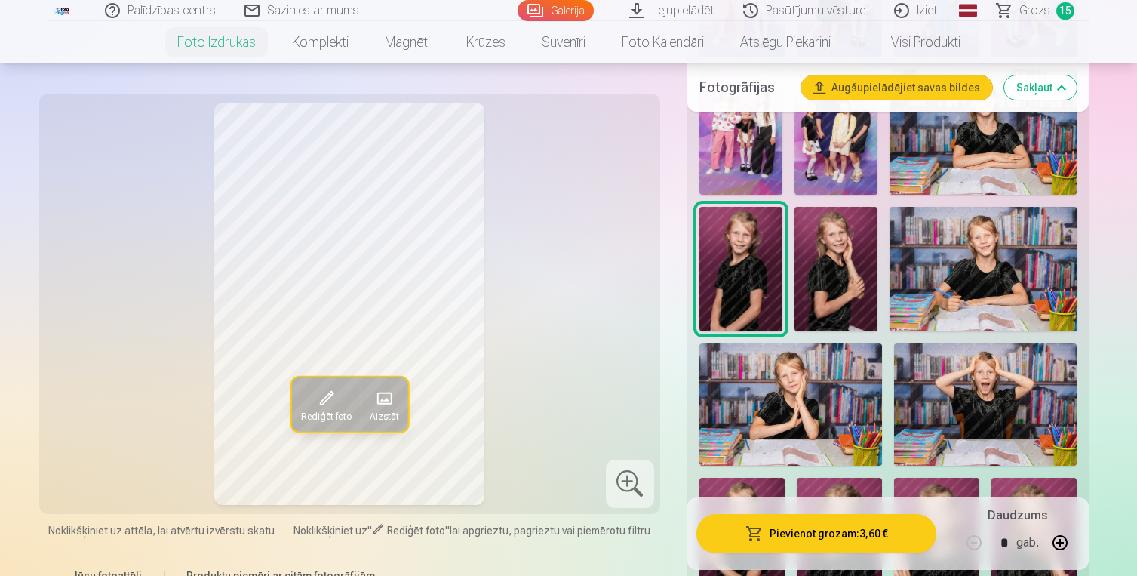
click at [973, 399] on img at bounding box center [985, 404] width 183 height 122
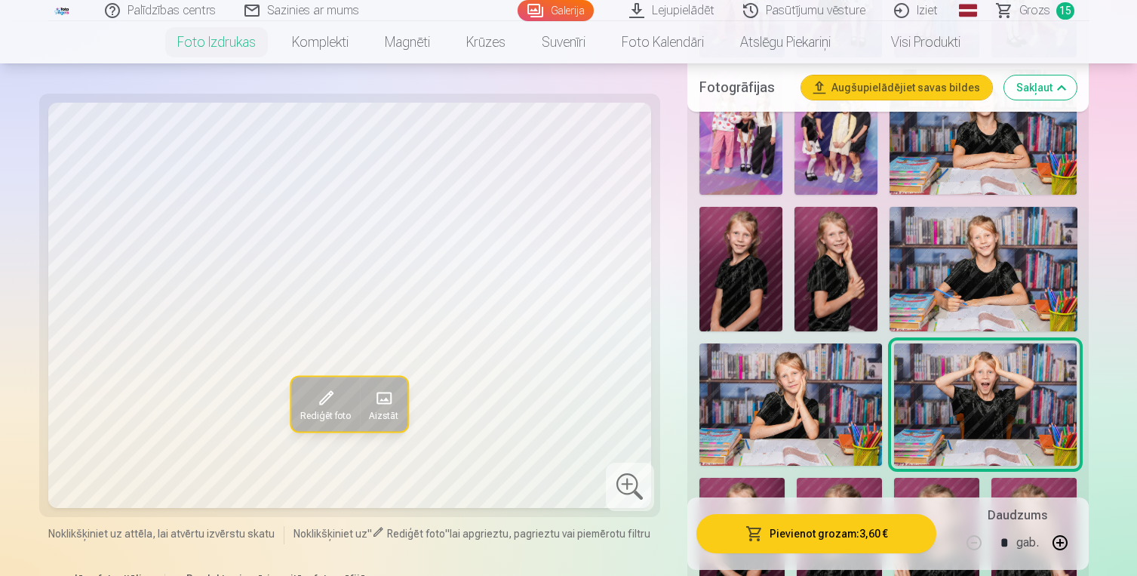
click at [866, 533] on button "Pievienot grozam : 3,60 €" at bounding box center [817, 533] width 241 height 39
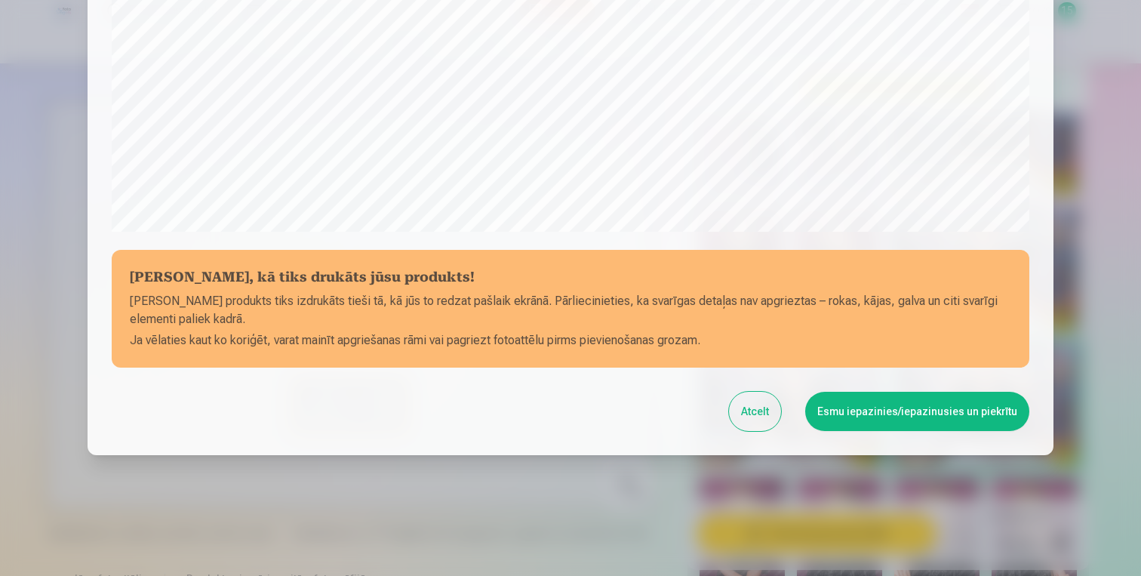
click at [921, 414] on button "Esmu iepazinies/iepazinusies un piekrītu" at bounding box center [917, 411] width 224 height 39
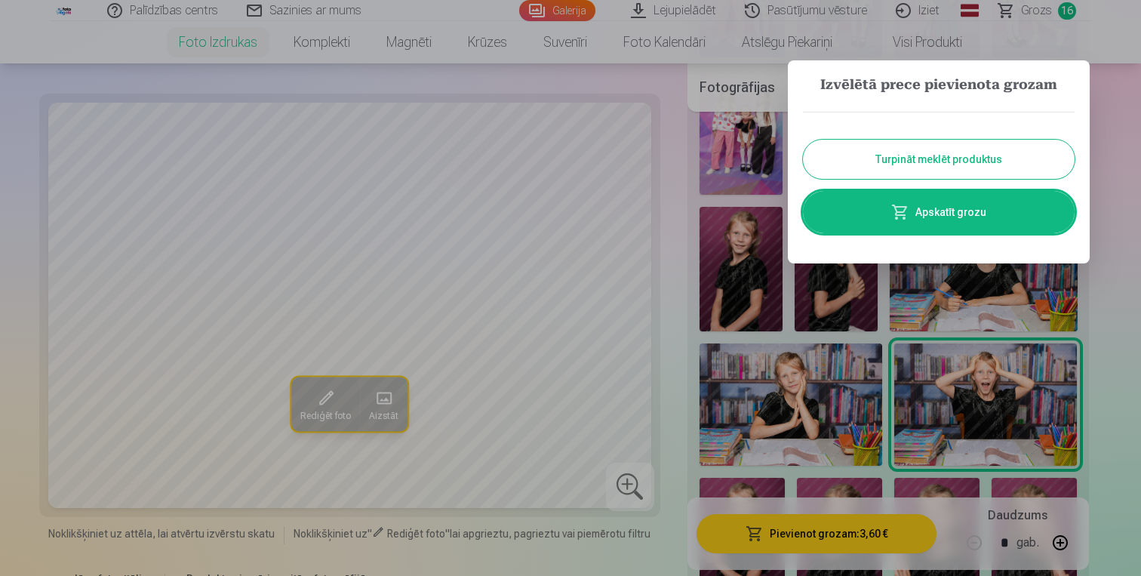
click at [948, 142] on button "Turpināt meklēt produktus" at bounding box center [939, 159] width 272 height 39
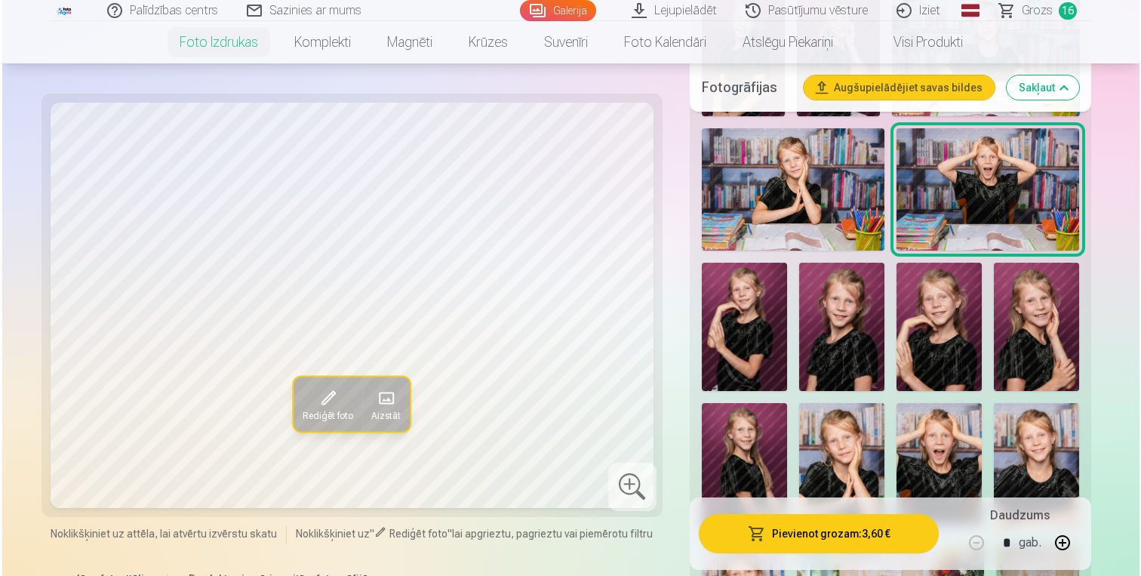
scroll to position [1405, 0]
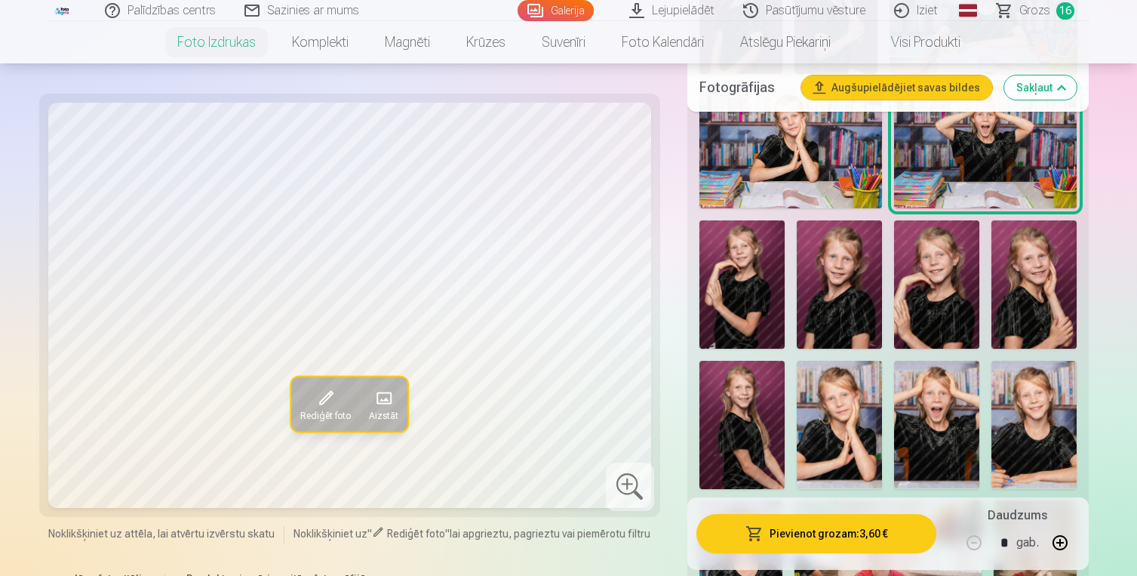
click at [766, 415] on img at bounding box center [742, 425] width 85 height 128
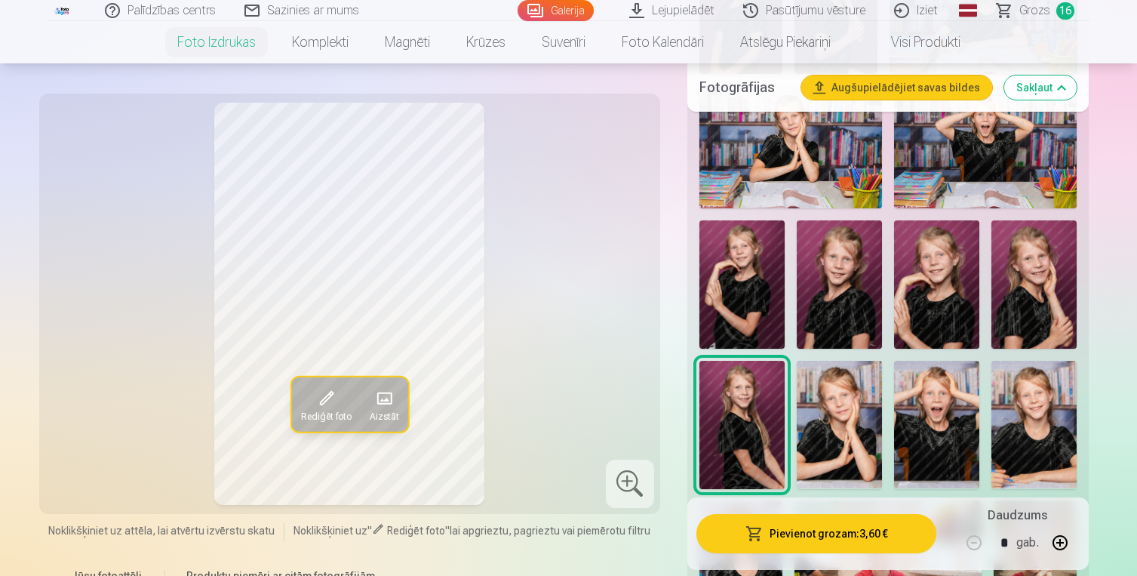
click at [816, 536] on button "Pievienot grozam : 3,60 €" at bounding box center [817, 533] width 241 height 39
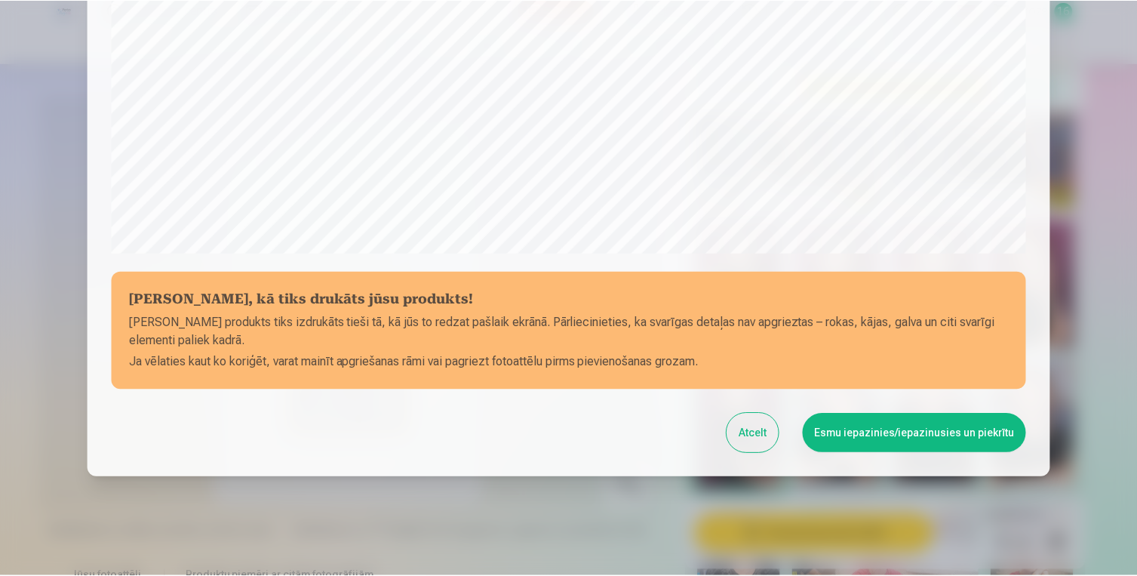
scroll to position [511, 0]
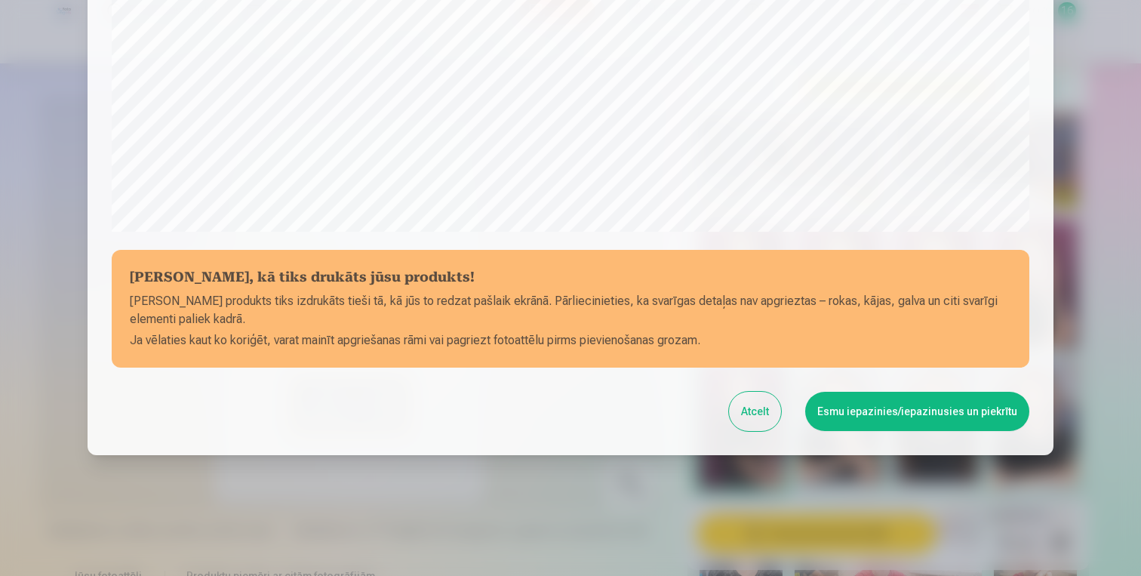
click at [892, 420] on button "Esmu iepazinies/iepazinusies un piekrītu" at bounding box center [917, 411] width 224 height 39
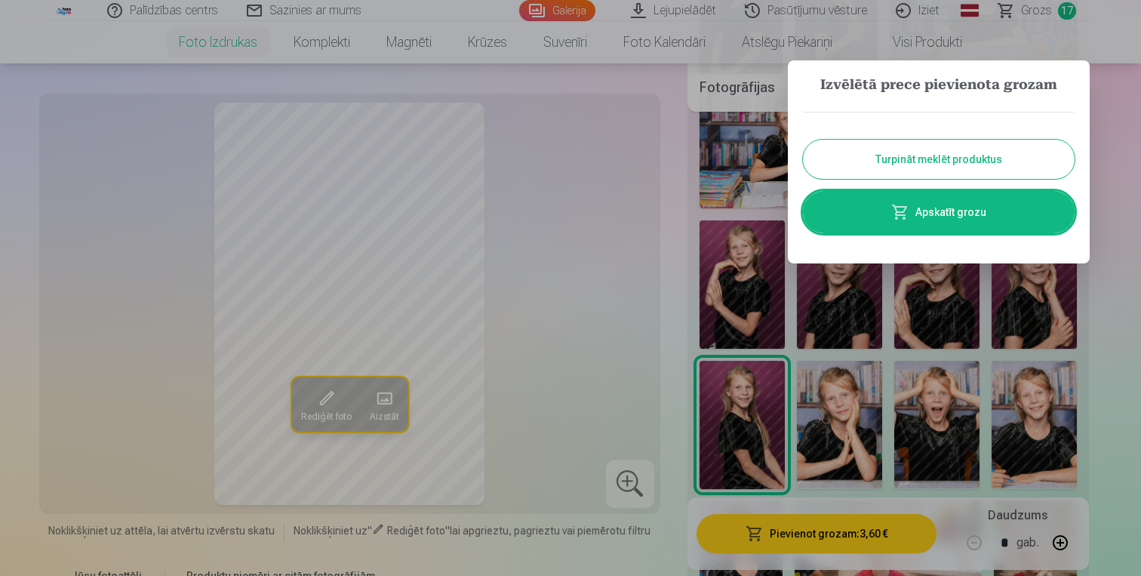
click at [957, 170] on button "Turpināt meklēt produktus" at bounding box center [939, 159] width 272 height 39
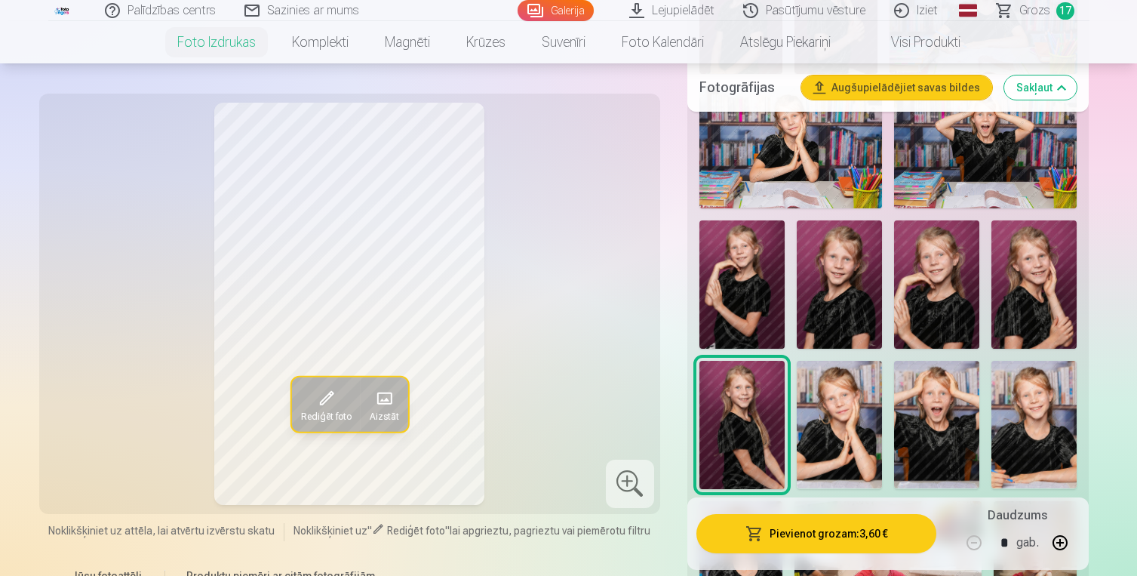
click at [1044, 9] on span "Grozs" at bounding box center [1034, 11] width 31 height 18
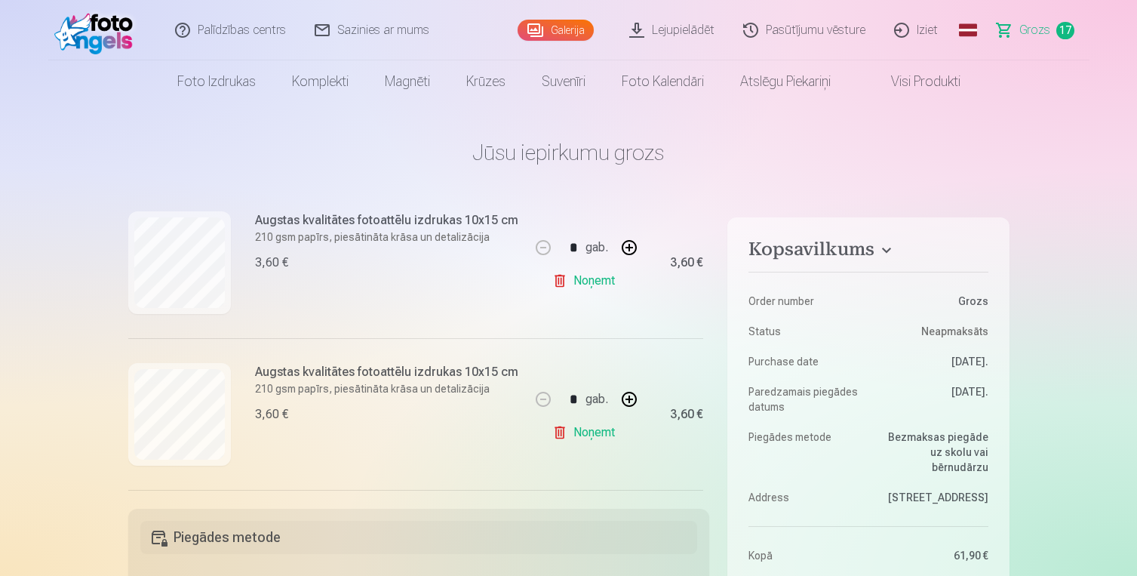
scroll to position [342, 0]
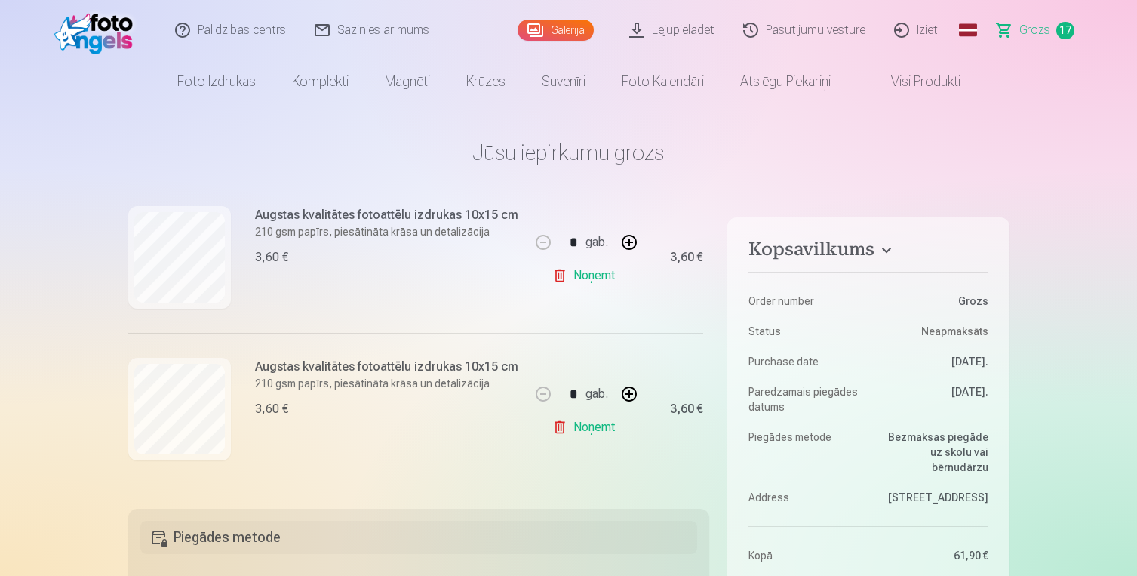
click at [579, 278] on link "Noņemt" at bounding box center [586, 275] width 69 height 30
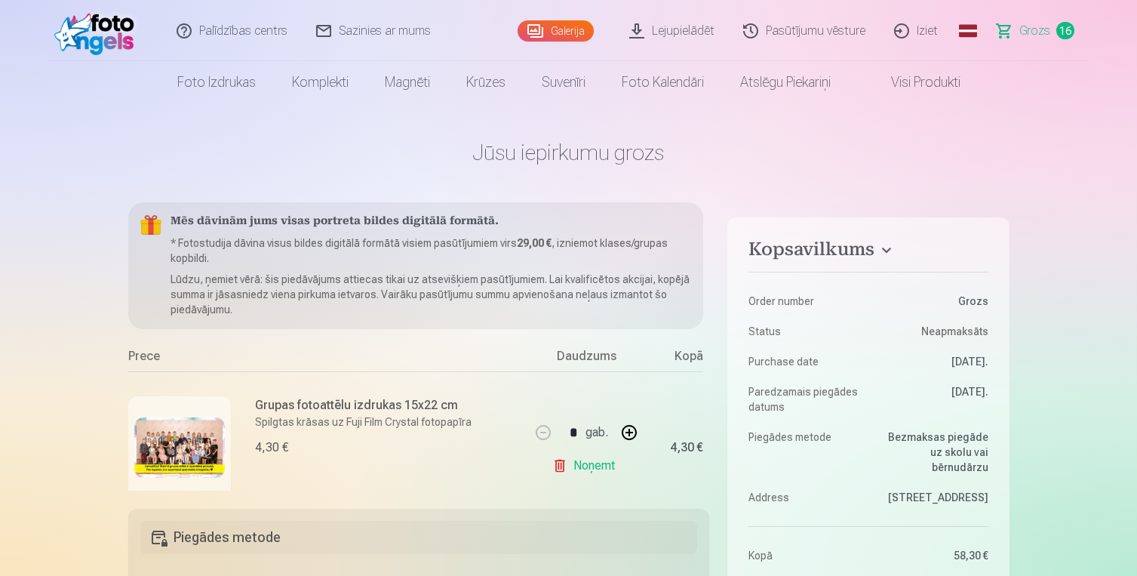
scroll to position [0, 0]
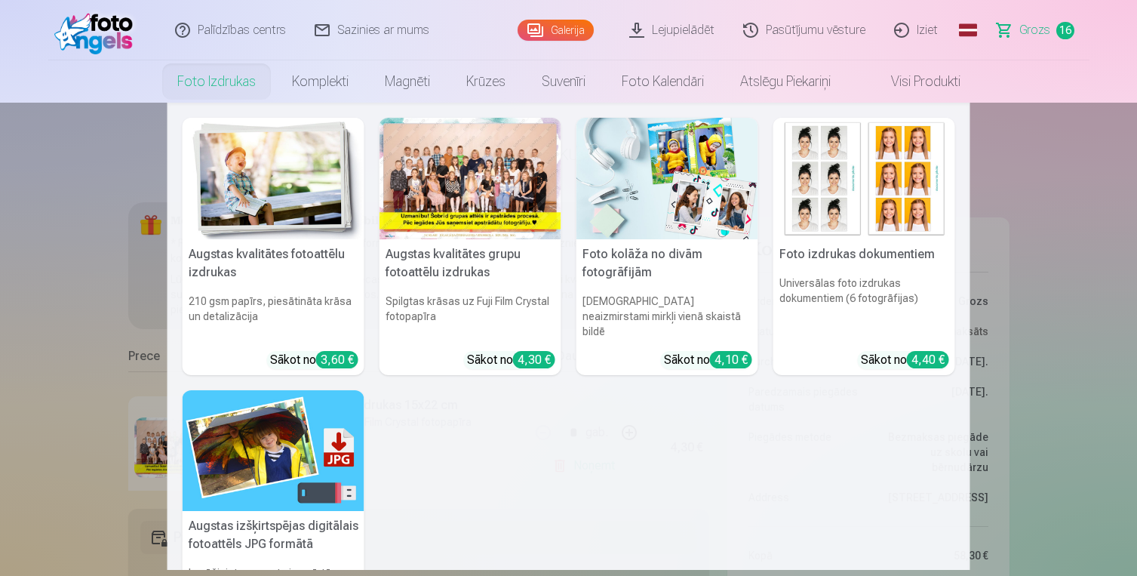
click at [249, 78] on link "Foto izdrukas" at bounding box center [216, 81] width 115 height 42
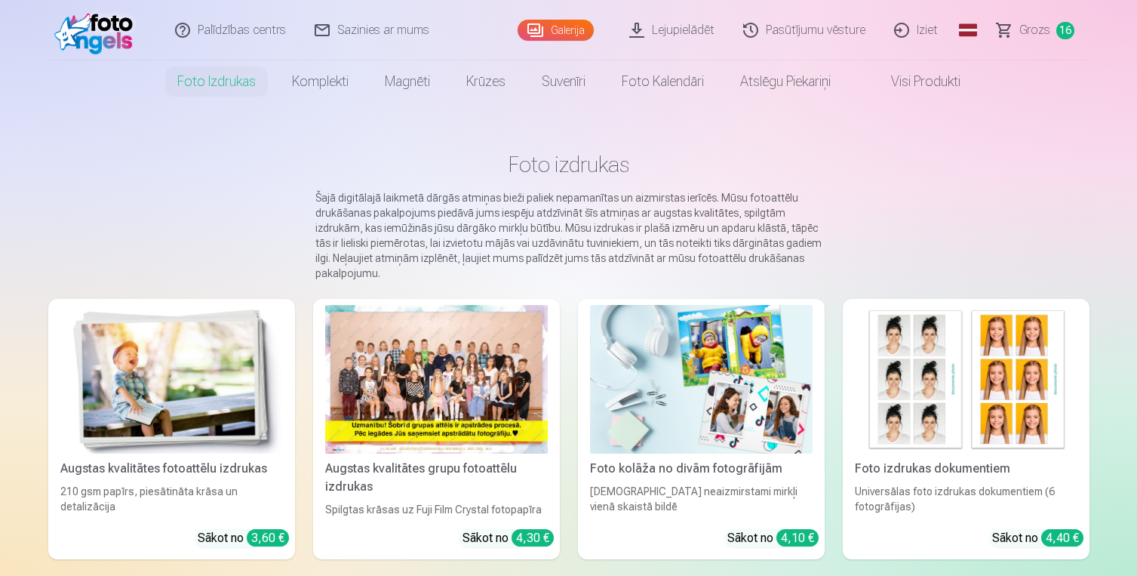
click at [676, 29] on link "Lejupielādēt" at bounding box center [673, 30] width 114 height 60
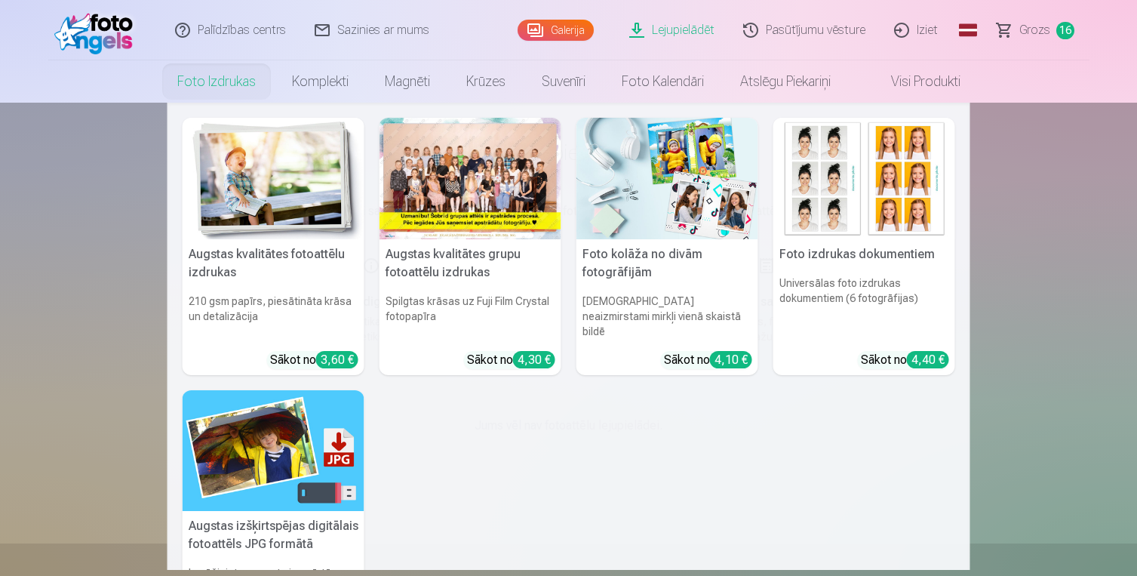
click at [230, 83] on link "Foto izdrukas" at bounding box center [216, 81] width 115 height 42
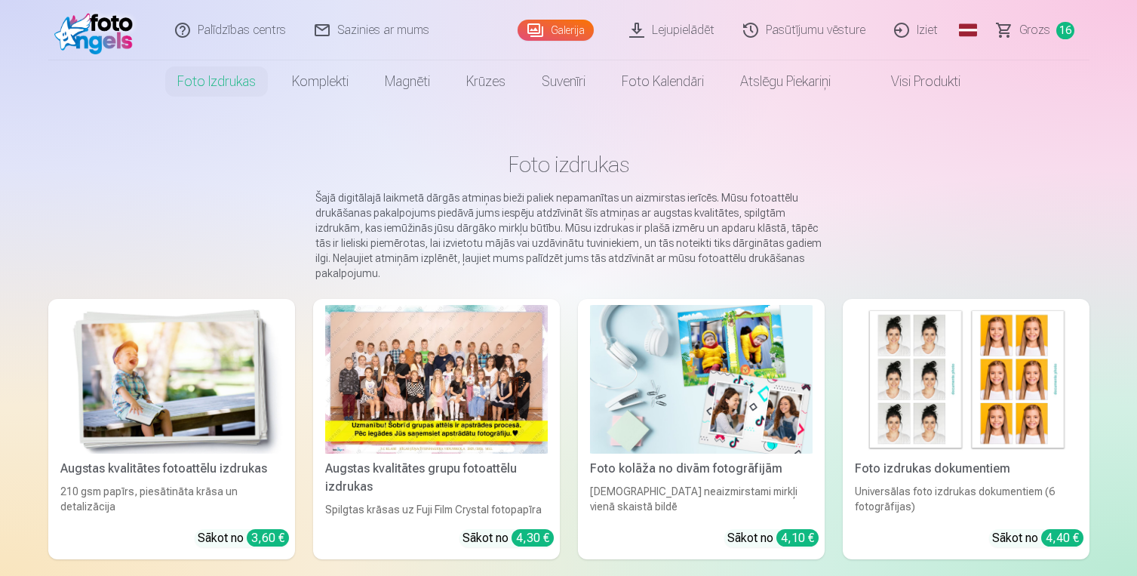
click at [934, 75] on link "Visi produkti" at bounding box center [914, 81] width 130 height 42
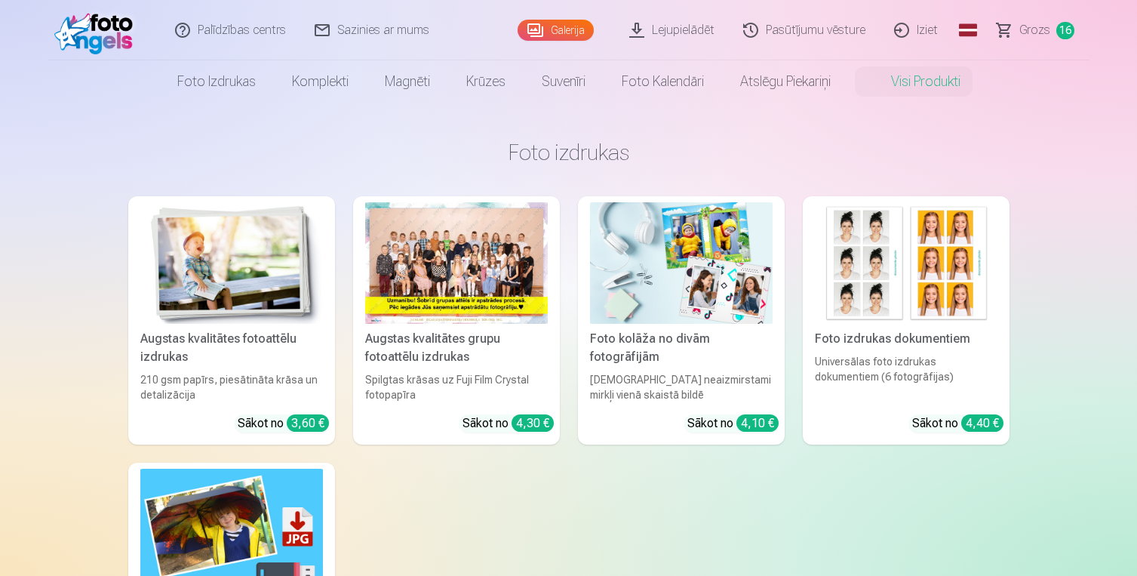
click at [309, 263] on img at bounding box center [231, 262] width 183 height 121
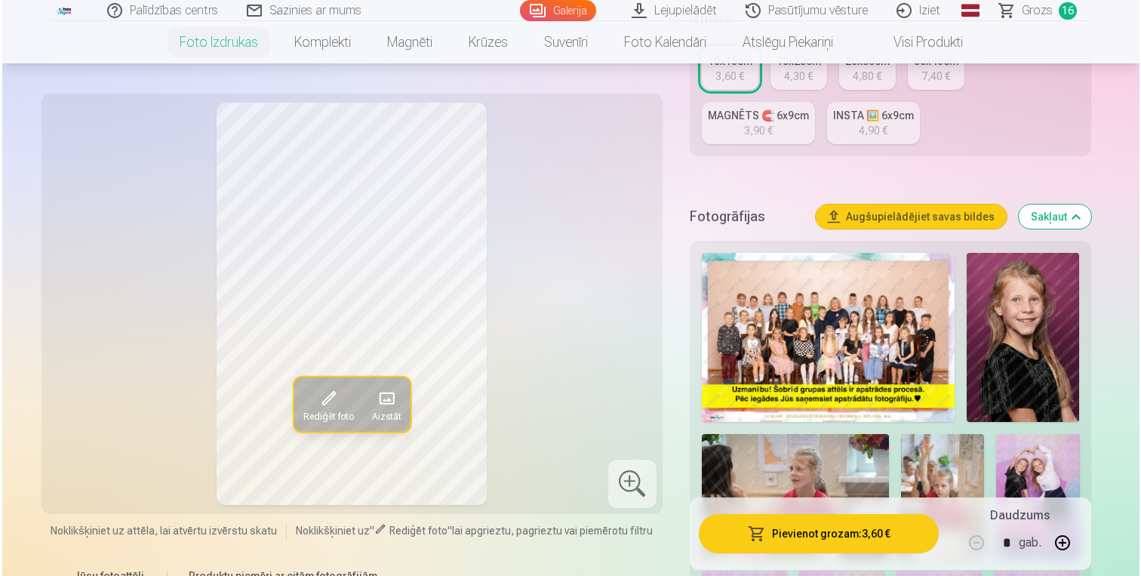
scroll to position [364, 0]
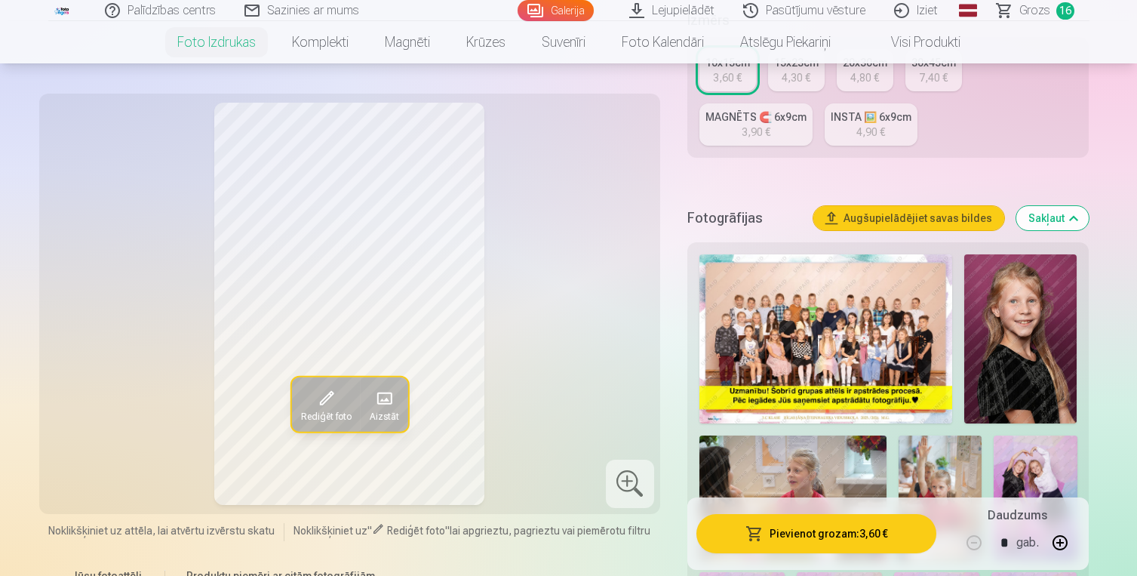
click at [983, 393] on img at bounding box center [1020, 338] width 112 height 169
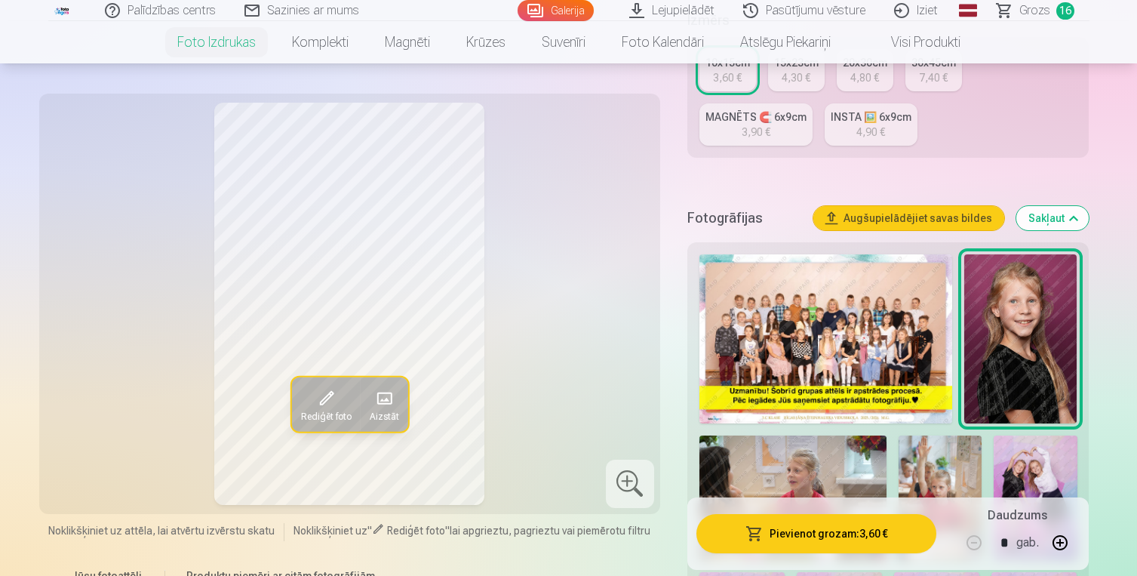
click at [822, 530] on button "Pievienot grozam : 3,60 €" at bounding box center [817, 533] width 241 height 39
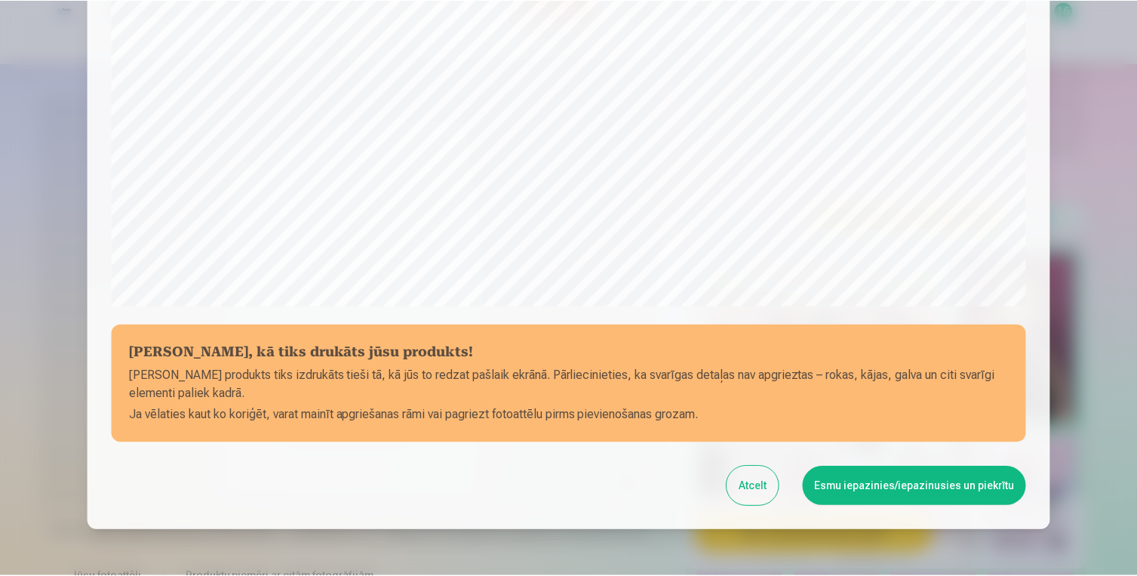
scroll to position [511, 0]
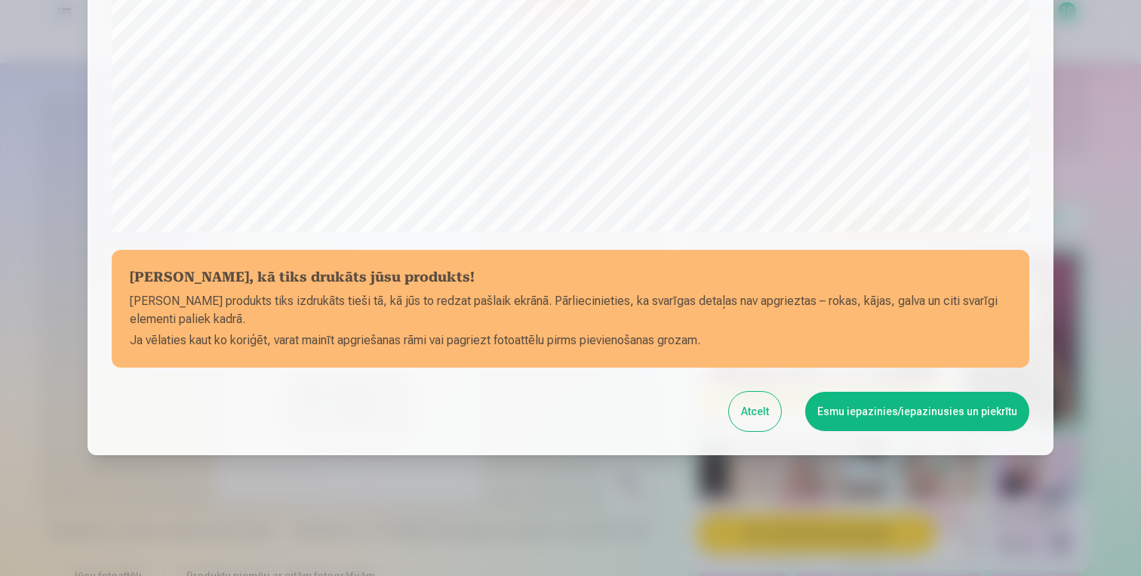
click at [860, 404] on button "Esmu iepazinies/iepazinusies un piekrītu" at bounding box center [917, 411] width 224 height 39
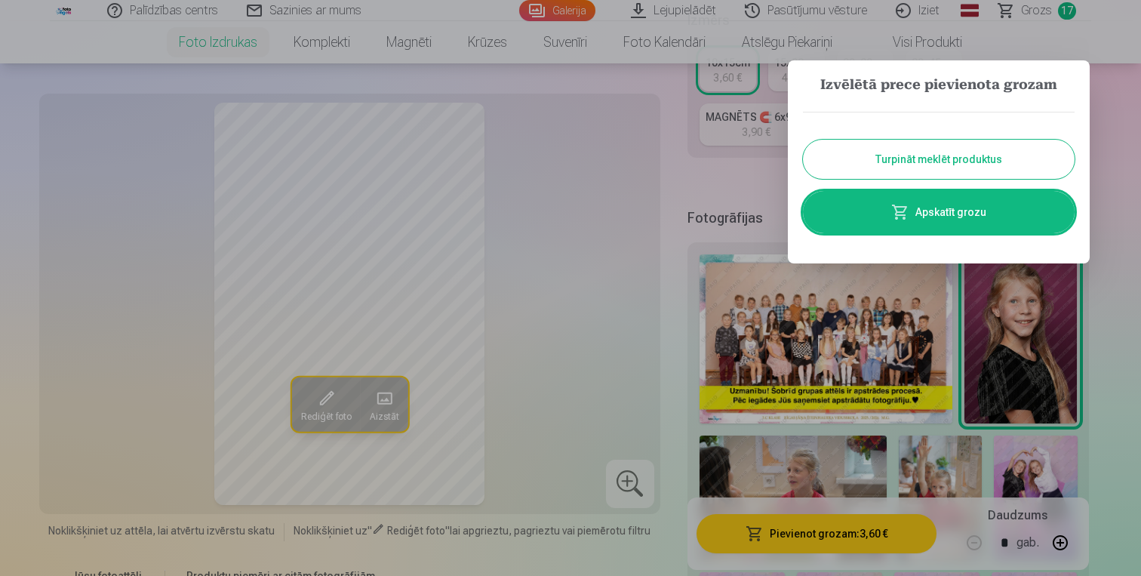
click at [946, 156] on button "Turpināt meklēt produktus" at bounding box center [939, 159] width 272 height 39
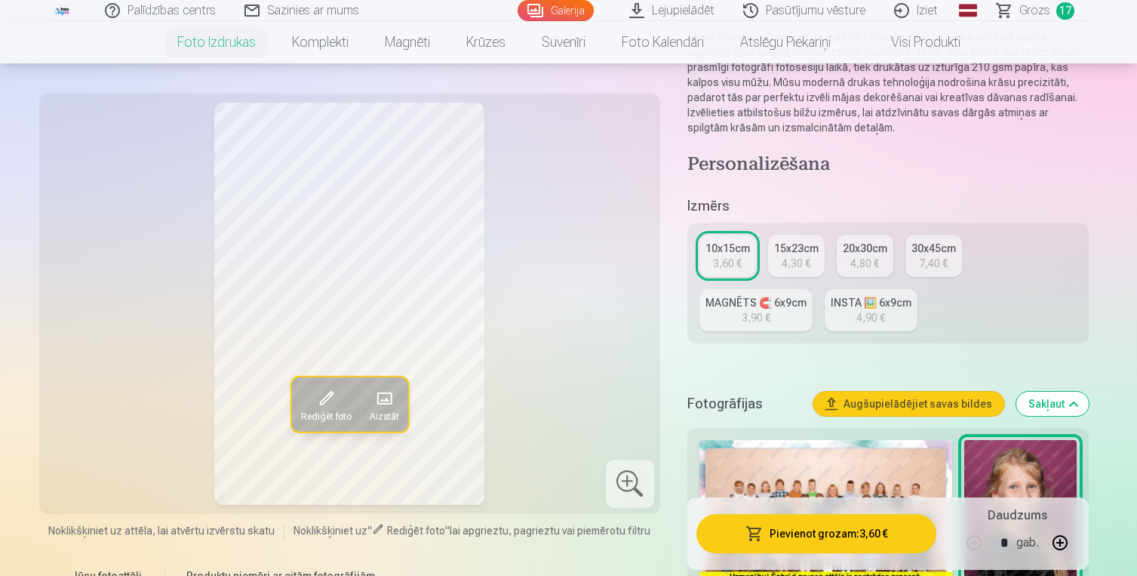
scroll to position [164, 0]
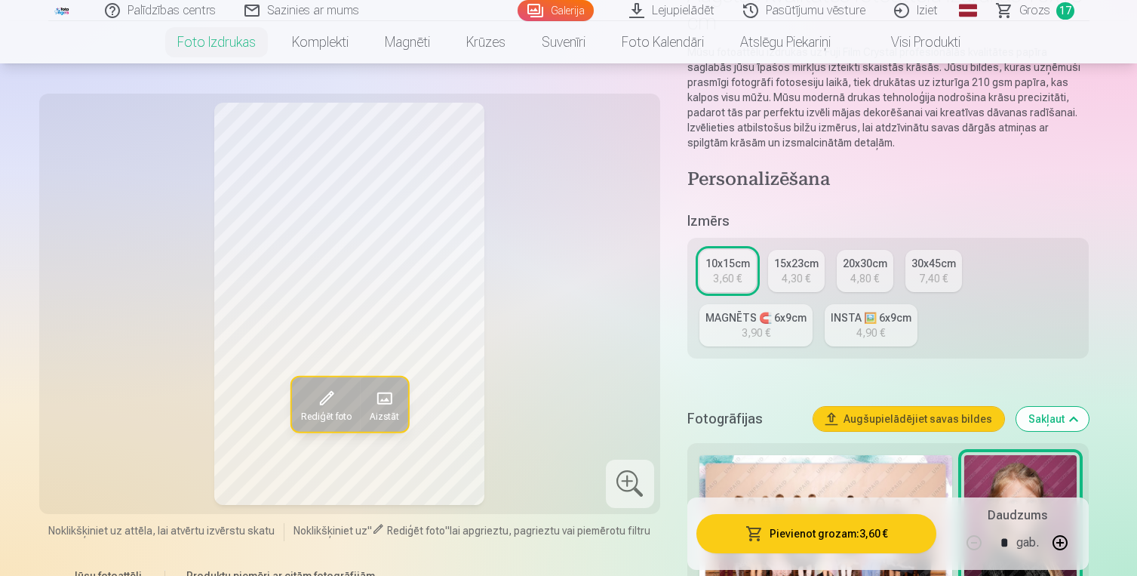
click at [1028, 12] on span "Grozs" at bounding box center [1034, 11] width 31 height 18
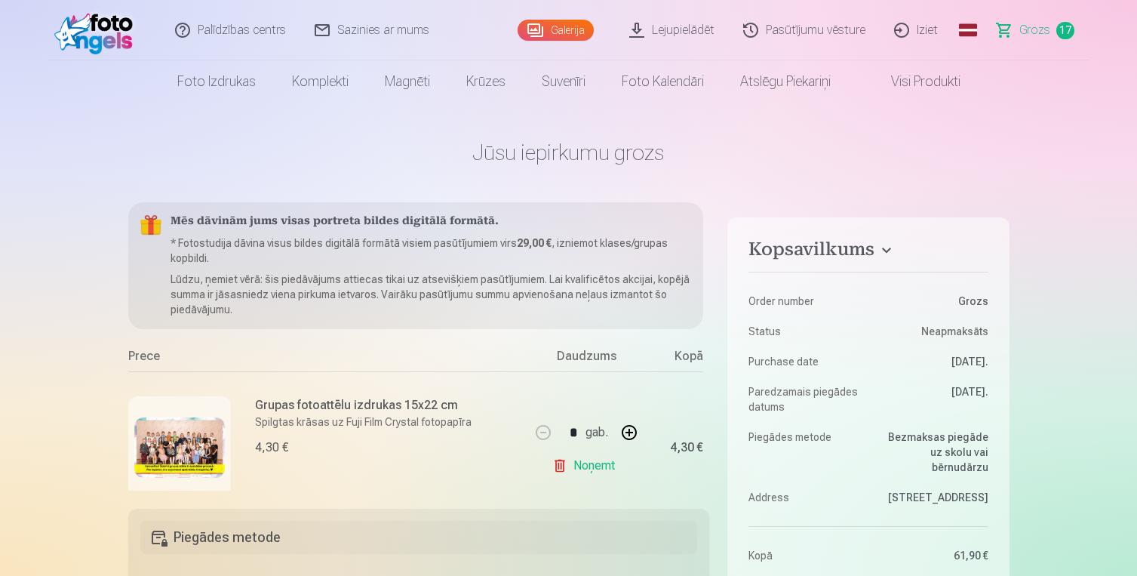
click at [922, 32] on link "Iziet" at bounding box center [917, 30] width 72 height 60
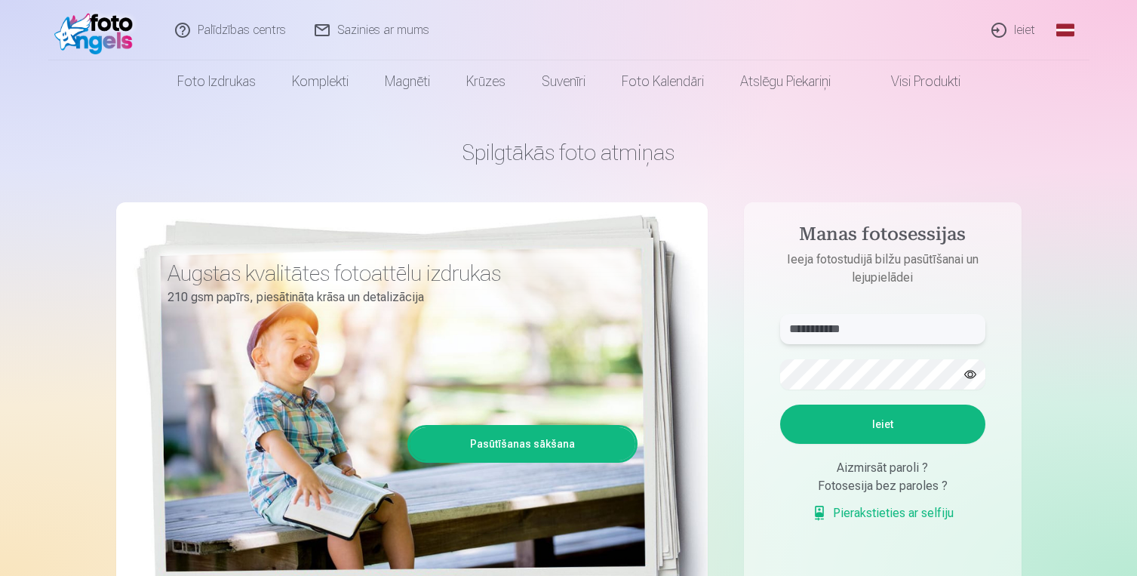
type input "**********"
click at [882, 424] on button "Ieiet" at bounding box center [882, 423] width 205 height 39
